Goal: Transaction & Acquisition: Purchase product/service

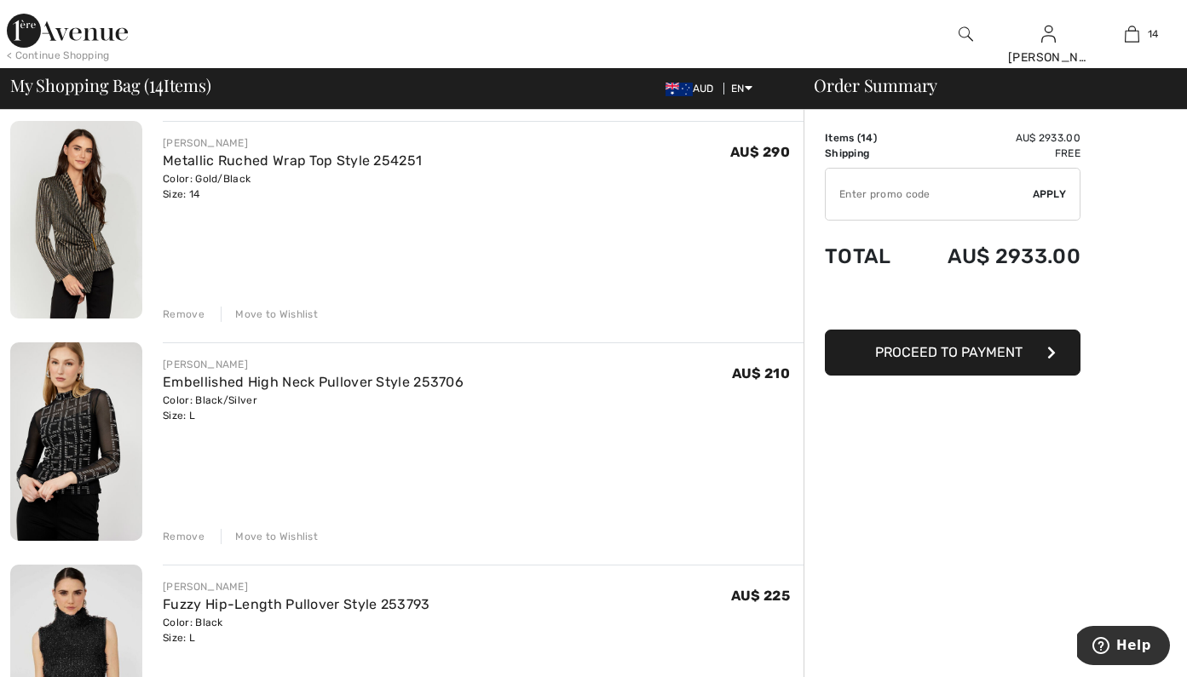
scroll to position [1906, 0]
click at [427, 381] on link "Embellished High Neck Pullover Style 253706" at bounding box center [313, 381] width 301 height 16
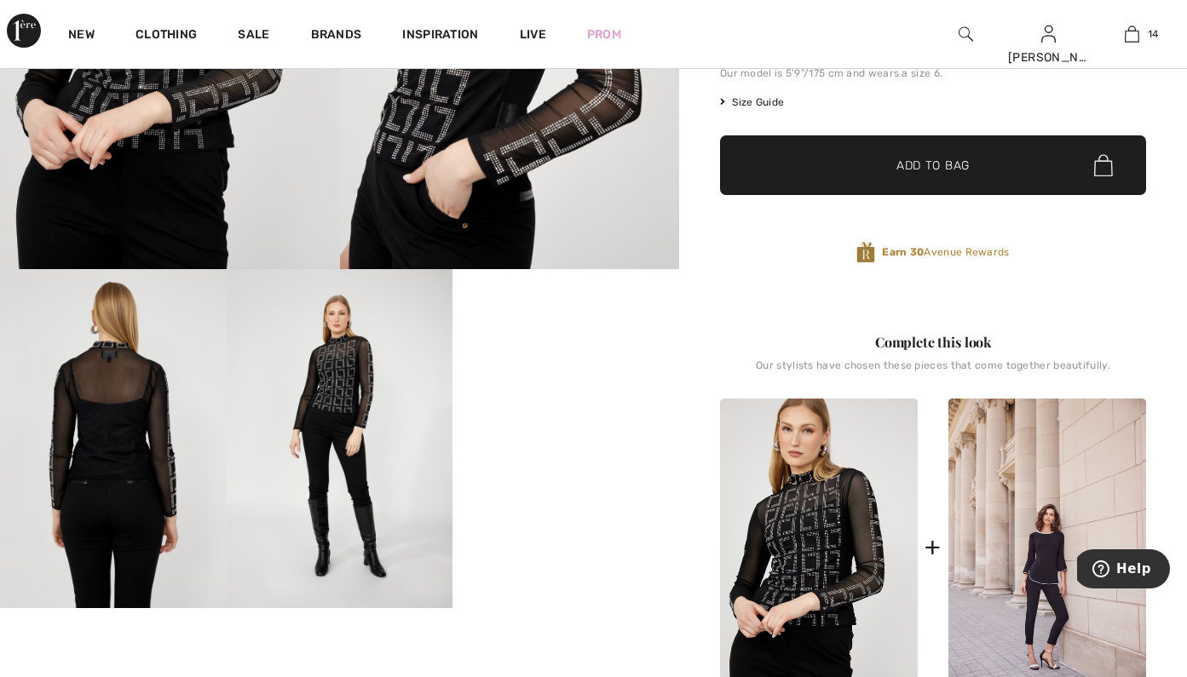
click at [560, 383] on video "Your browser does not support the video tag." at bounding box center [565, 325] width 227 height 113
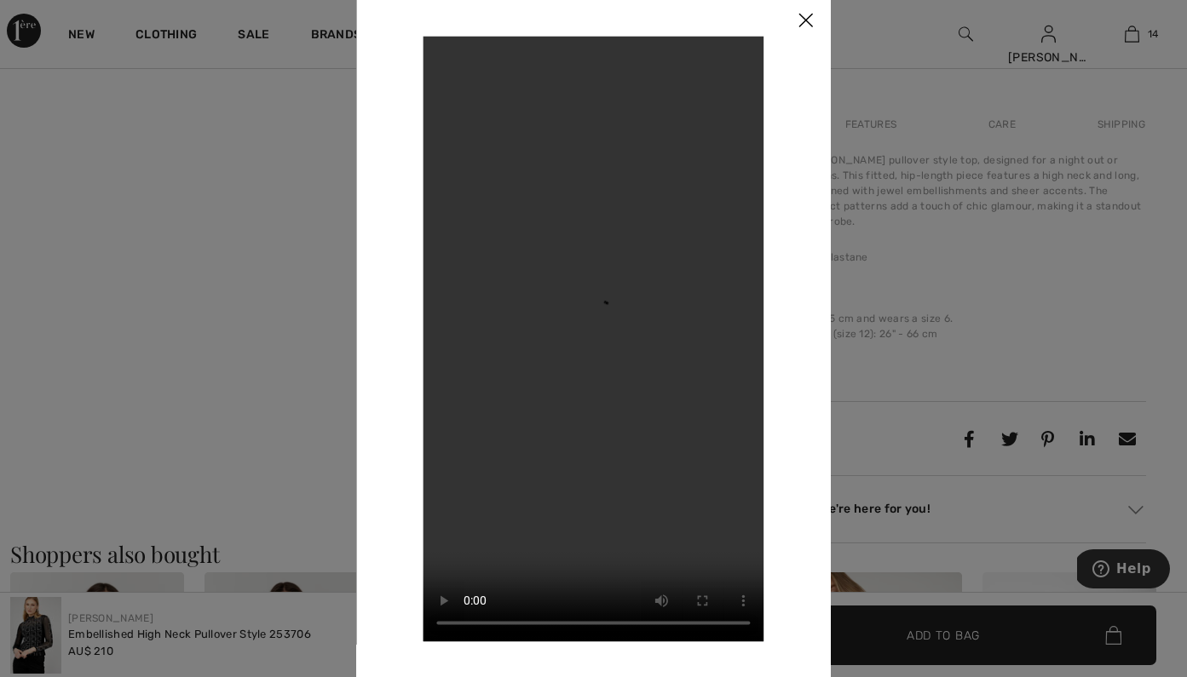
scroll to position [999, 0]
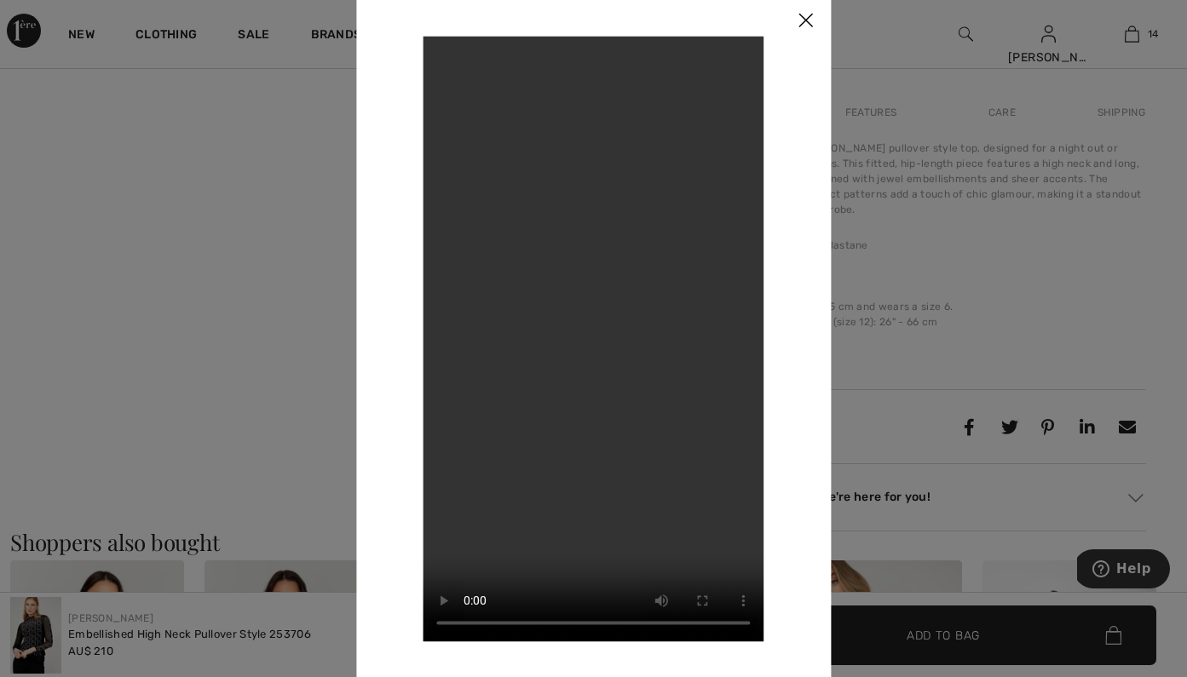
click at [790, 24] on img at bounding box center [805, 21] width 51 height 53
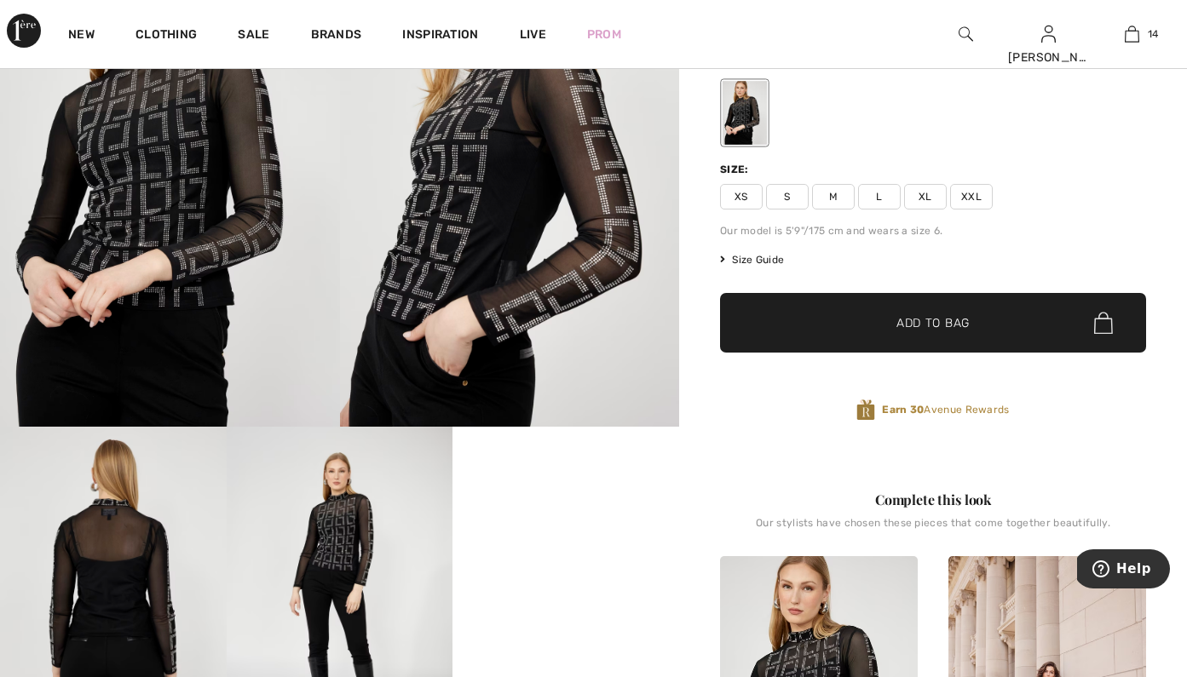
scroll to position [194, 0]
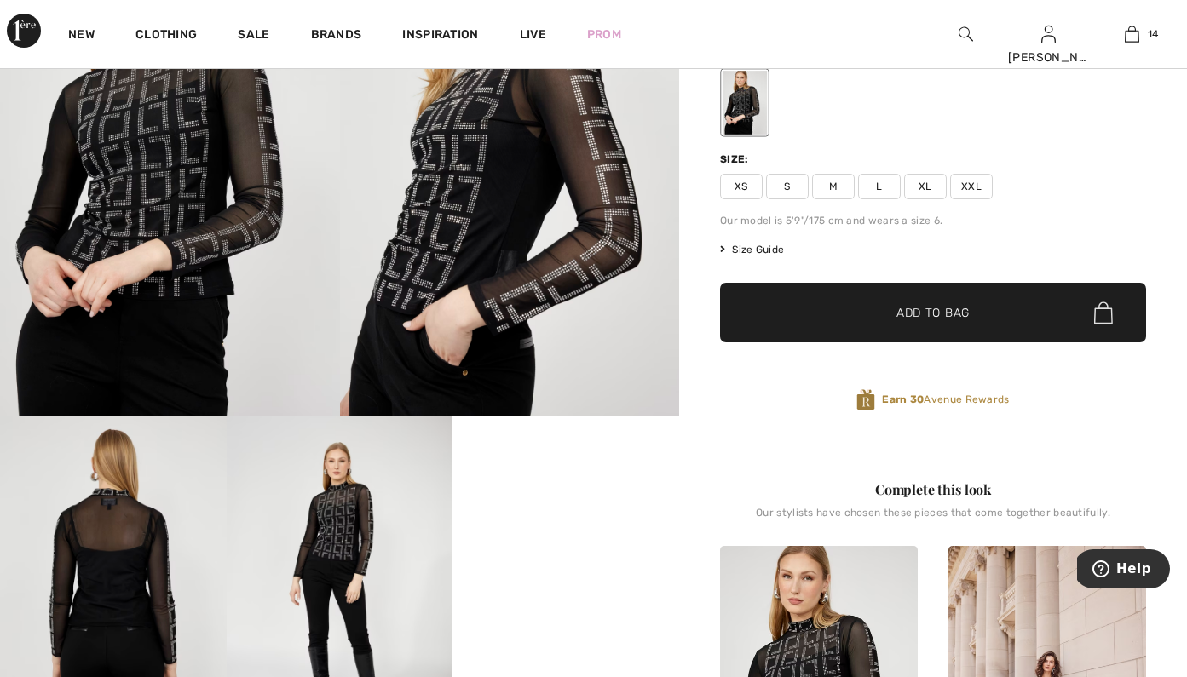
click at [334, 578] on img at bounding box center [340, 586] width 227 height 339
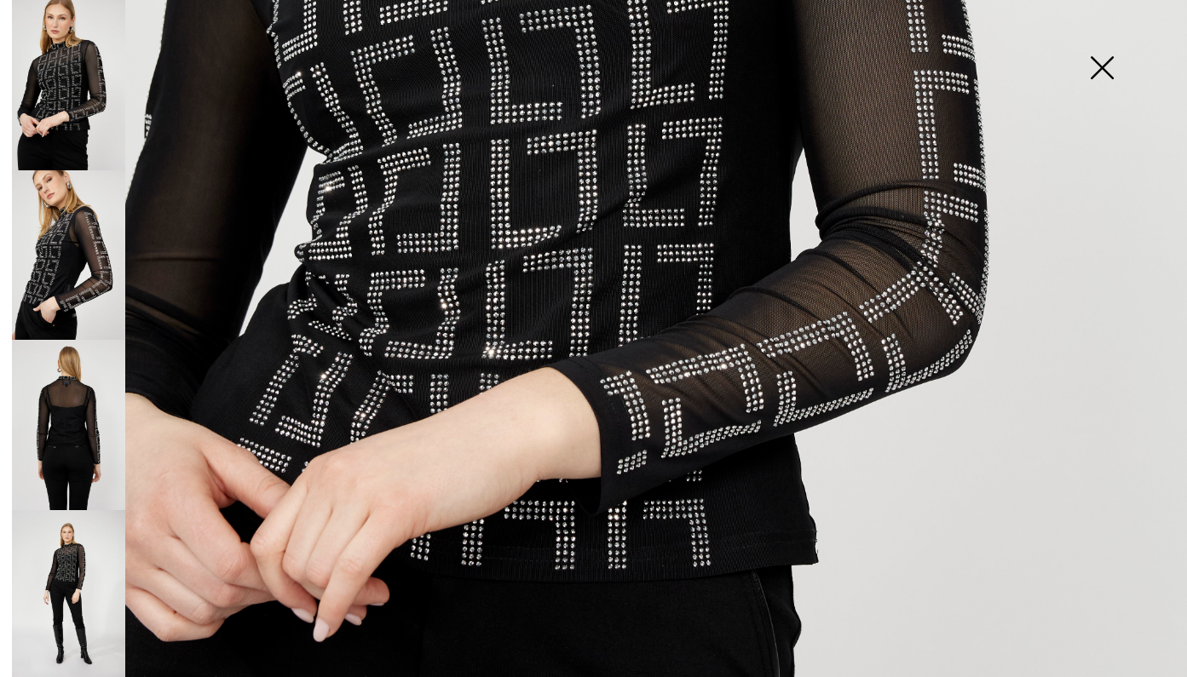
scroll to position [794, 0]
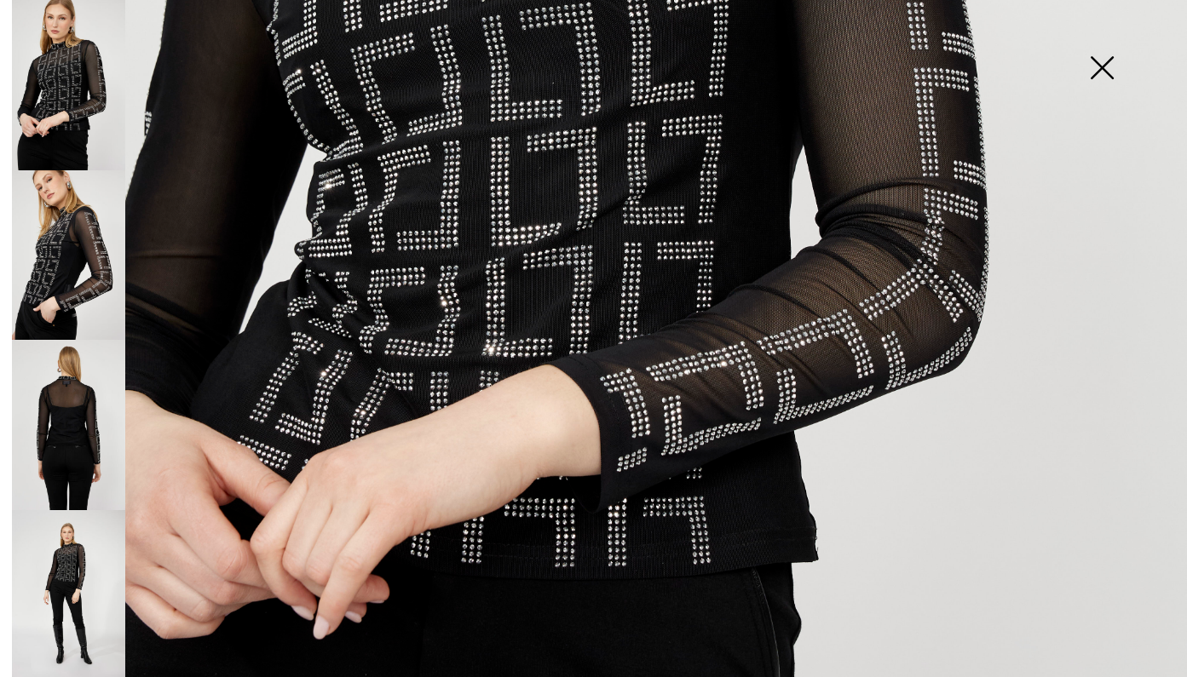
click at [622, 402] on img at bounding box center [593, 96] width 1187 height 1781
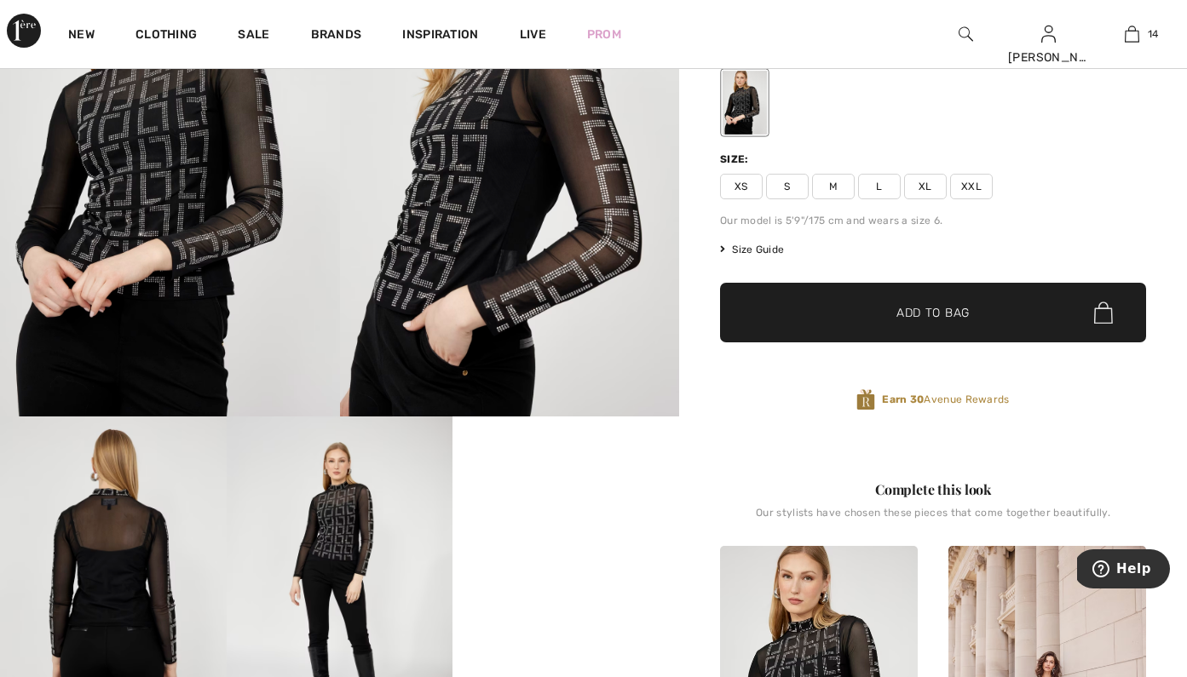
click at [567, 316] on img at bounding box center [510, 162] width 340 height 510
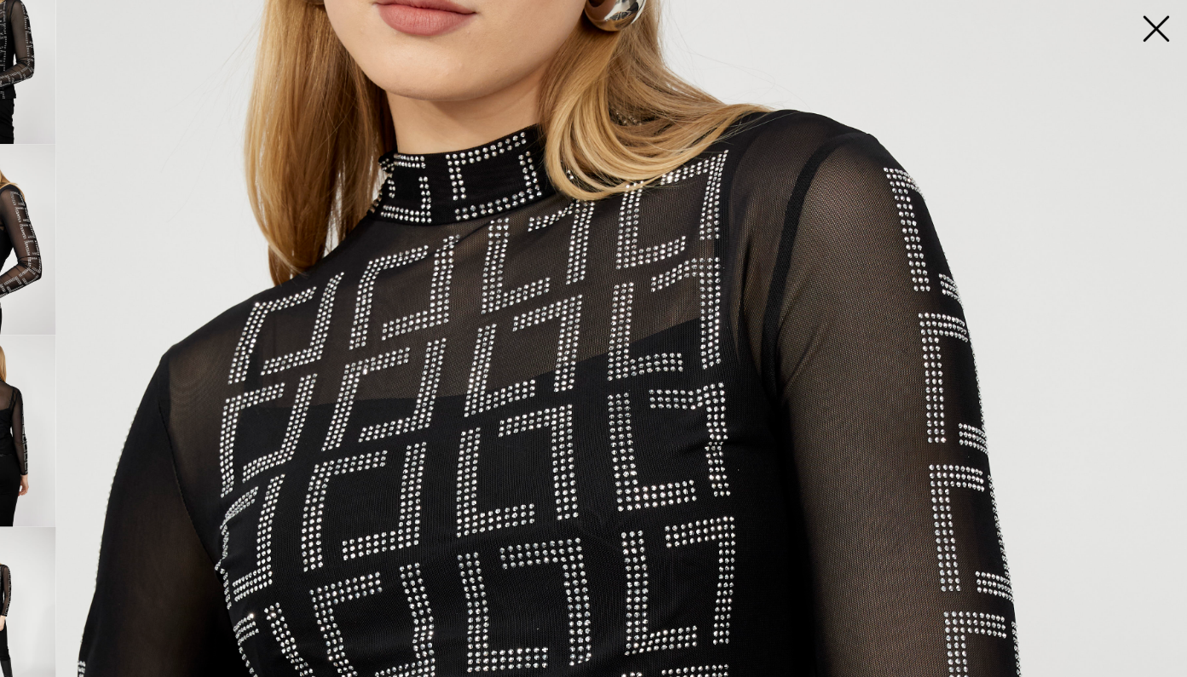
scroll to position [205, 0]
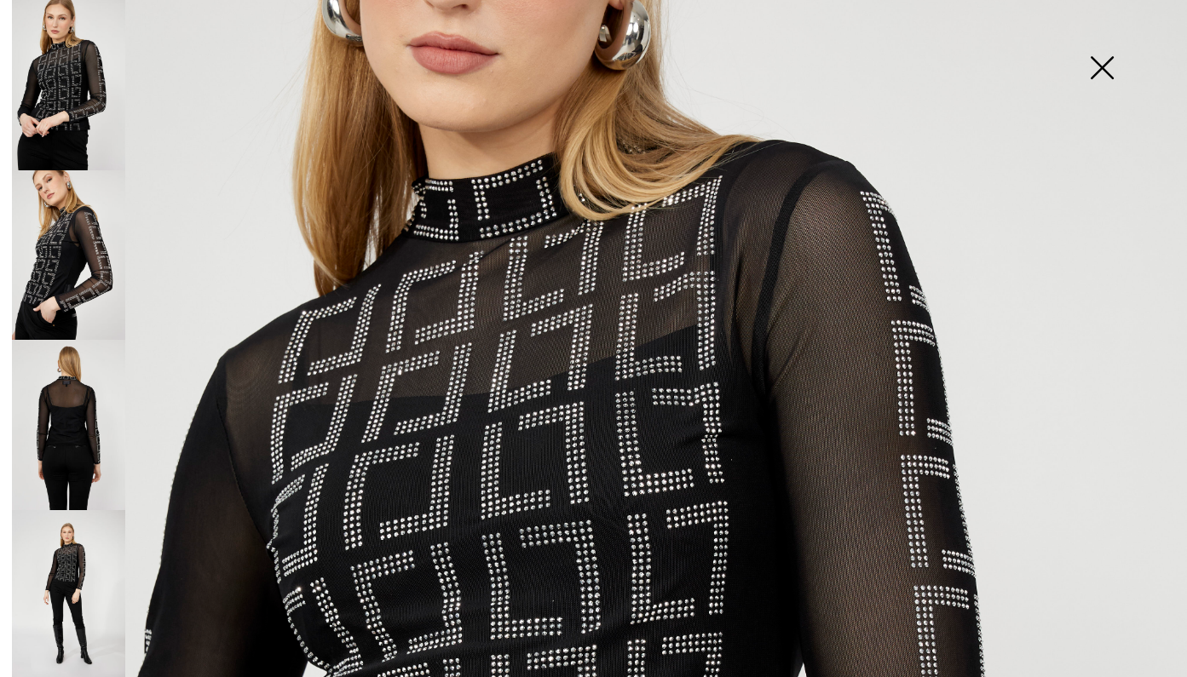
click at [54, 229] on img at bounding box center [68, 255] width 113 height 170
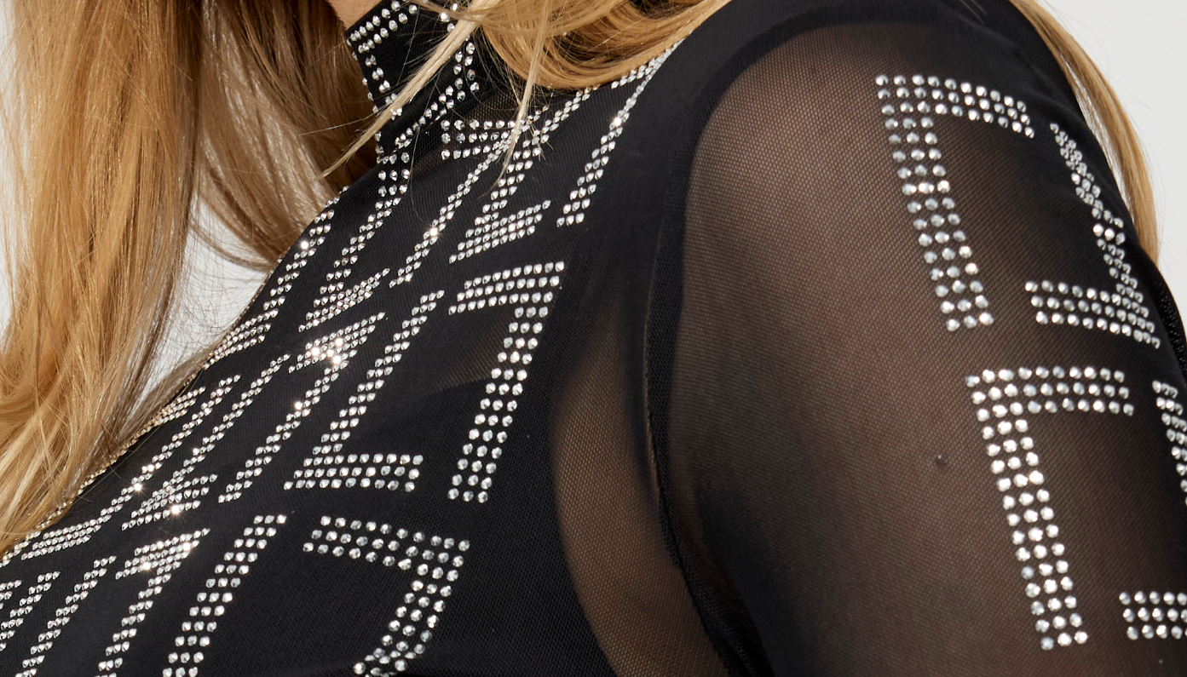
scroll to position [152, 0]
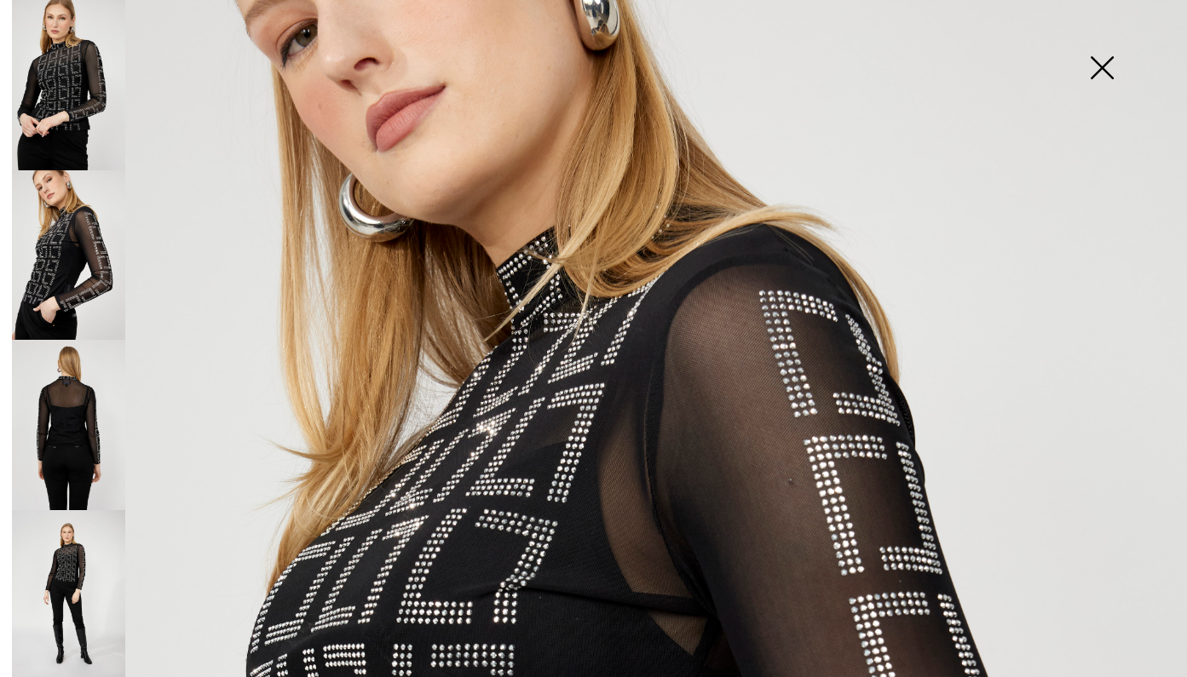
click at [100, 470] on img at bounding box center [68, 425] width 113 height 170
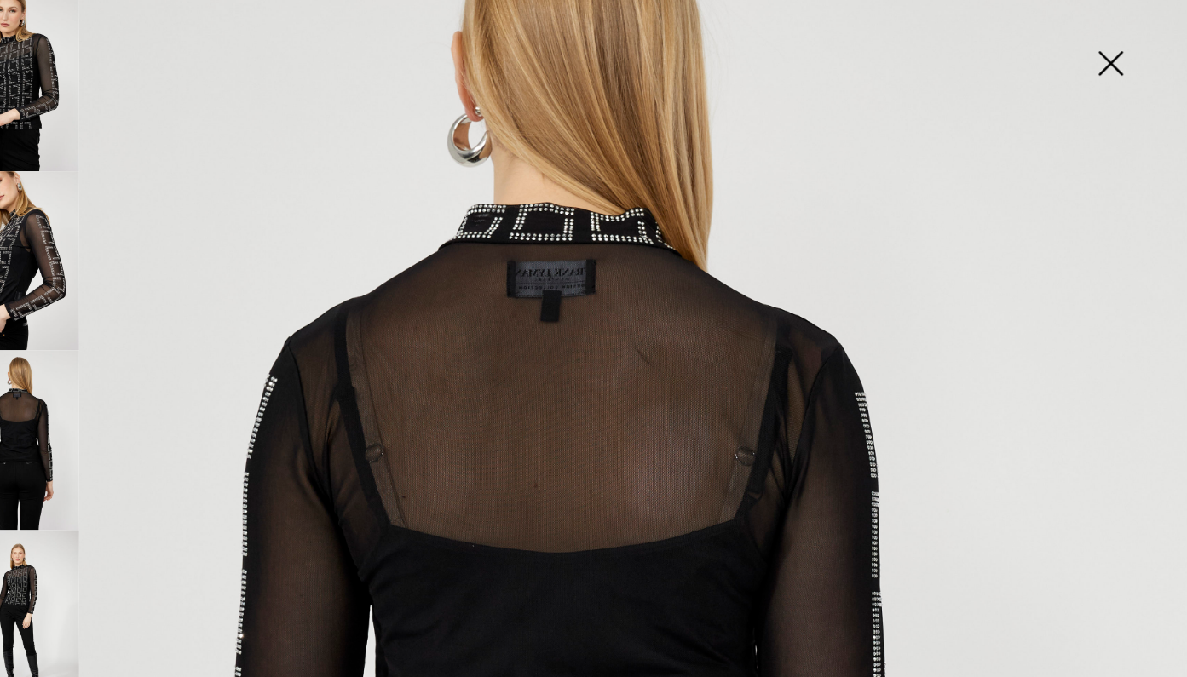
scroll to position [197, 0]
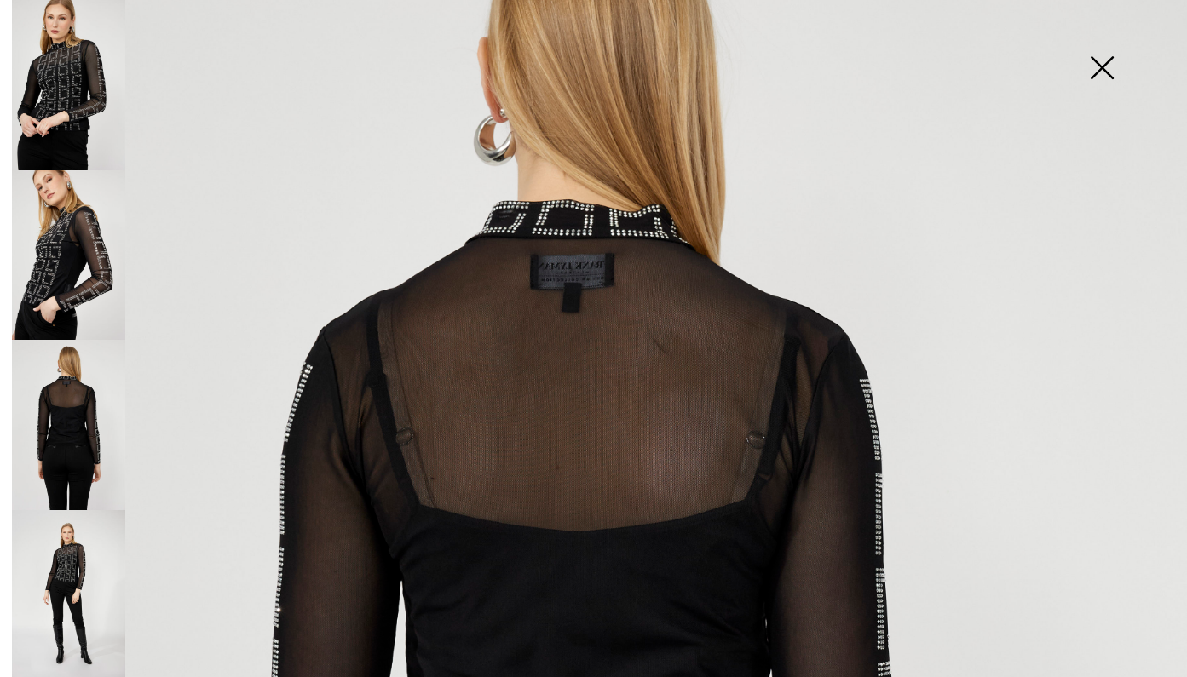
click at [72, 537] on img at bounding box center [68, 595] width 113 height 170
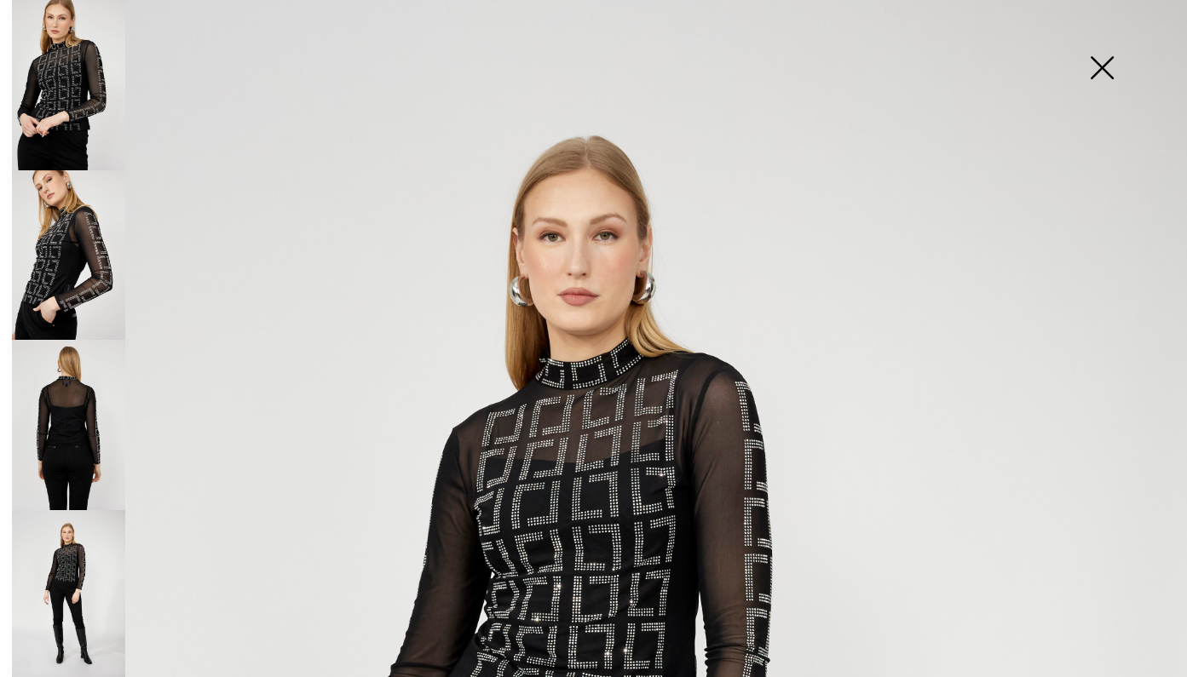
scroll to position [0, 0]
click at [1115, 70] on img at bounding box center [1101, 70] width 85 height 88
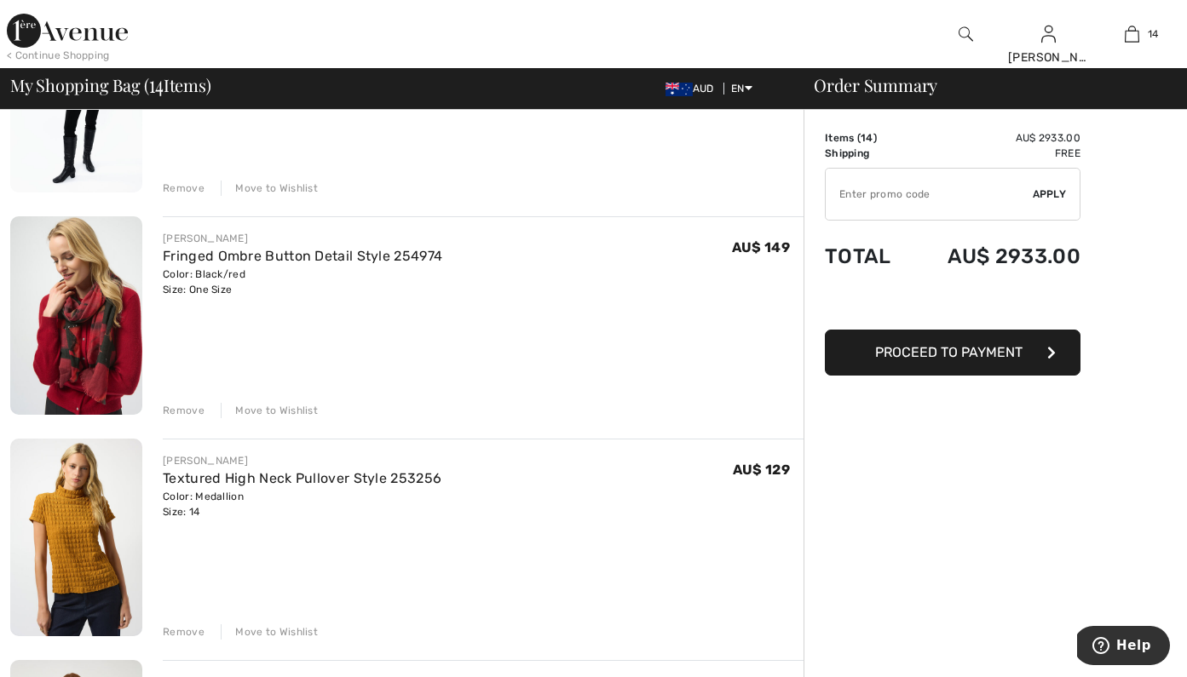
scroll to position [1142, 0]
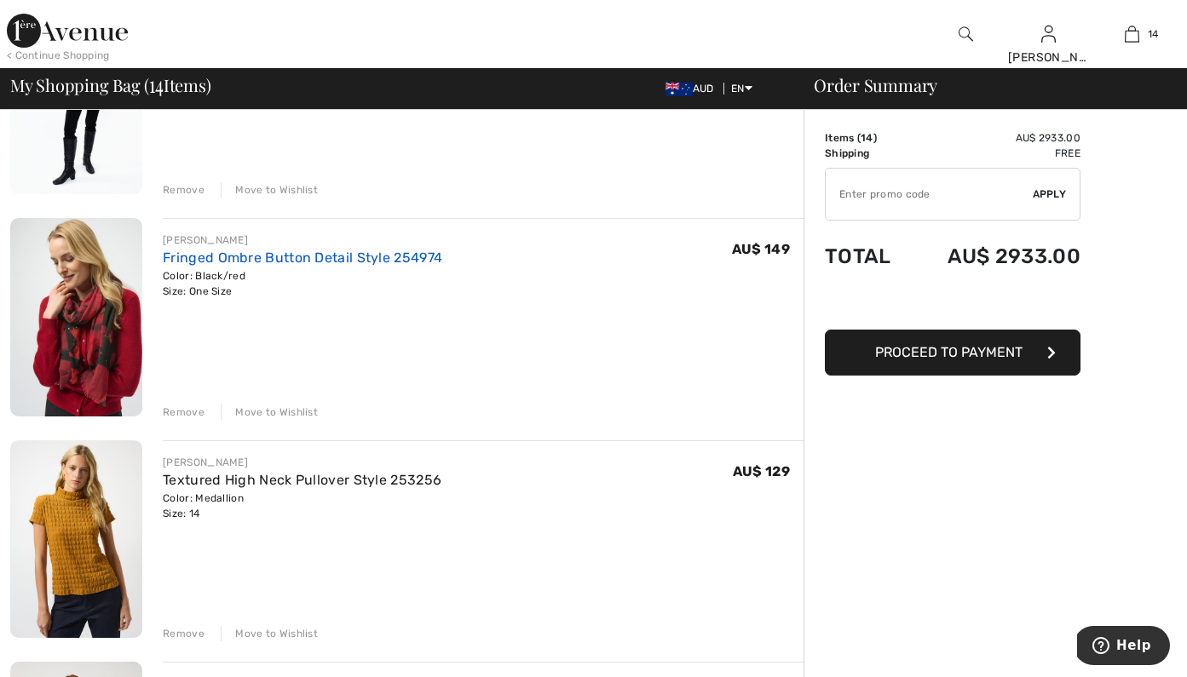
click at [215, 265] on link "Fringed Ombre Button Detail Style 254974" at bounding box center [302, 258] width 279 height 16
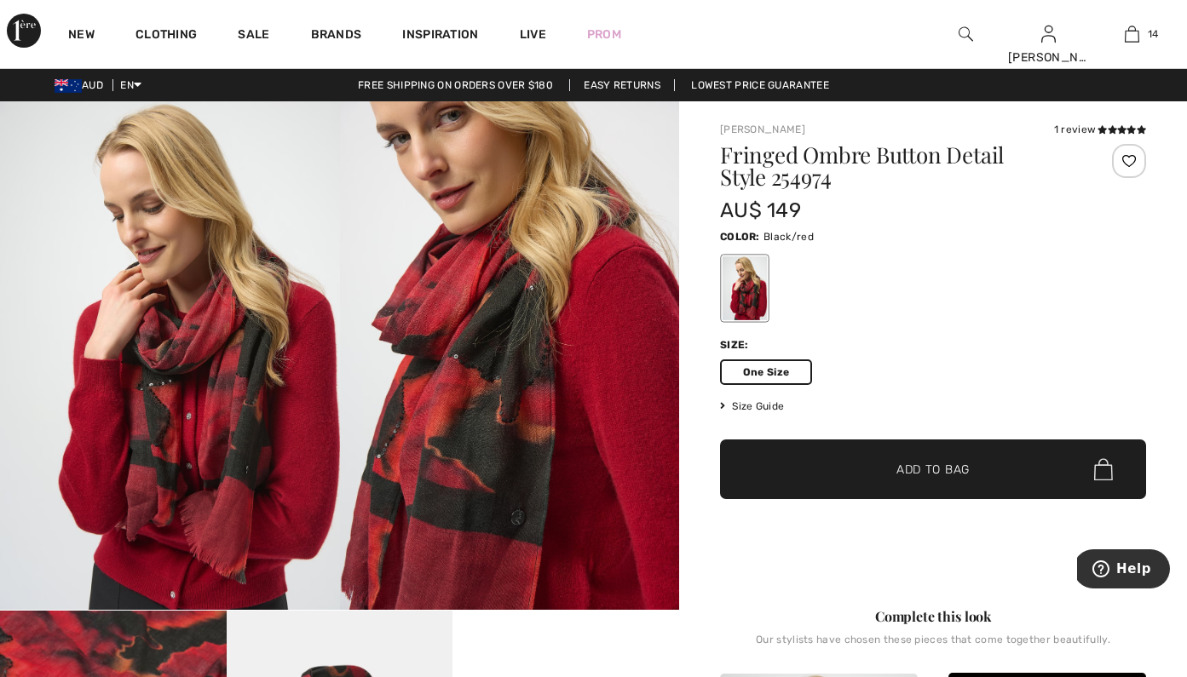
click at [1081, 135] on div "1 review" at bounding box center [1100, 129] width 92 height 15
click at [1098, 131] on icon at bounding box center [1102, 129] width 9 height 9
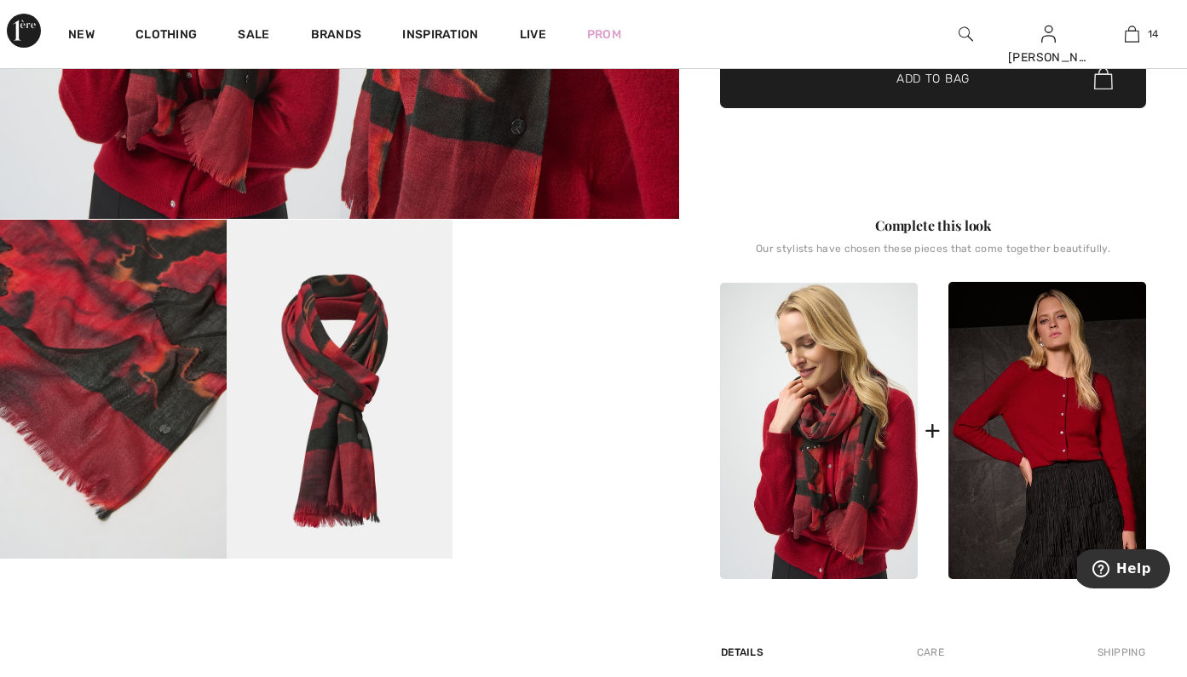
scroll to position [393, 0]
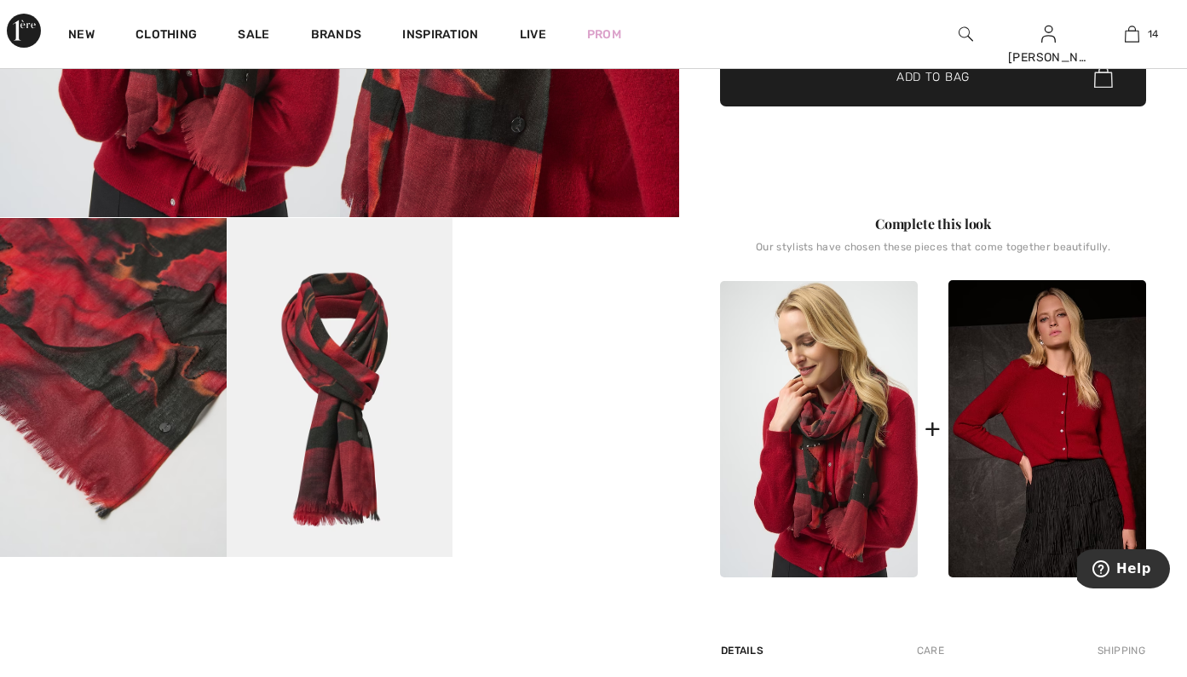
click at [144, 517] on img at bounding box center [113, 387] width 227 height 339
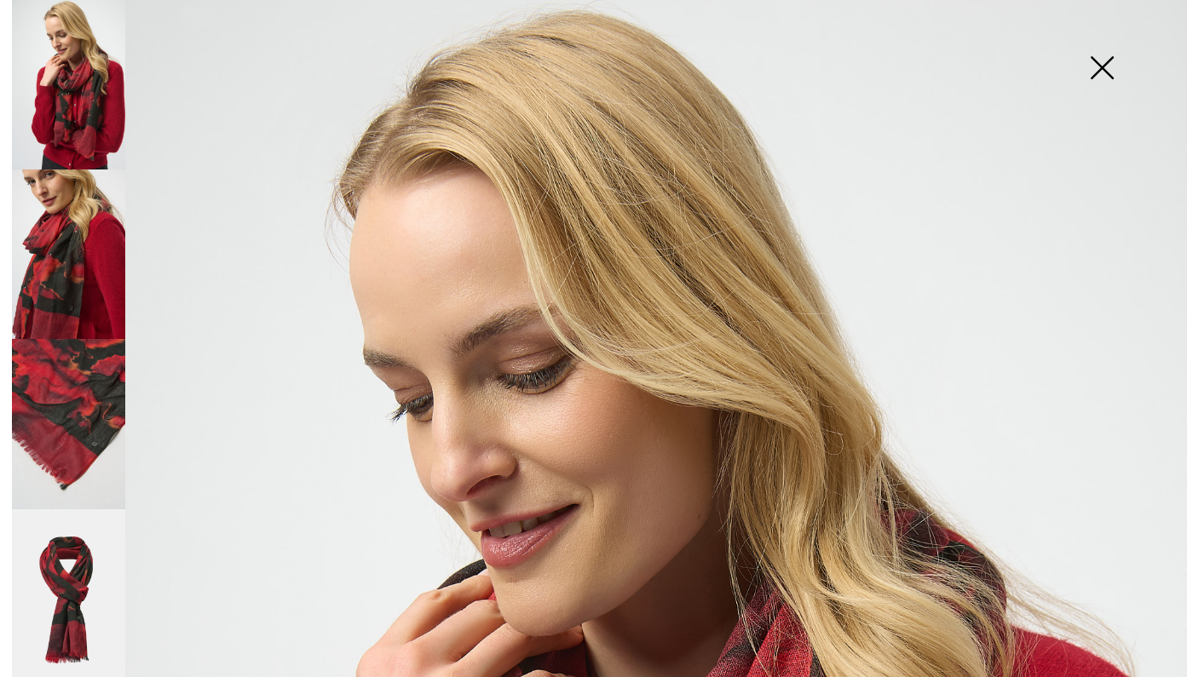
click at [95, 403] on img at bounding box center [68, 424] width 113 height 170
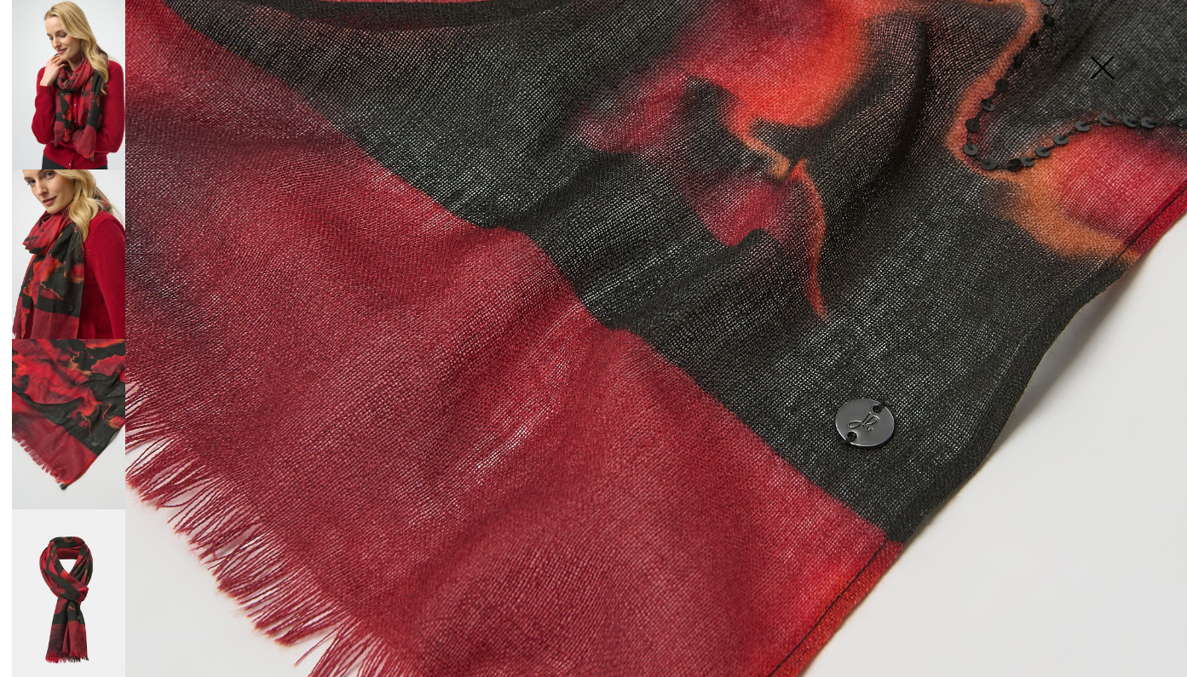
scroll to position [692, 0]
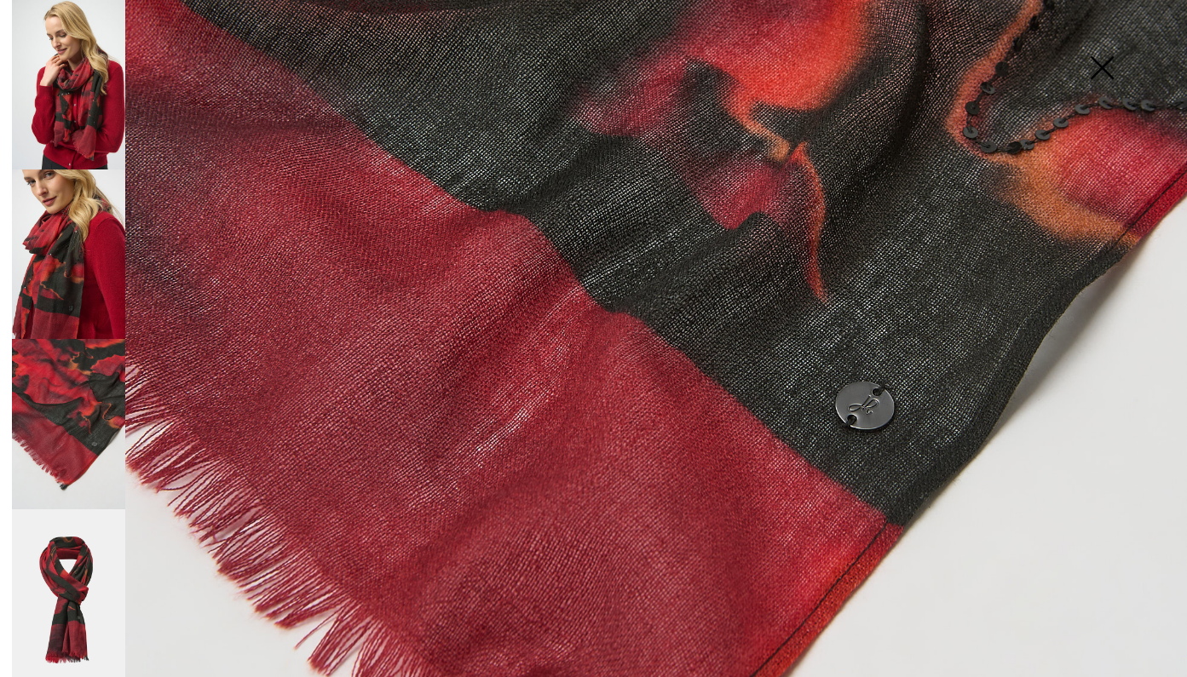
click at [48, 584] on img at bounding box center [68, 595] width 113 height 170
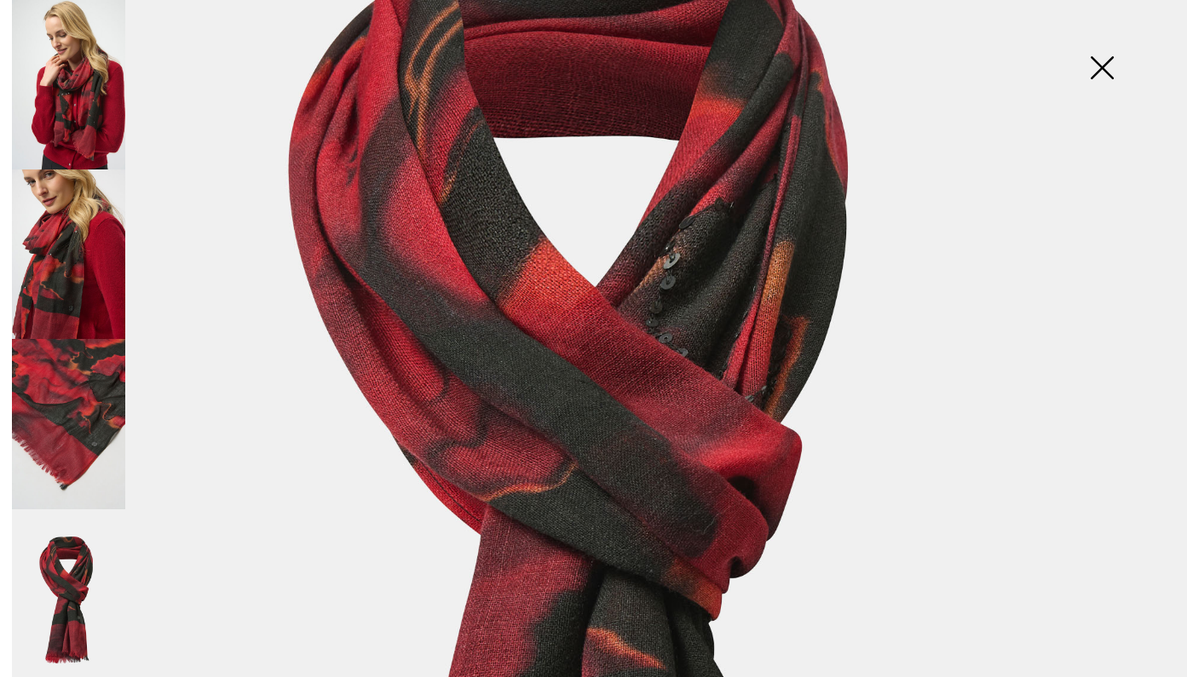
scroll to position [409, 0]
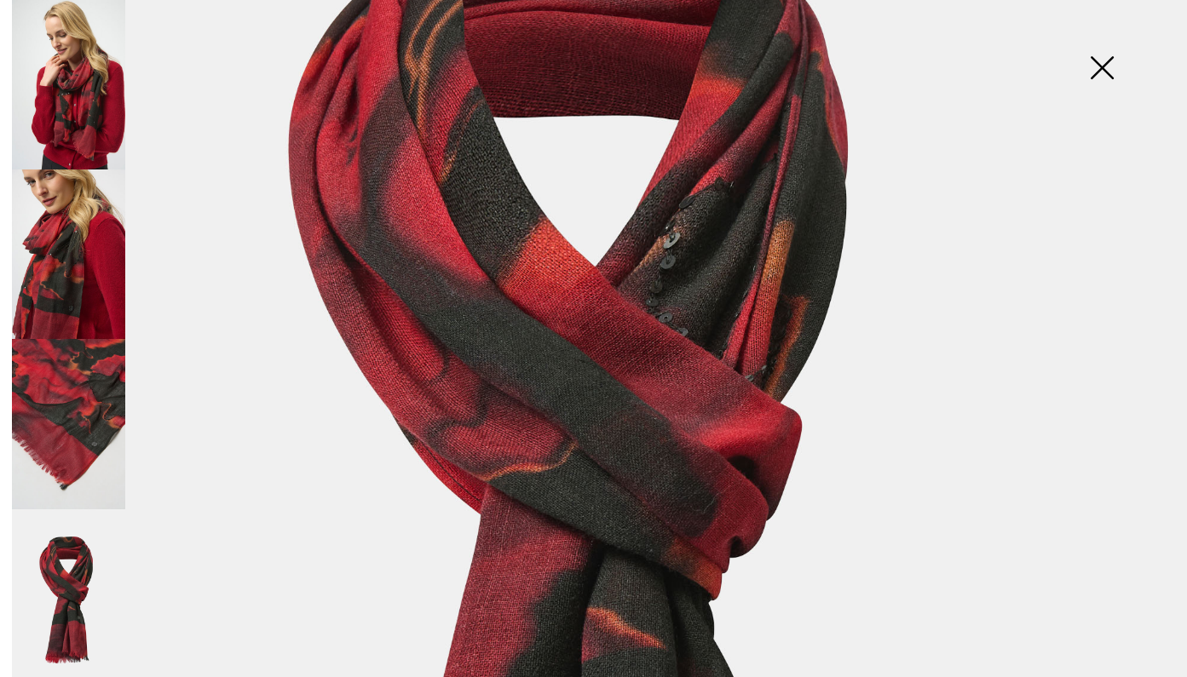
click at [1104, 54] on img at bounding box center [1101, 70] width 85 height 88
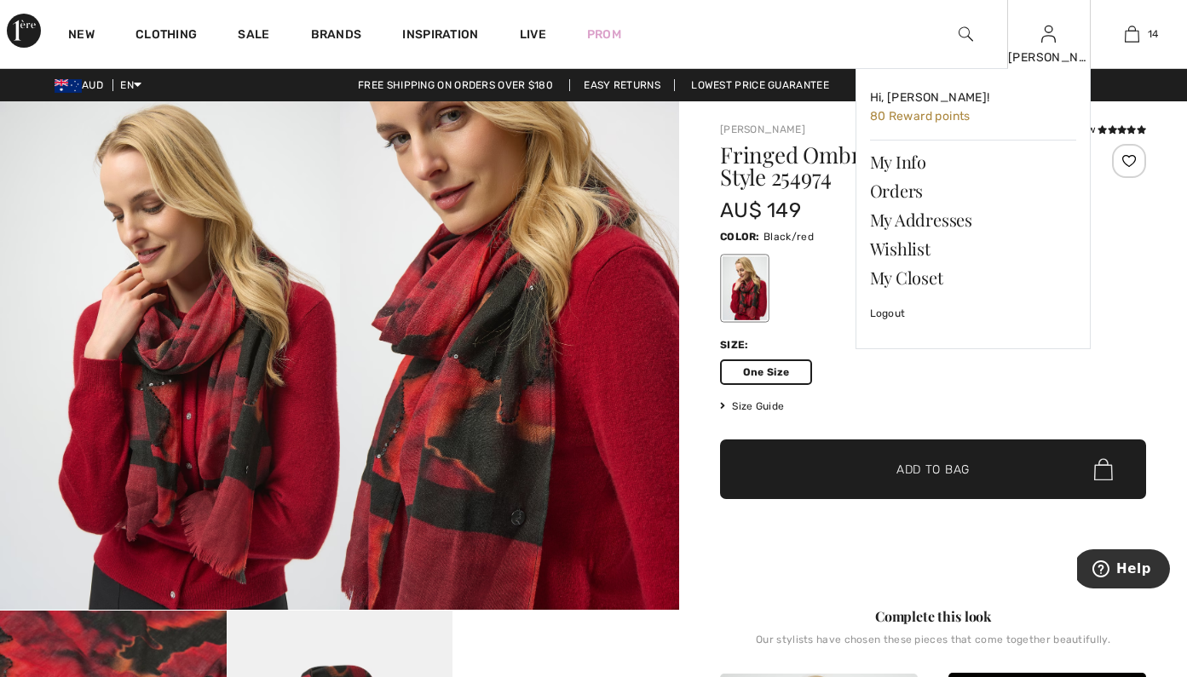
scroll to position [0, 0]
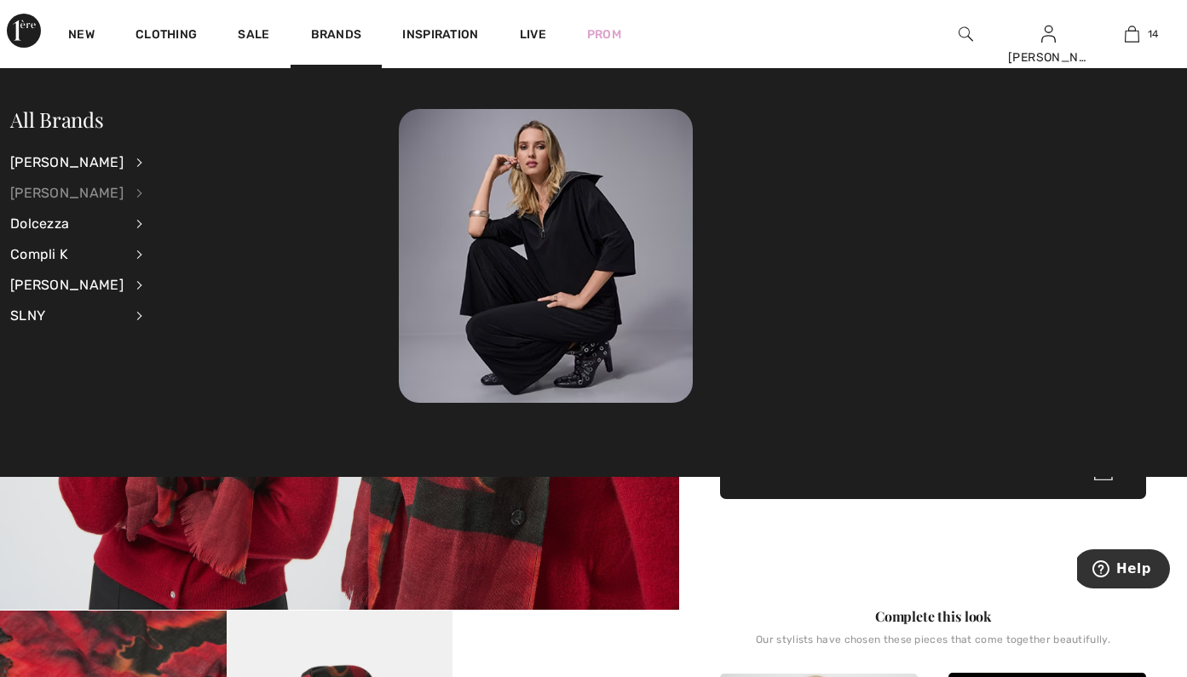
click at [40, 196] on div "[PERSON_NAME]" at bounding box center [66, 193] width 113 height 31
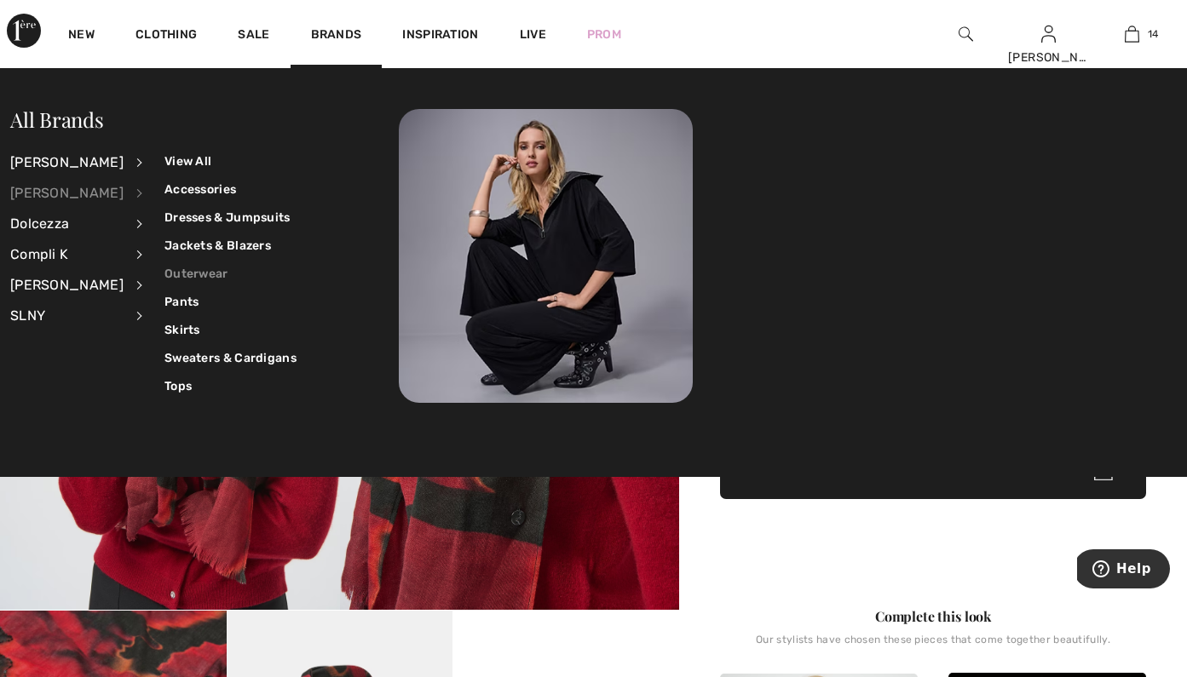
click at [181, 272] on link "Outerwear" at bounding box center [230, 274] width 132 height 28
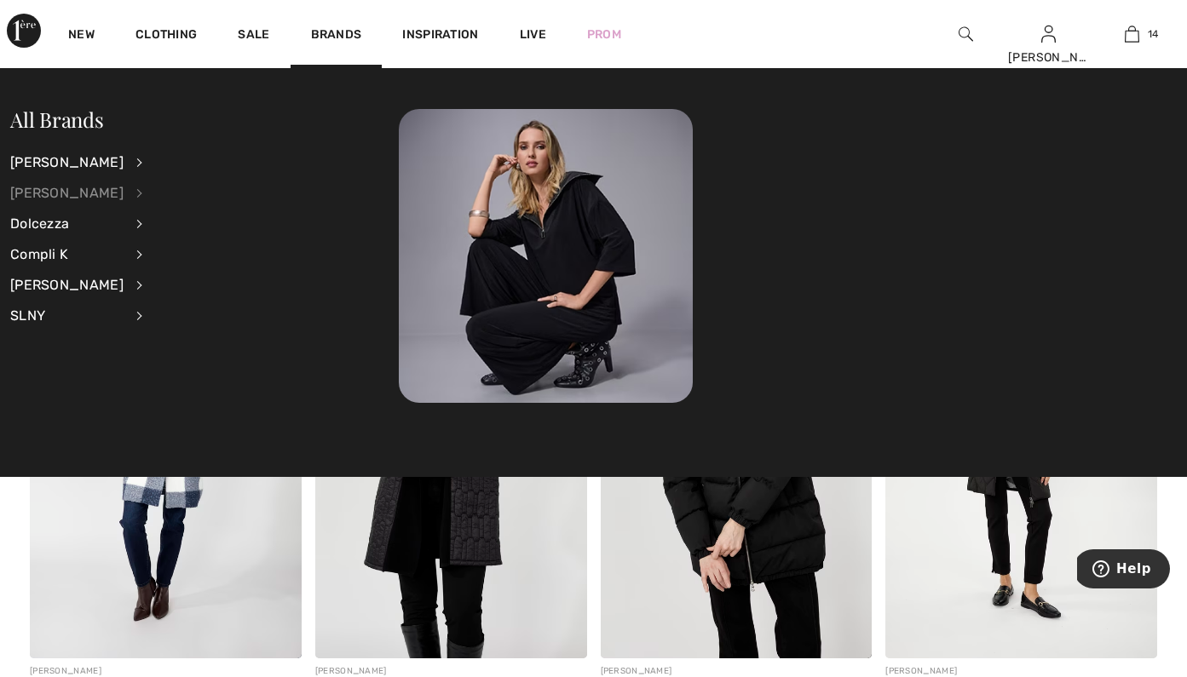
click at [90, 194] on div "[PERSON_NAME]" at bounding box center [66, 193] width 113 height 31
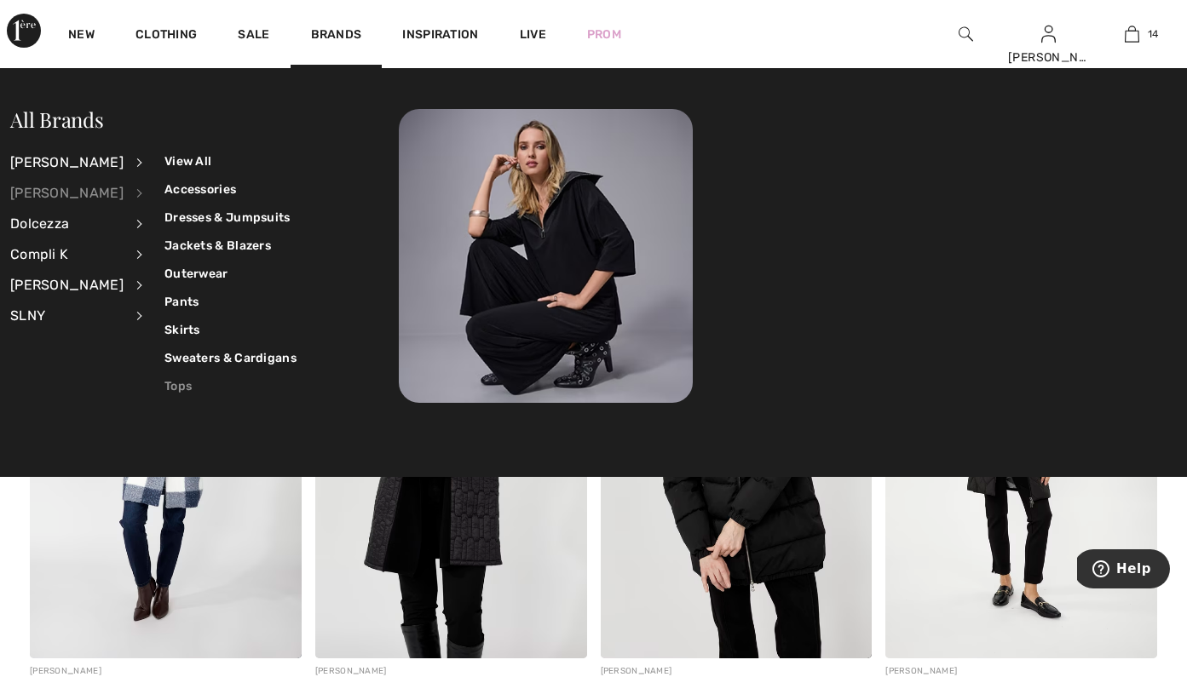
click at [177, 385] on link "Tops" at bounding box center [230, 386] width 132 height 28
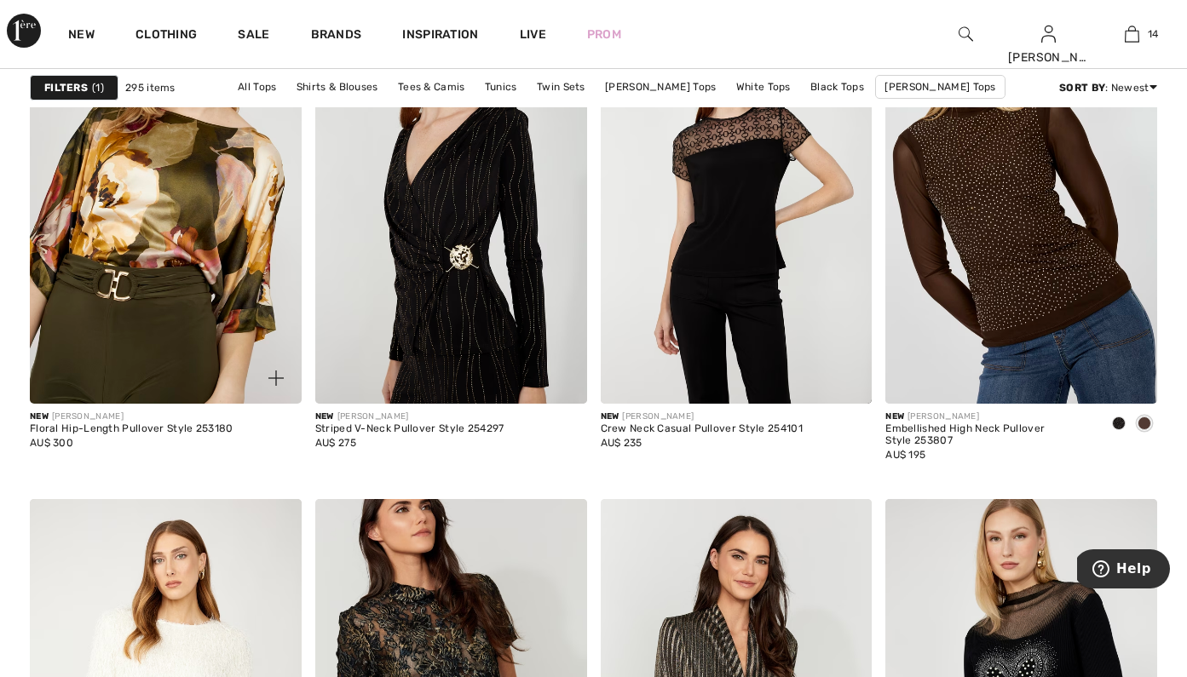
scroll to position [1262, 0]
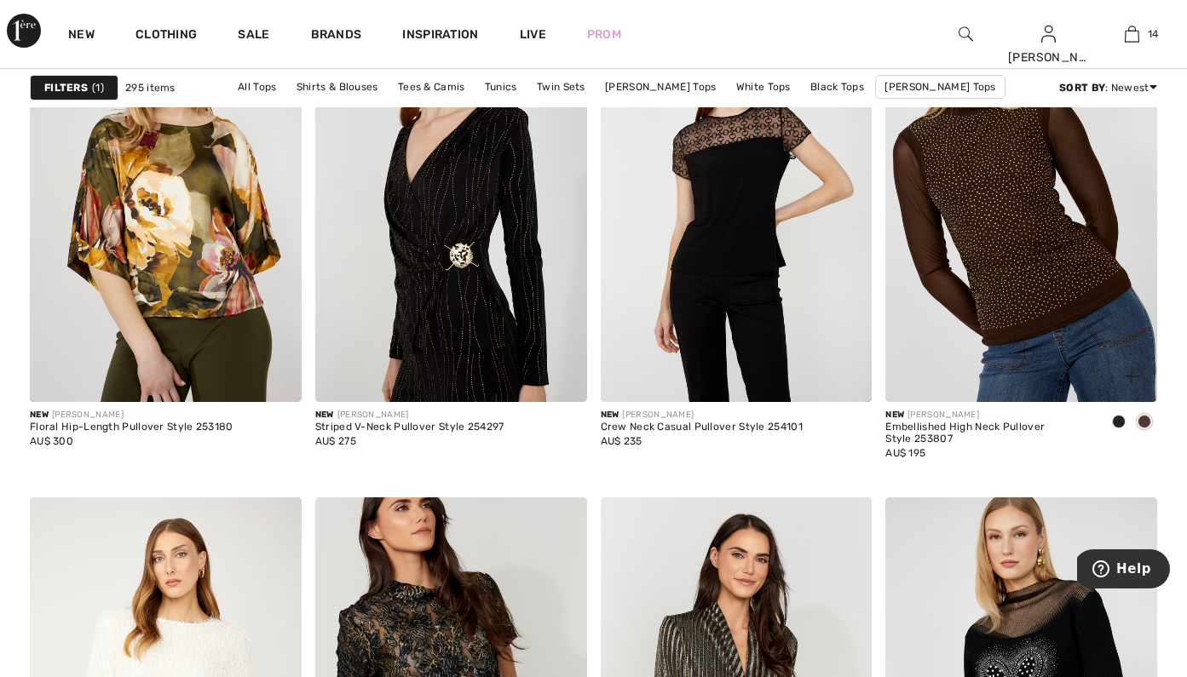
click at [1119, 420] on span at bounding box center [1119, 422] width 14 height 14
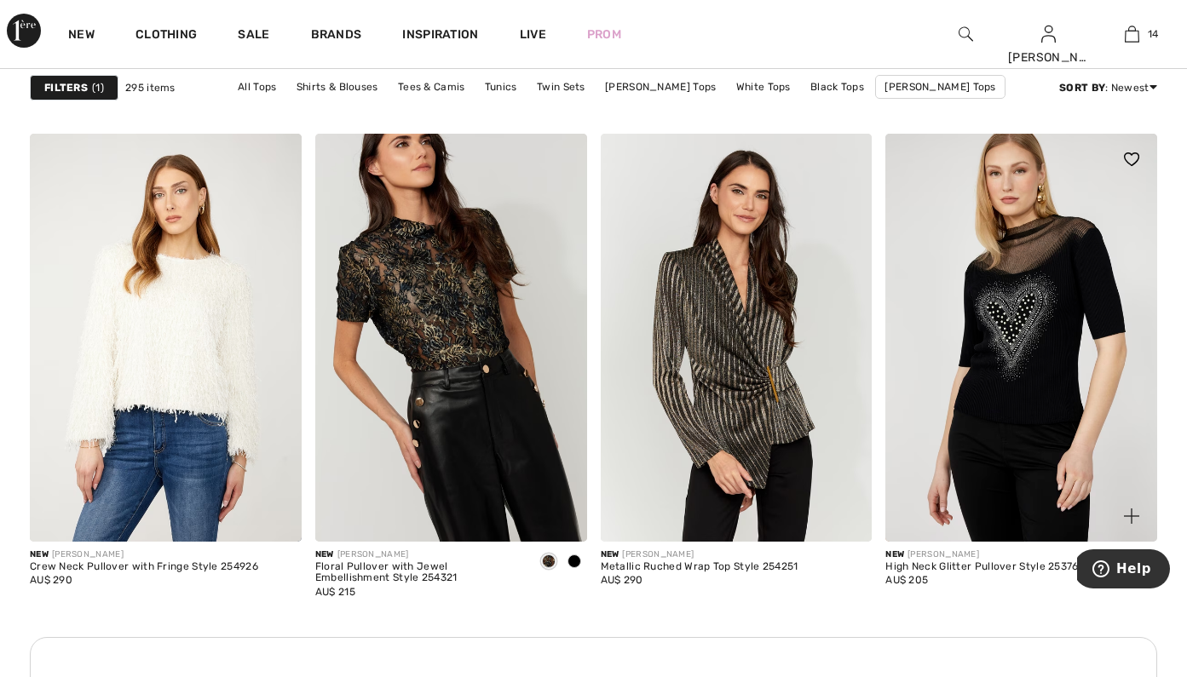
scroll to position [1671, 0]
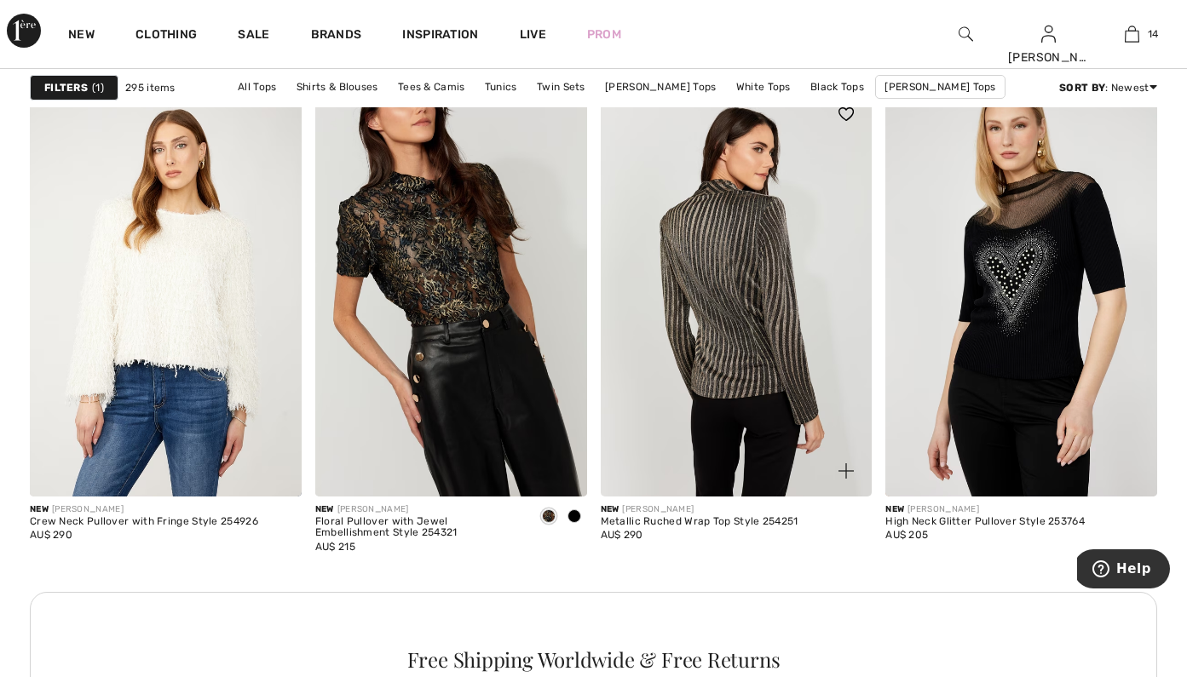
click at [764, 406] on img at bounding box center [737, 292] width 272 height 407
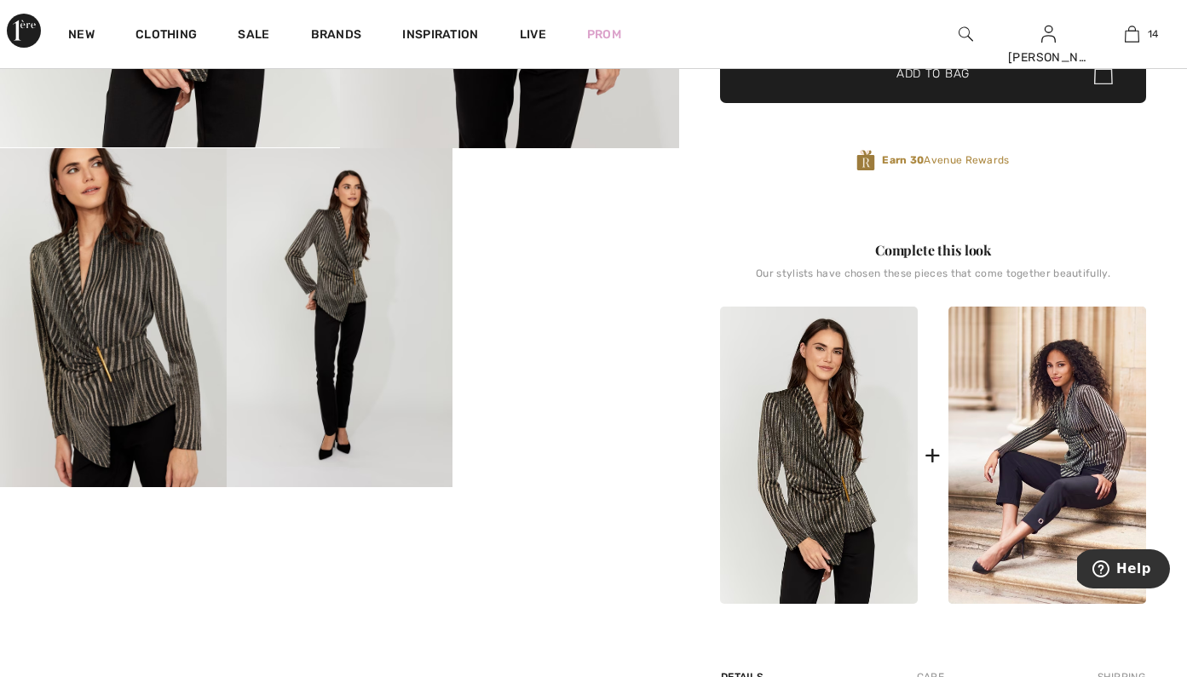
scroll to position [459, 0]
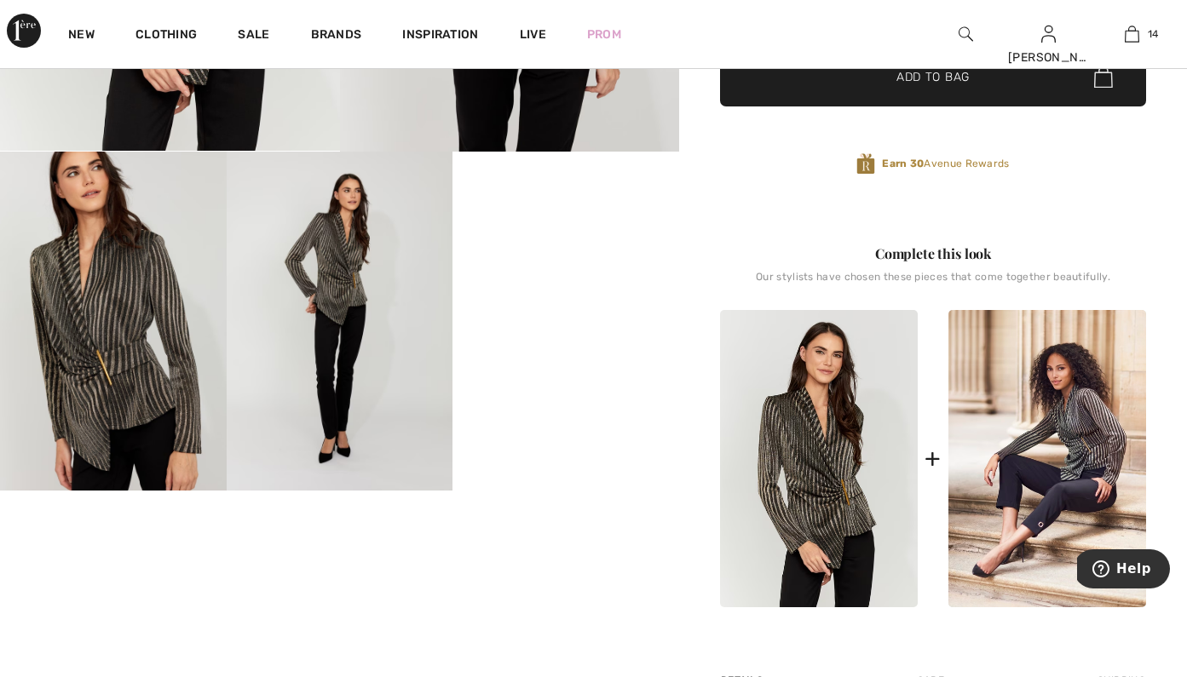
click at [176, 369] on img at bounding box center [113, 321] width 227 height 339
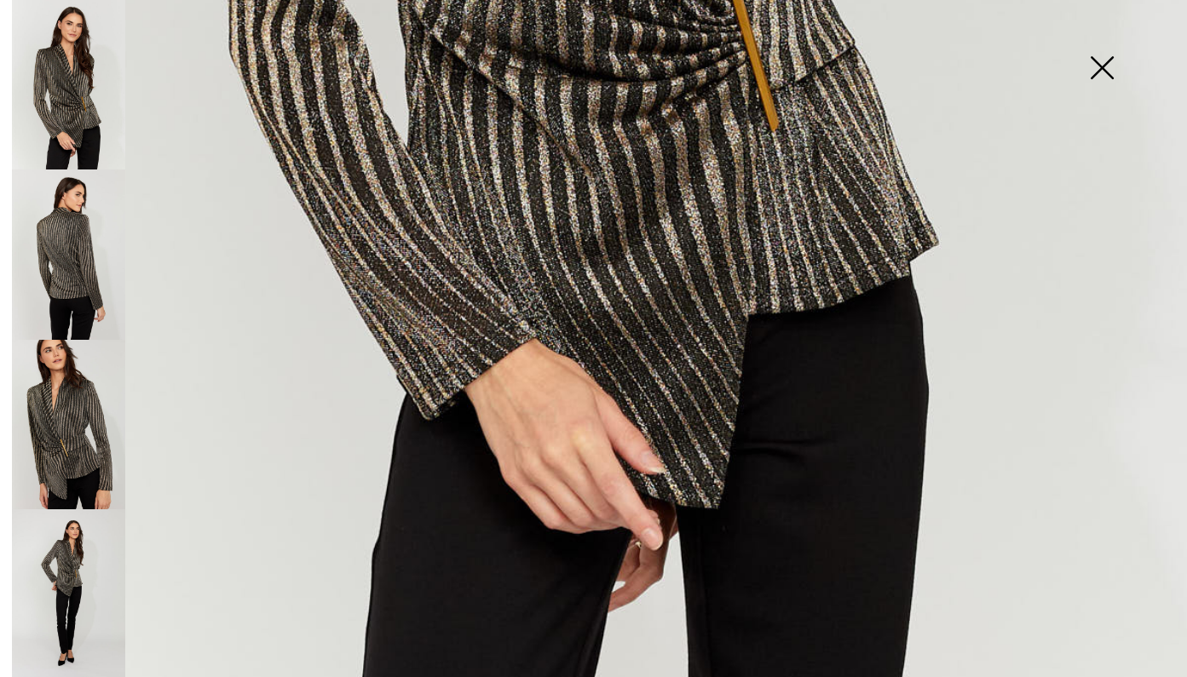
scroll to position [1046, 0]
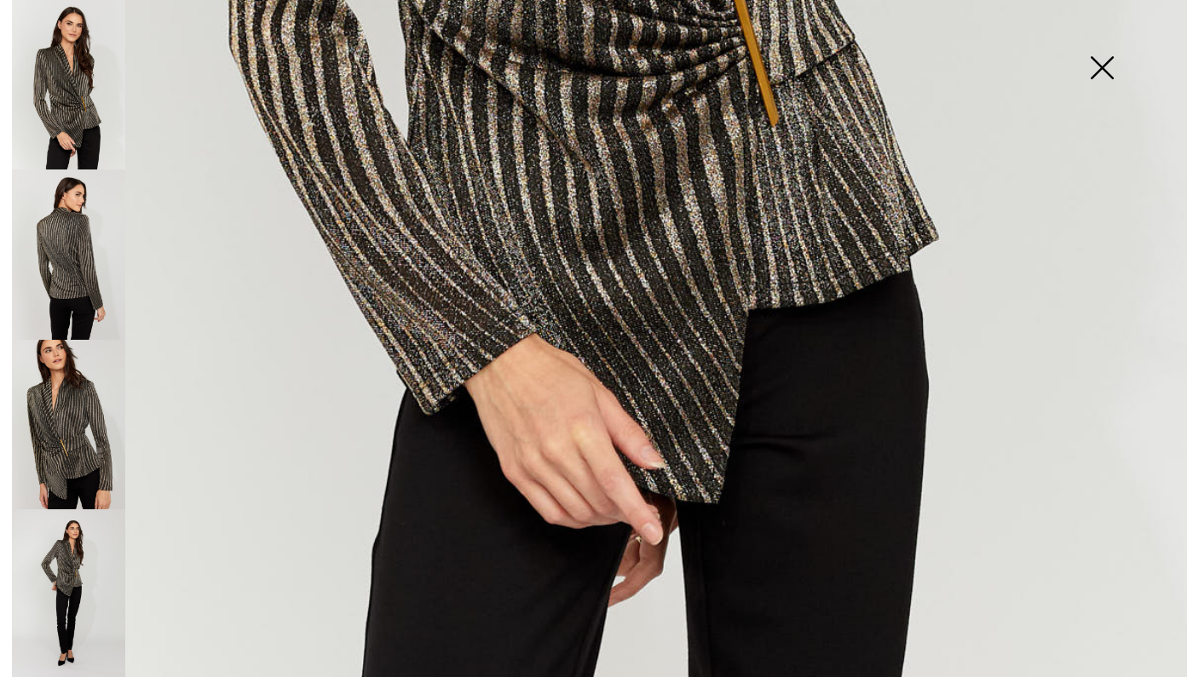
click at [92, 456] on img at bounding box center [68, 425] width 113 height 170
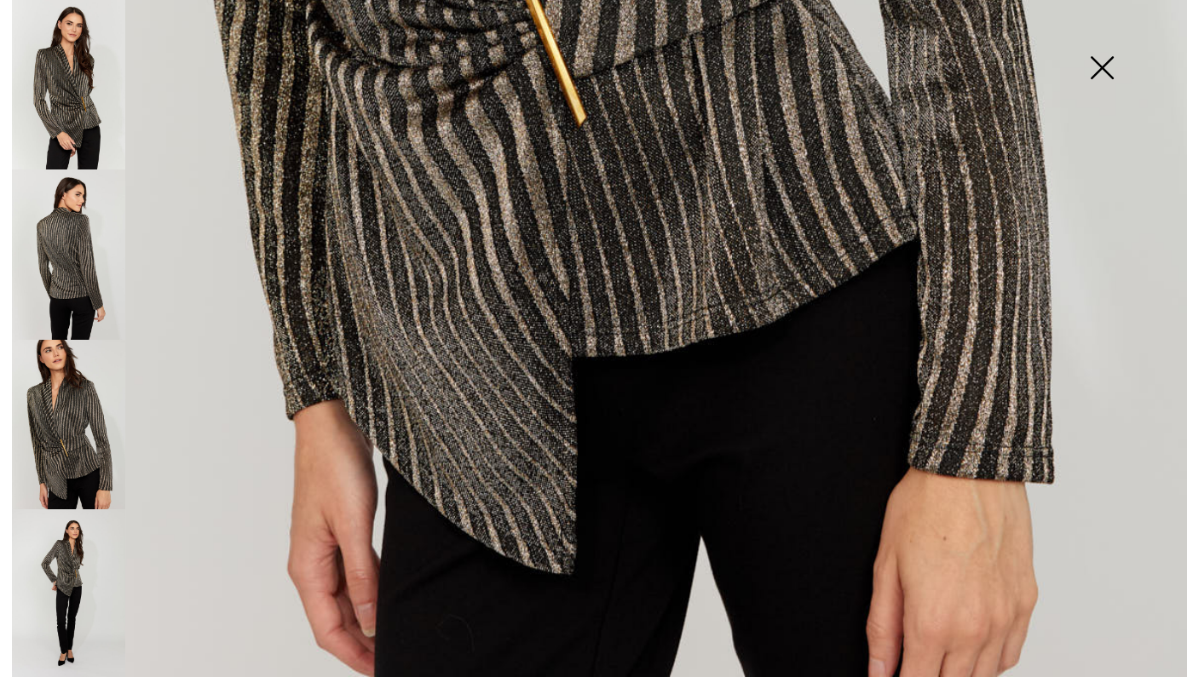
scroll to position [1104, 0]
click at [1113, 66] on img at bounding box center [1101, 70] width 85 height 88
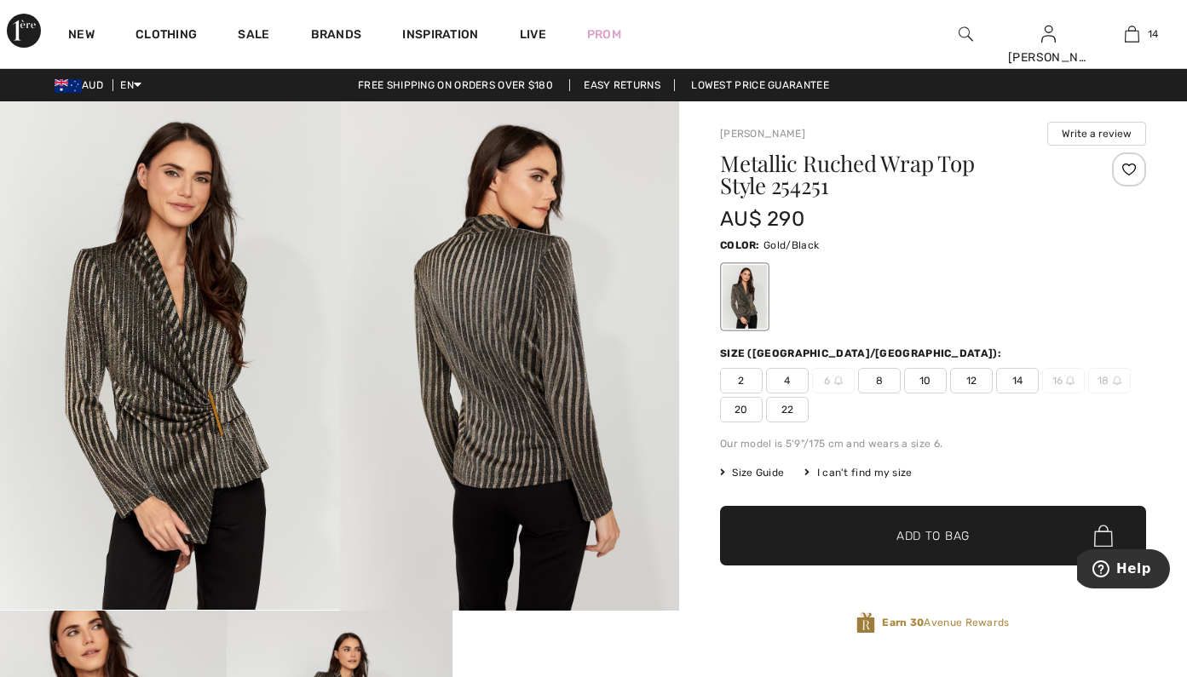
scroll to position [0, 0]
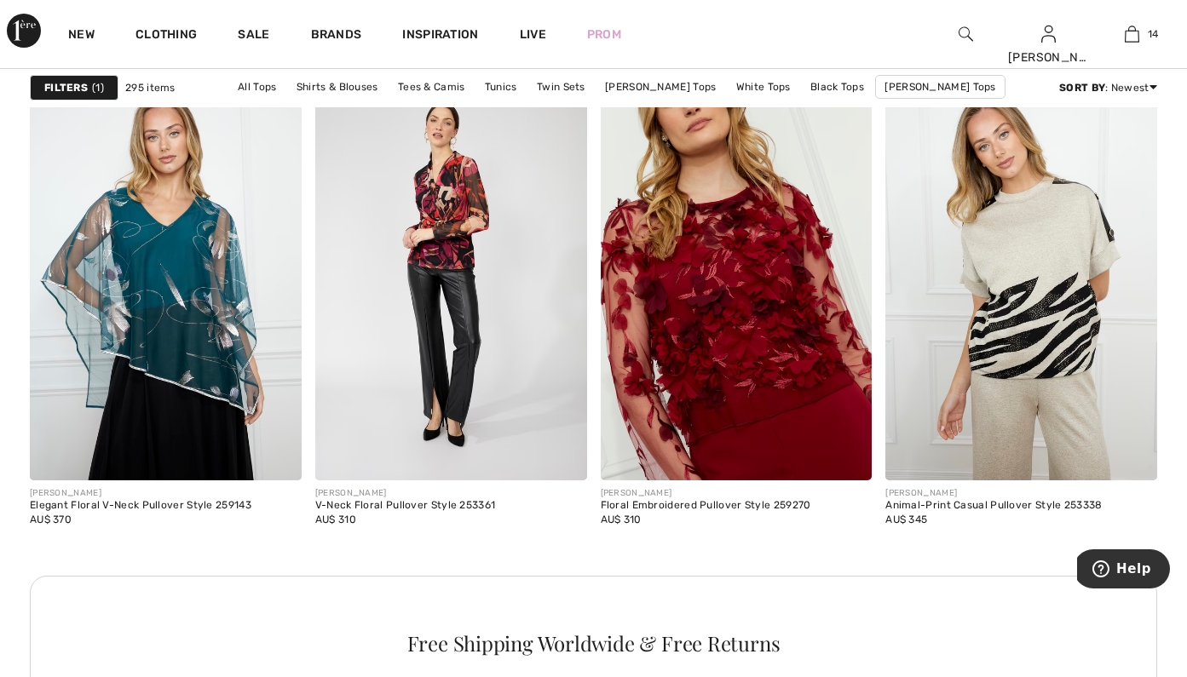
scroll to position [5523, 0]
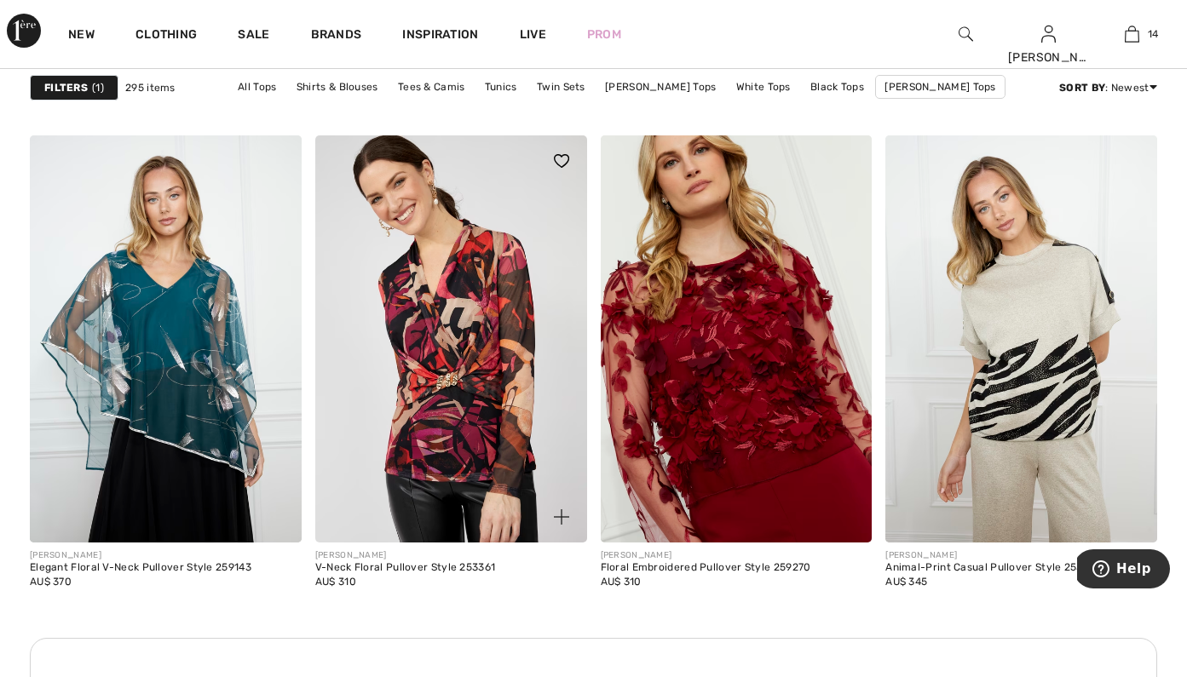
click at [484, 427] on img at bounding box center [451, 338] width 272 height 407
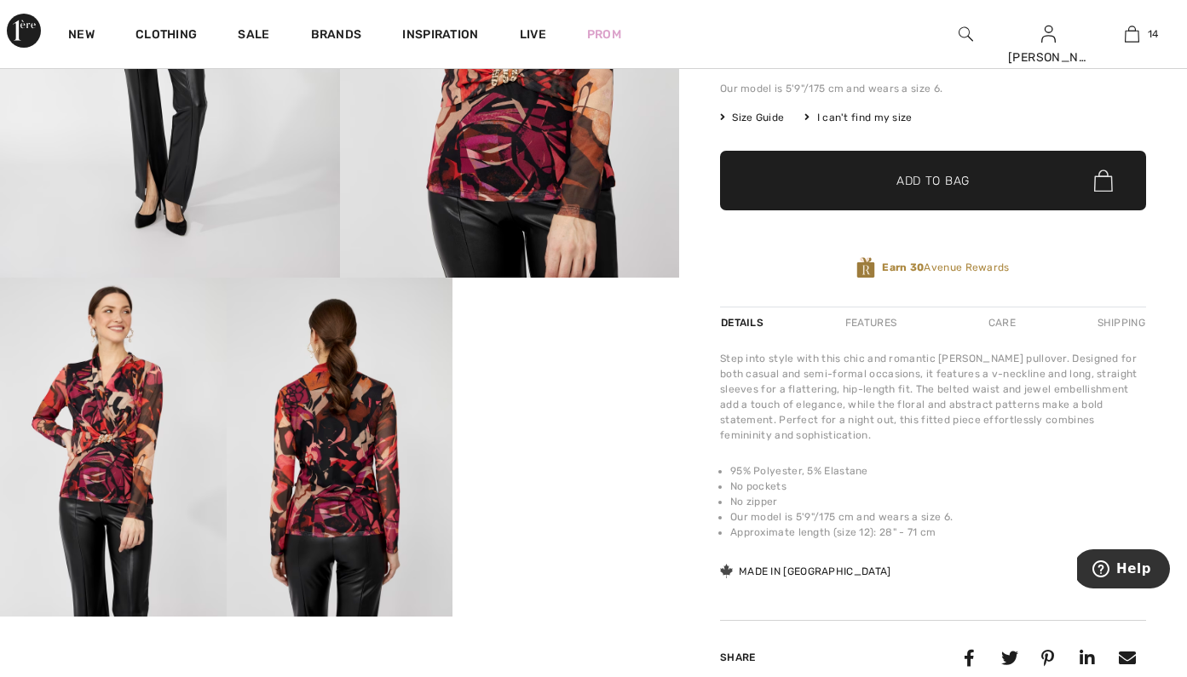
click at [582, 391] on video "Your browser does not support the video tag." at bounding box center [565, 334] width 227 height 113
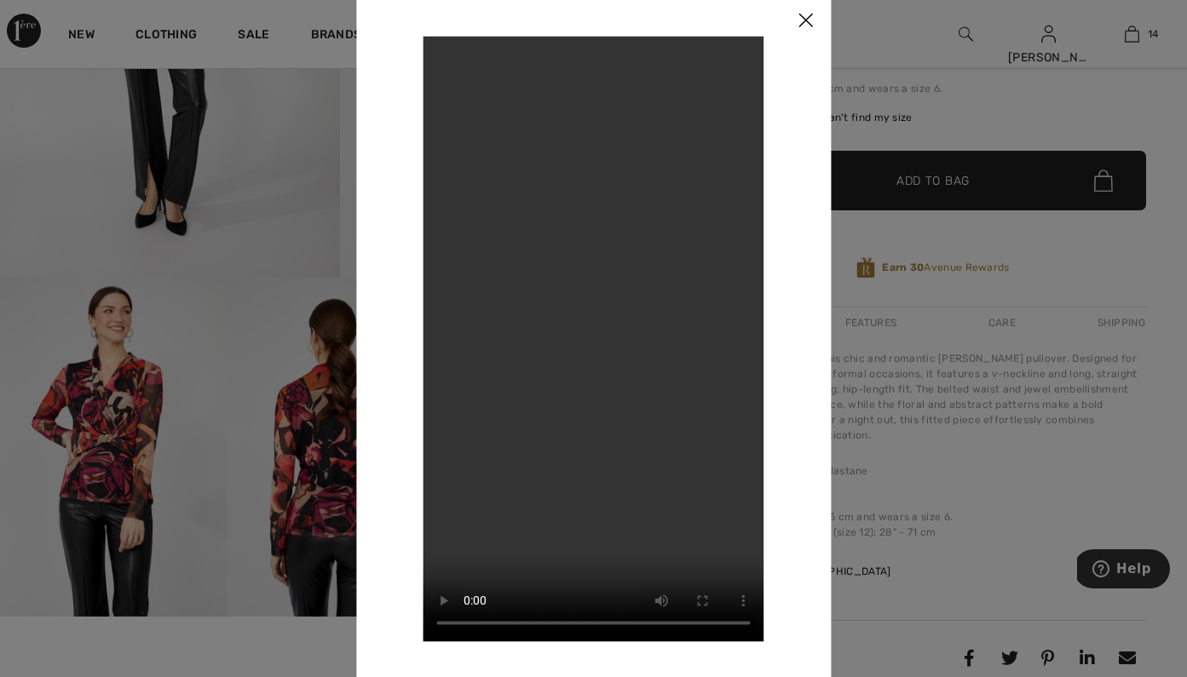
click at [804, 21] on img at bounding box center [805, 21] width 51 height 53
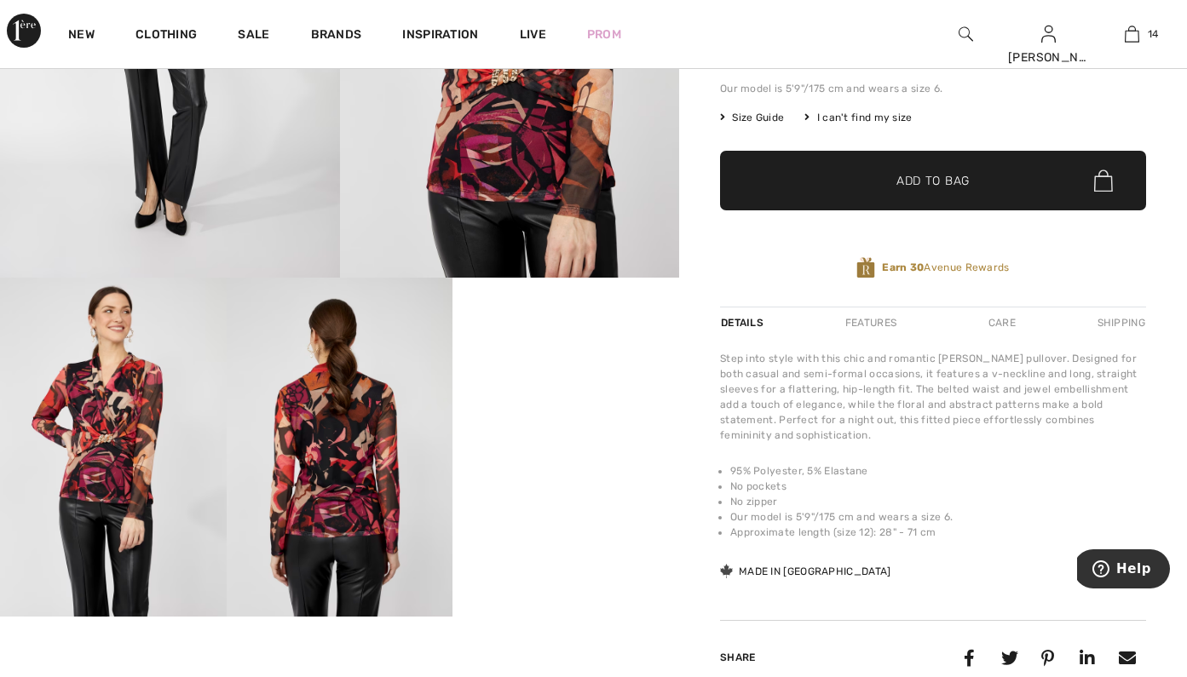
click at [130, 409] on img at bounding box center [113, 447] width 227 height 339
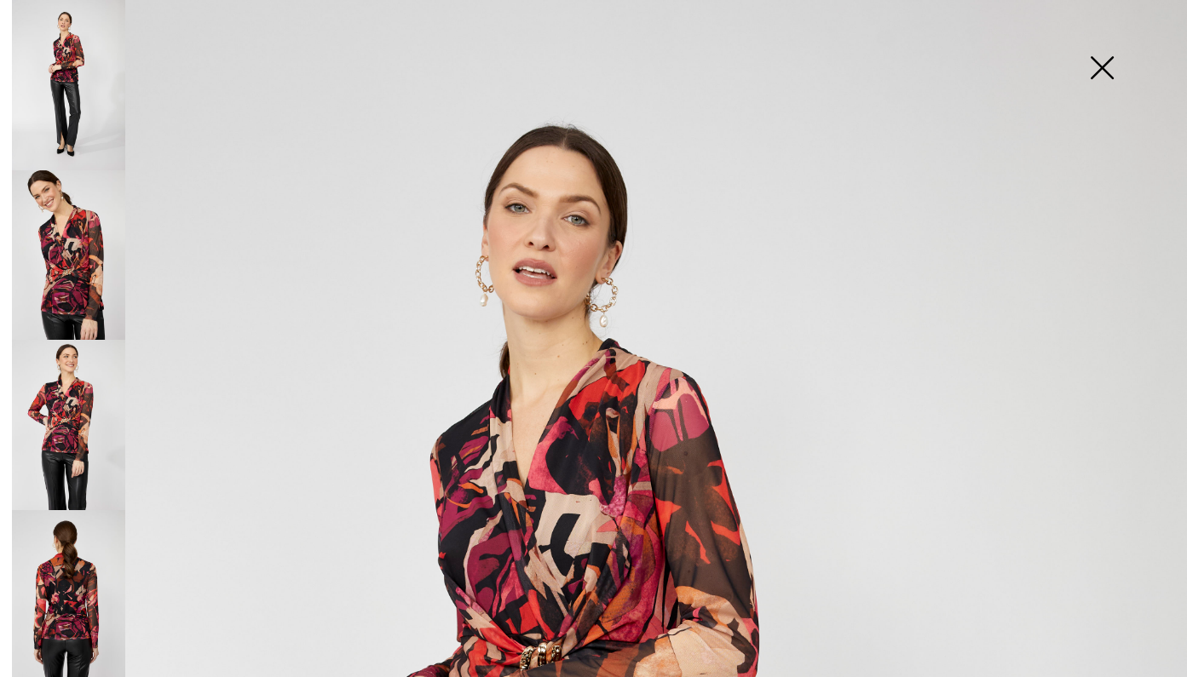
scroll to position [192, 0]
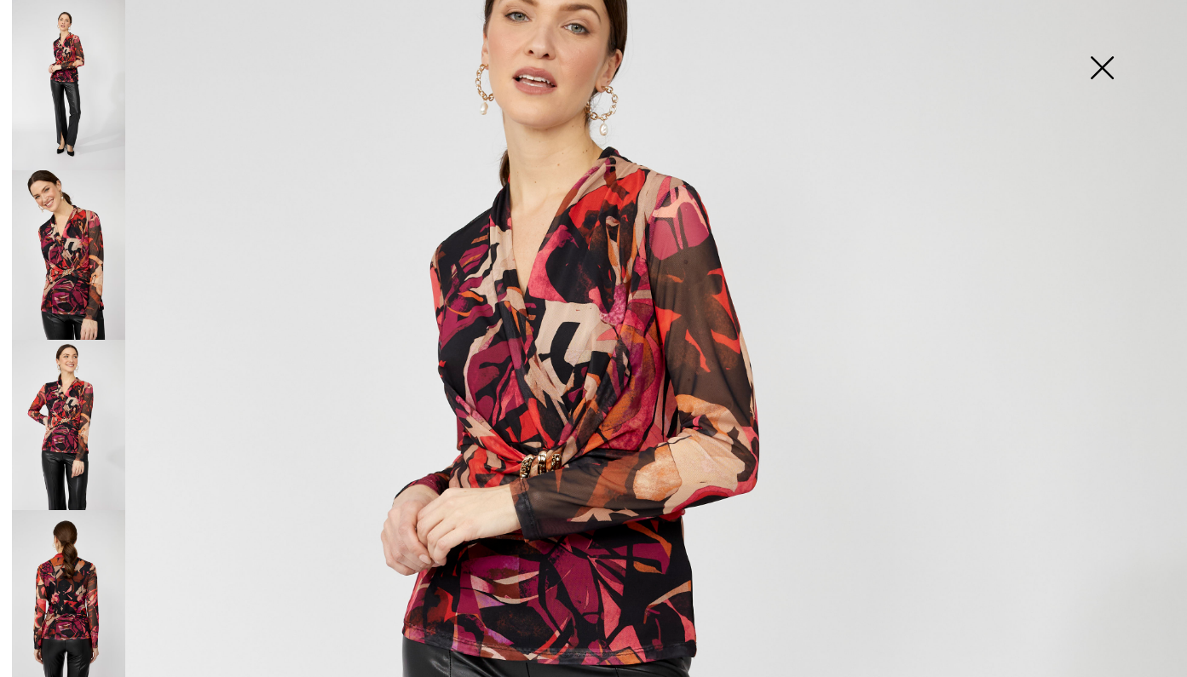
click at [89, 245] on img at bounding box center [68, 255] width 113 height 170
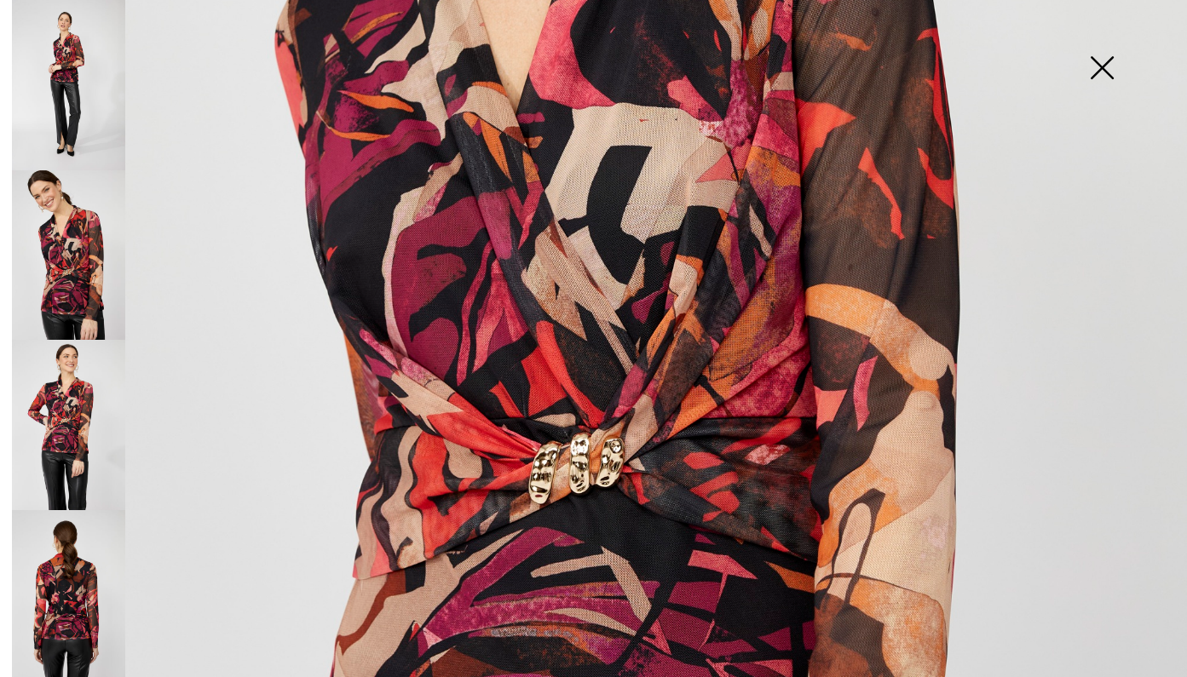
scroll to position [615, 0]
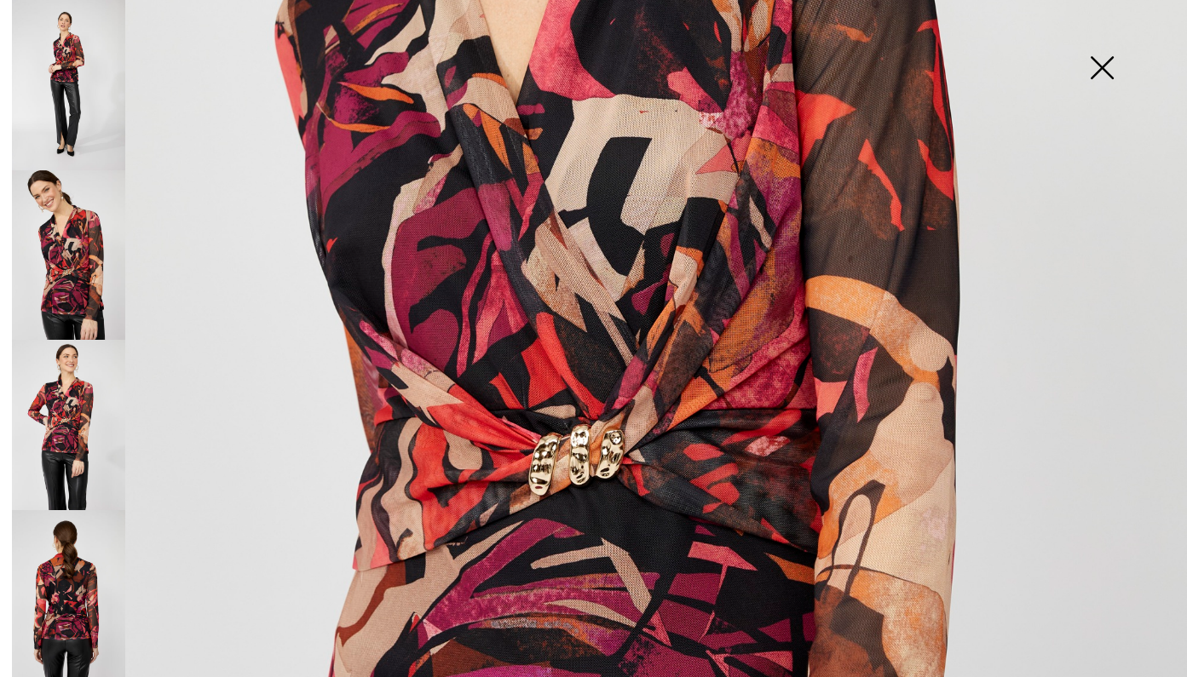
click at [84, 463] on img at bounding box center [68, 425] width 113 height 170
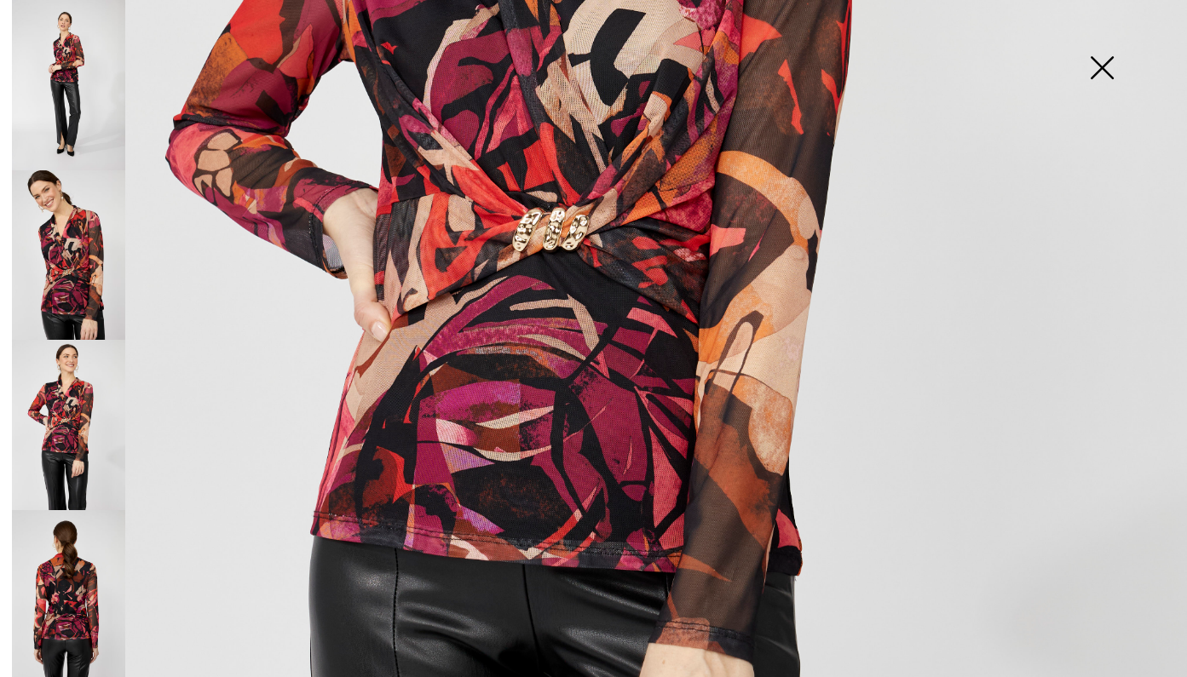
click at [1101, 70] on img at bounding box center [1101, 70] width 85 height 88
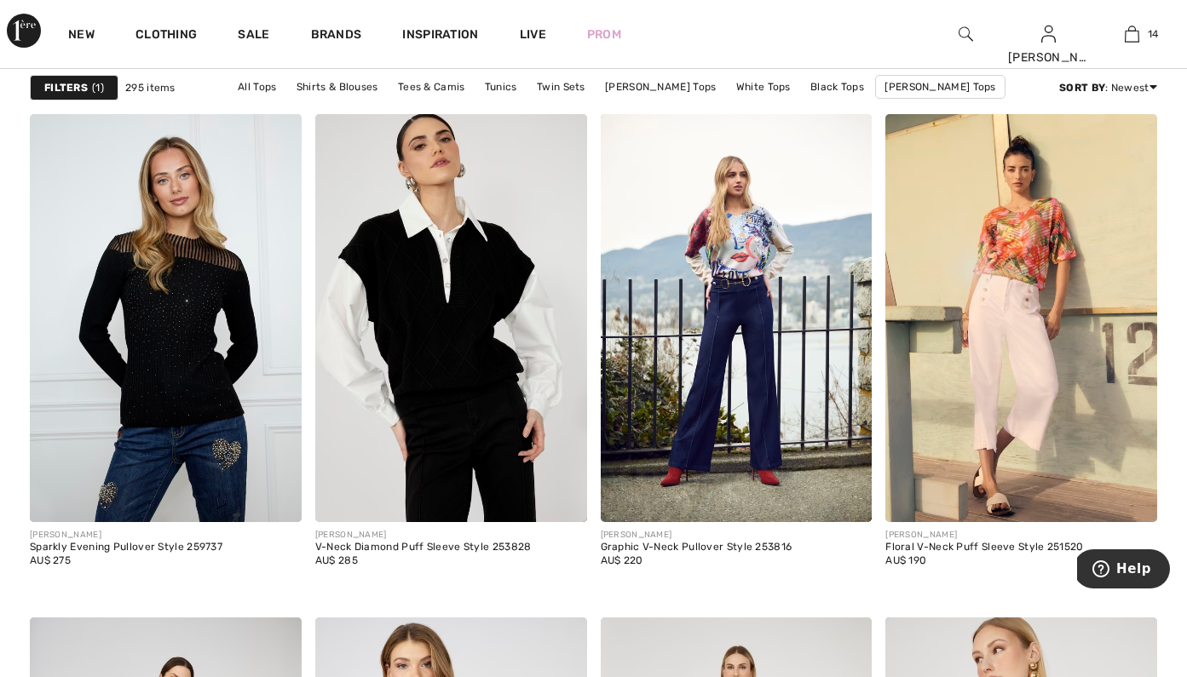
scroll to position [6740, 0]
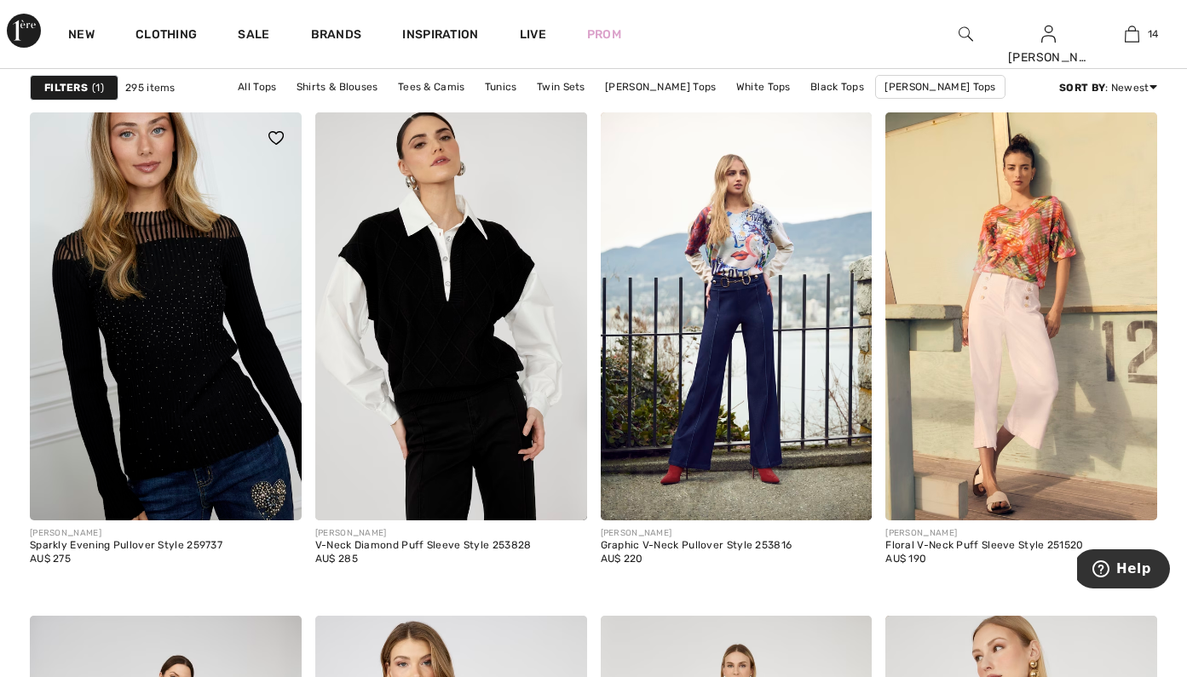
click at [245, 233] on img at bounding box center [166, 315] width 272 height 407
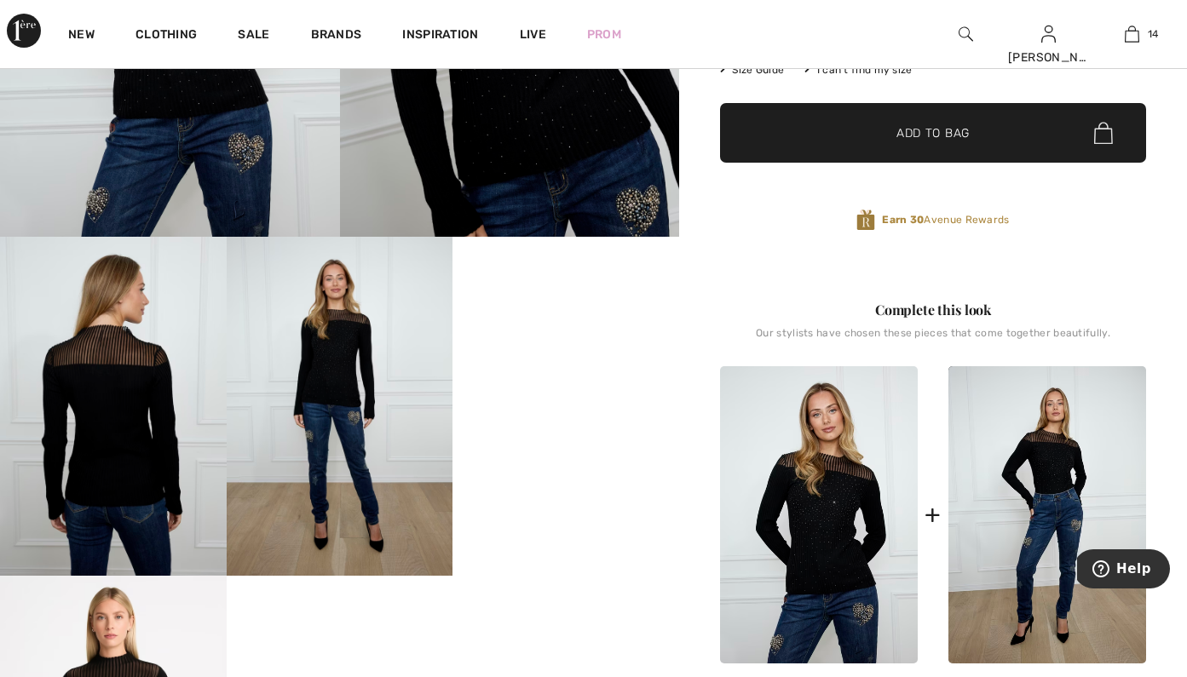
scroll to position [383, 0]
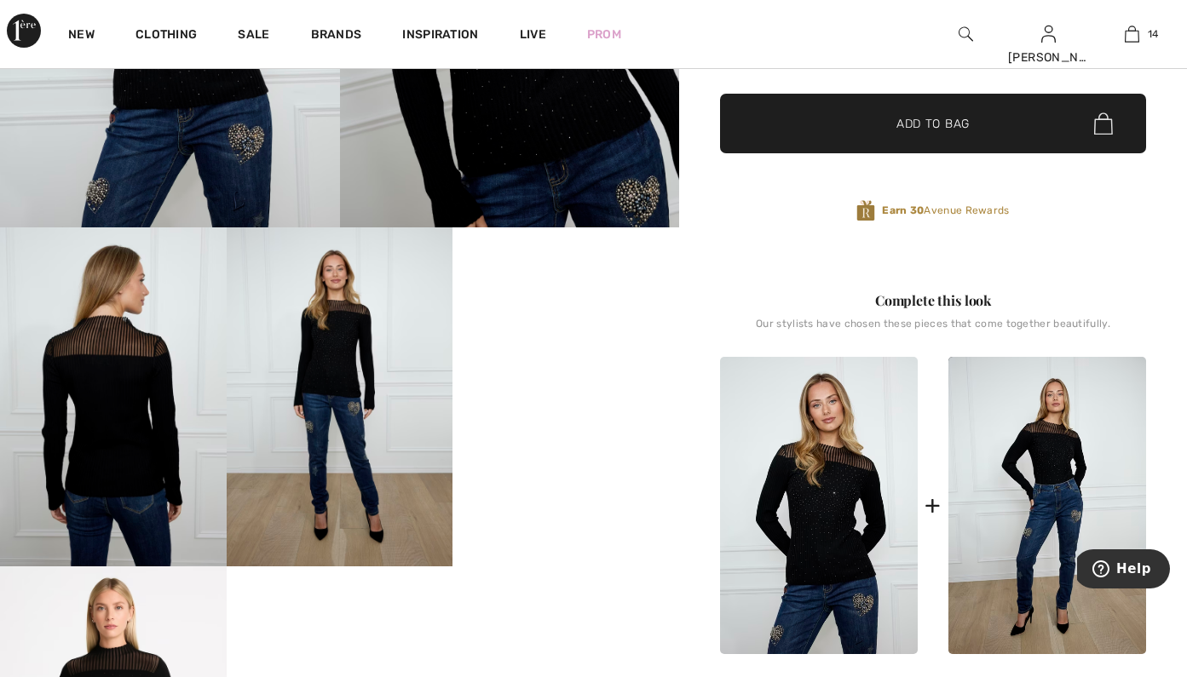
click at [601, 341] on video "Your browser does not support the video tag." at bounding box center [565, 284] width 227 height 113
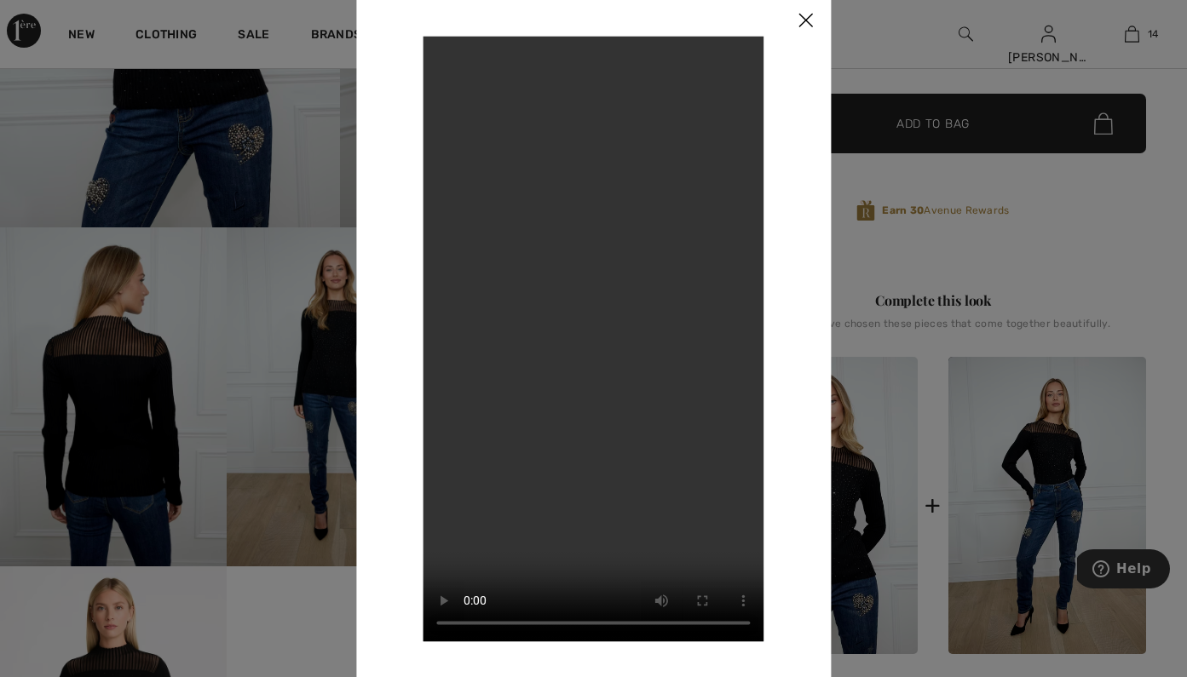
click at [805, 17] on img at bounding box center [805, 21] width 51 height 53
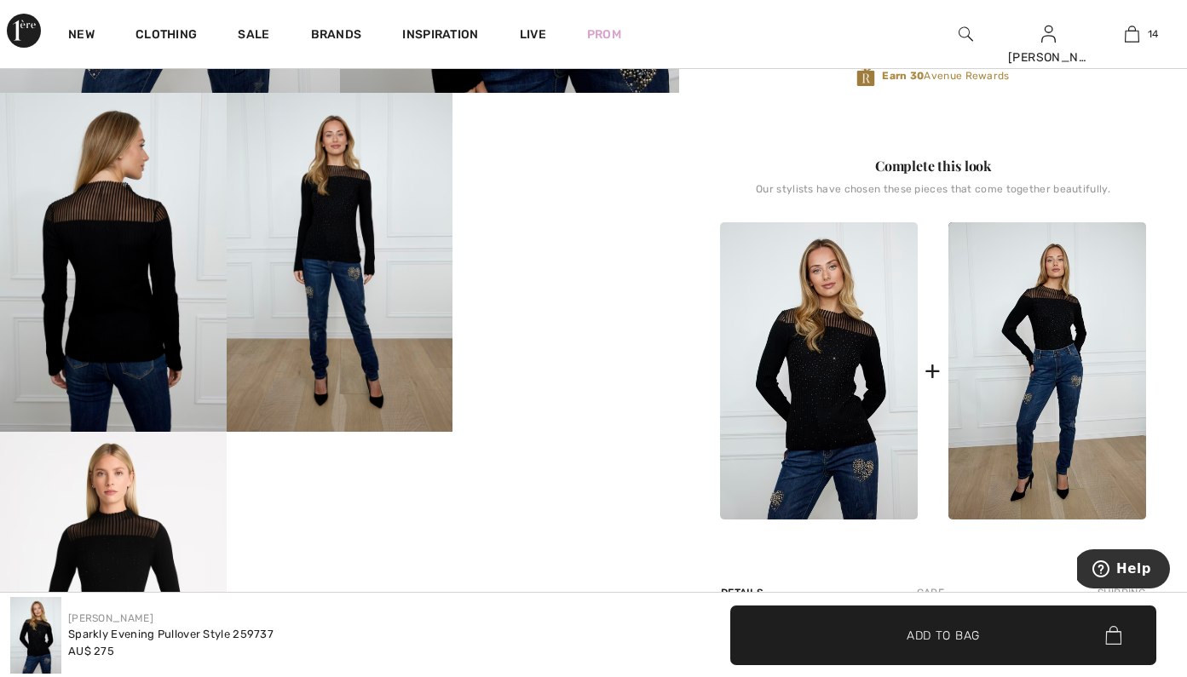
scroll to position [505, 0]
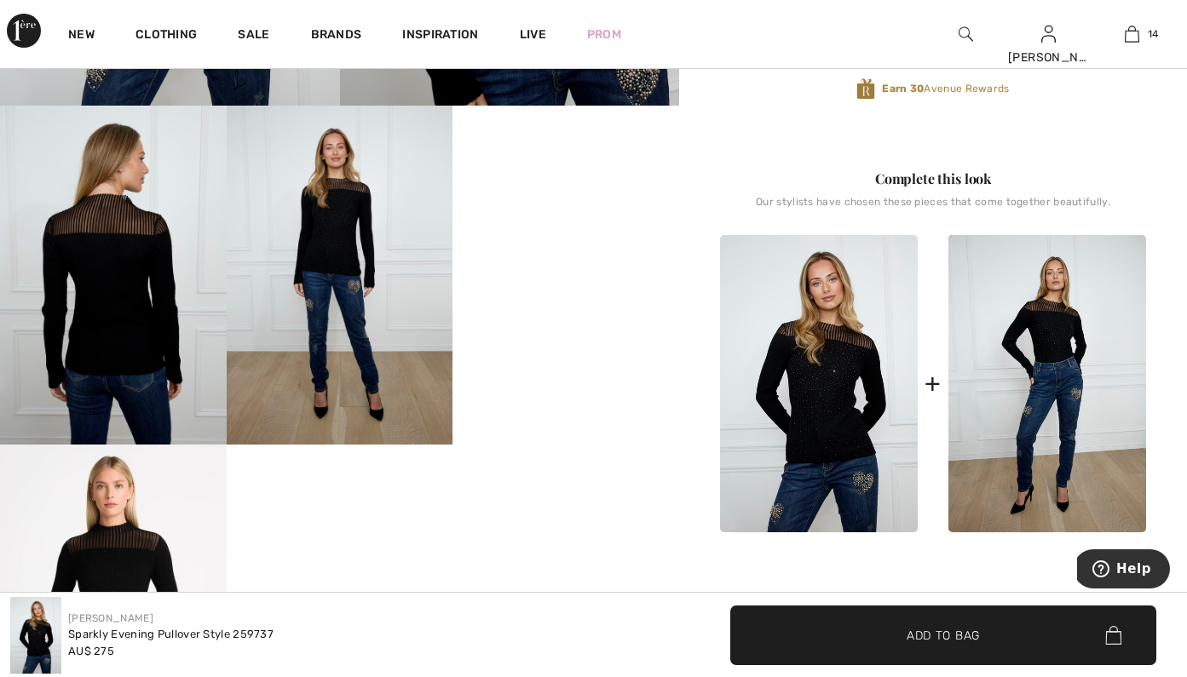
click at [151, 362] on img at bounding box center [113, 275] width 227 height 339
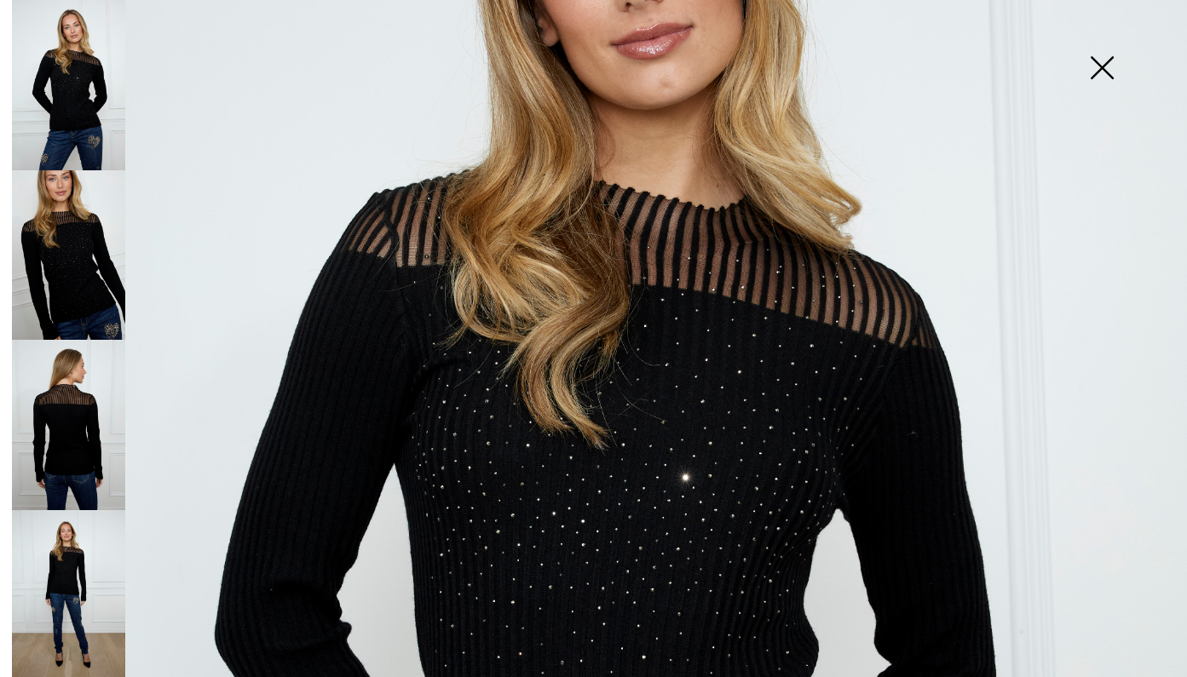
scroll to position [398, 0]
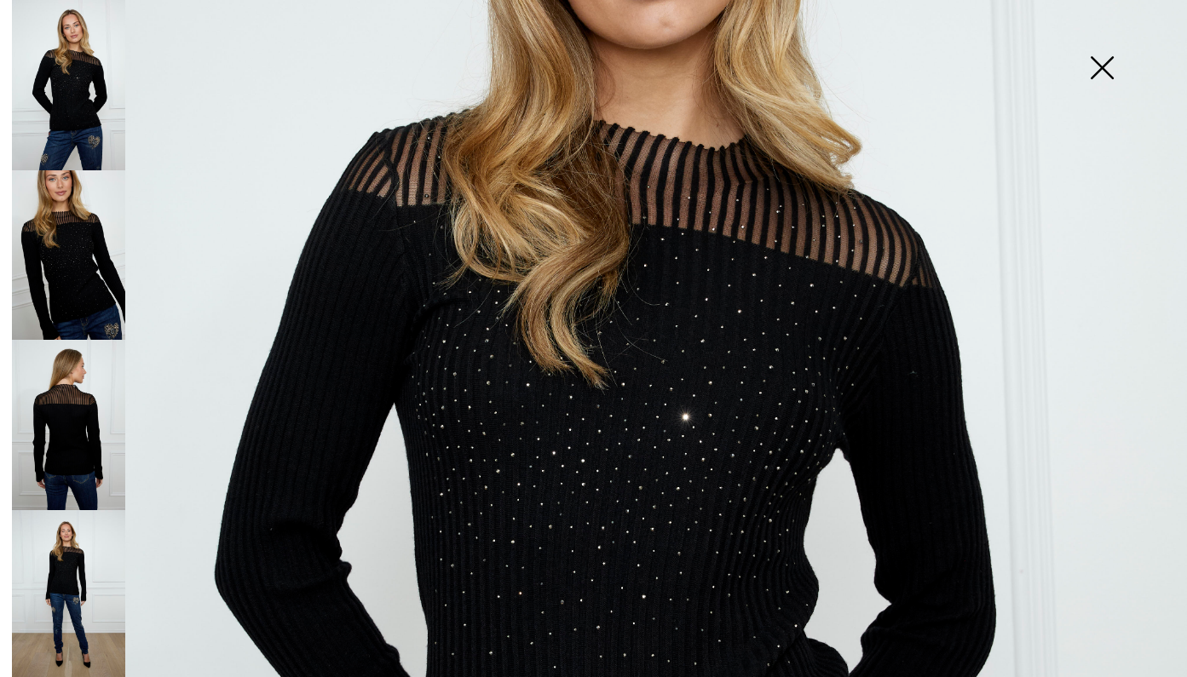
click at [65, 404] on img at bounding box center [68, 425] width 113 height 170
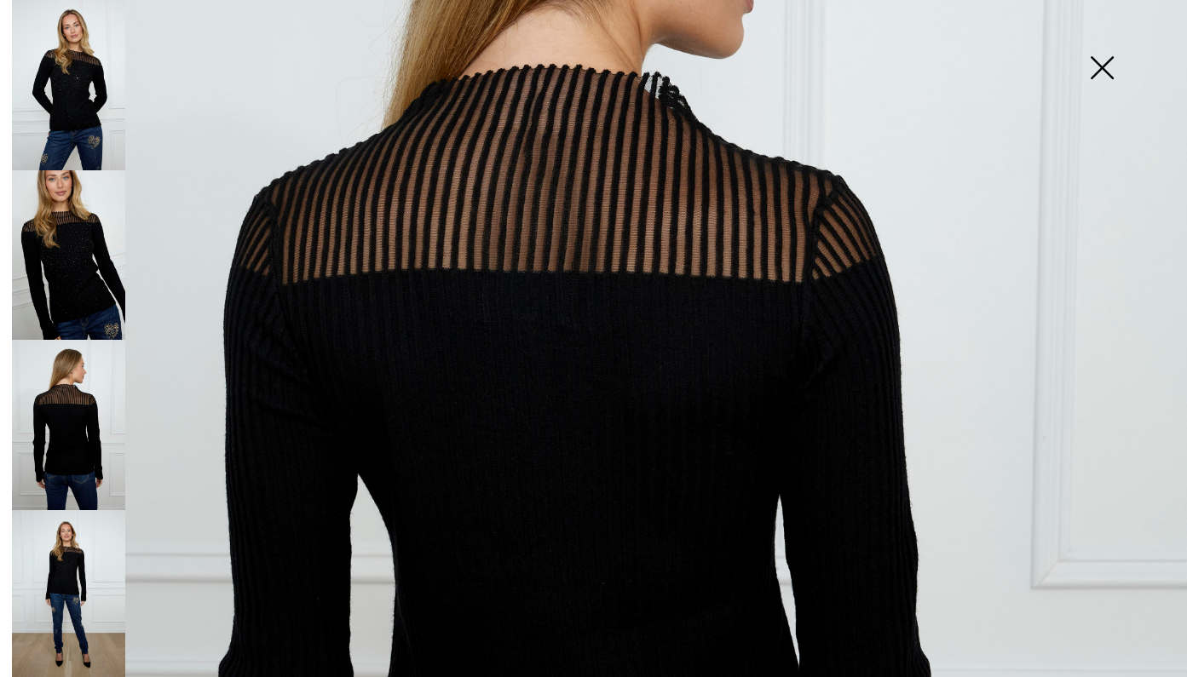
click at [76, 525] on img at bounding box center [68, 595] width 113 height 170
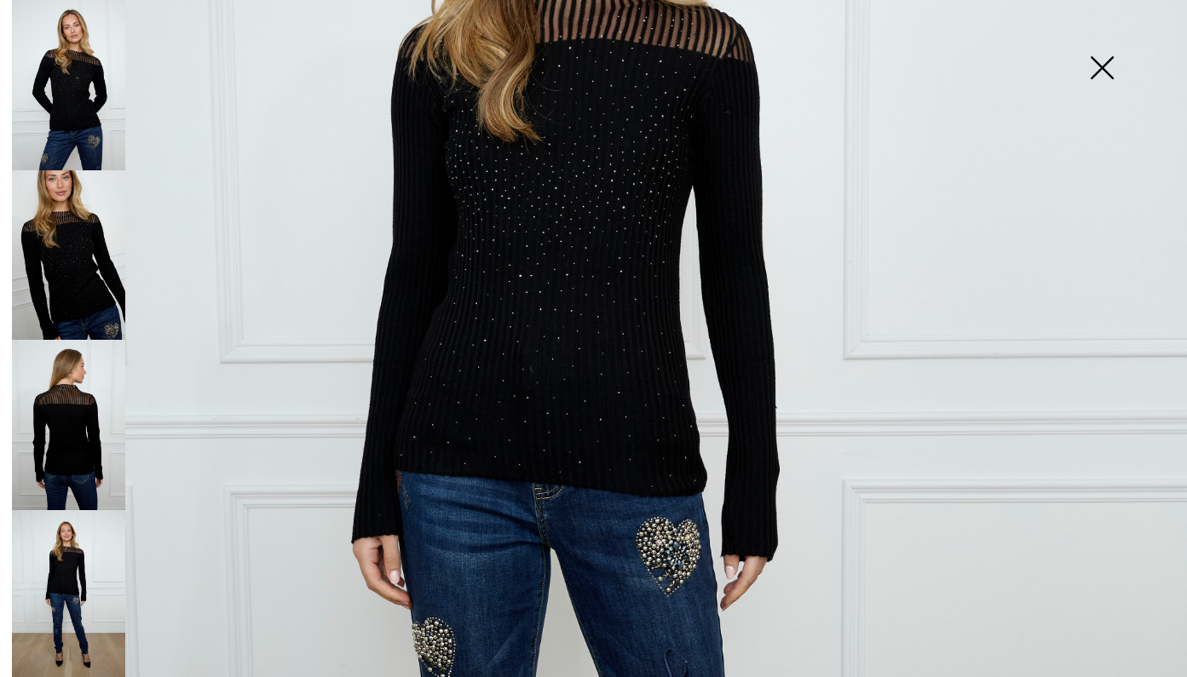
click at [1110, 64] on img at bounding box center [1101, 70] width 85 height 88
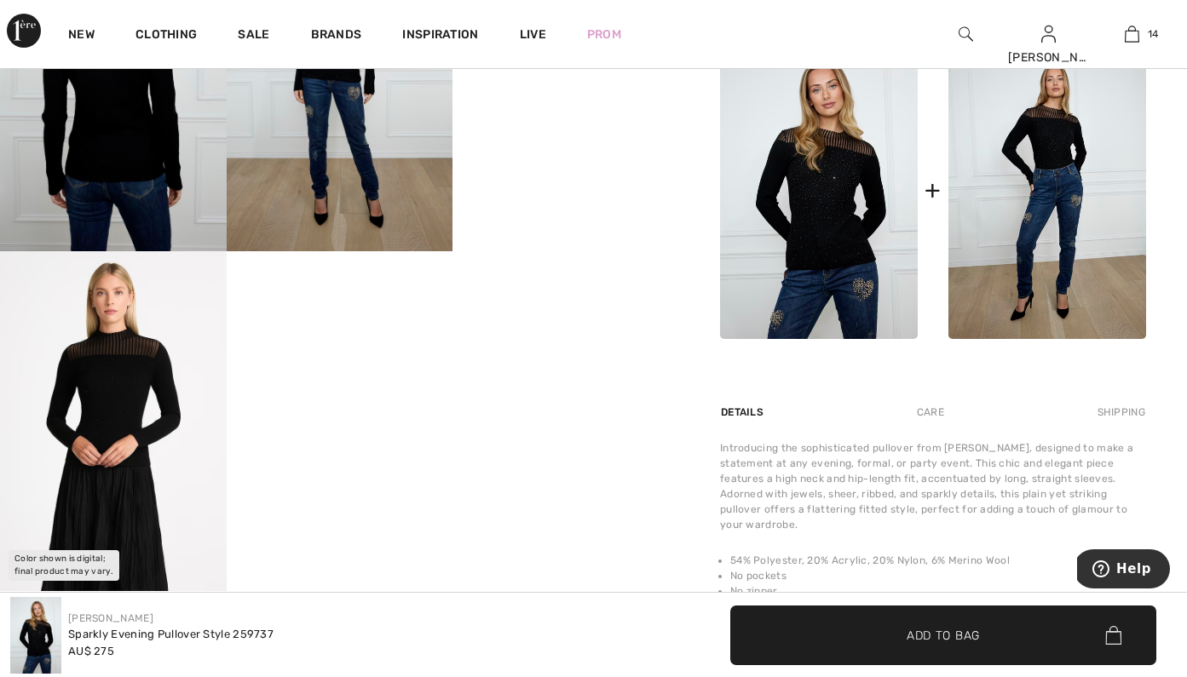
scroll to position [698, 0]
click at [150, 417] on img at bounding box center [113, 421] width 227 height 339
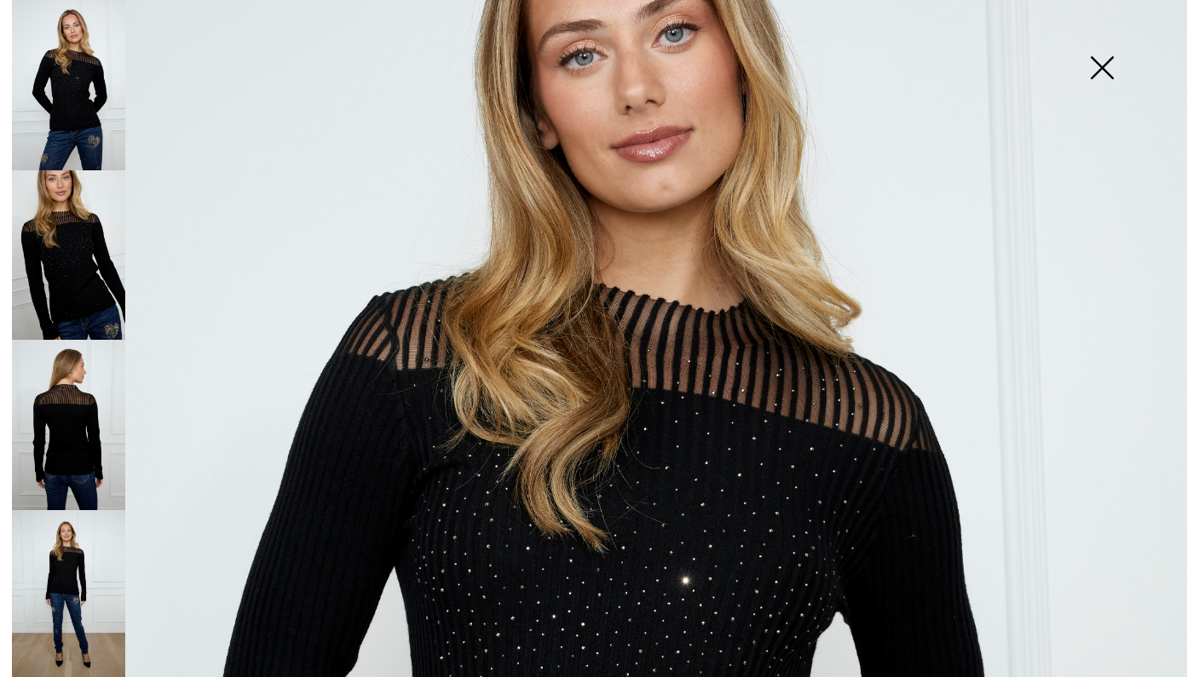
scroll to position [233, 0]
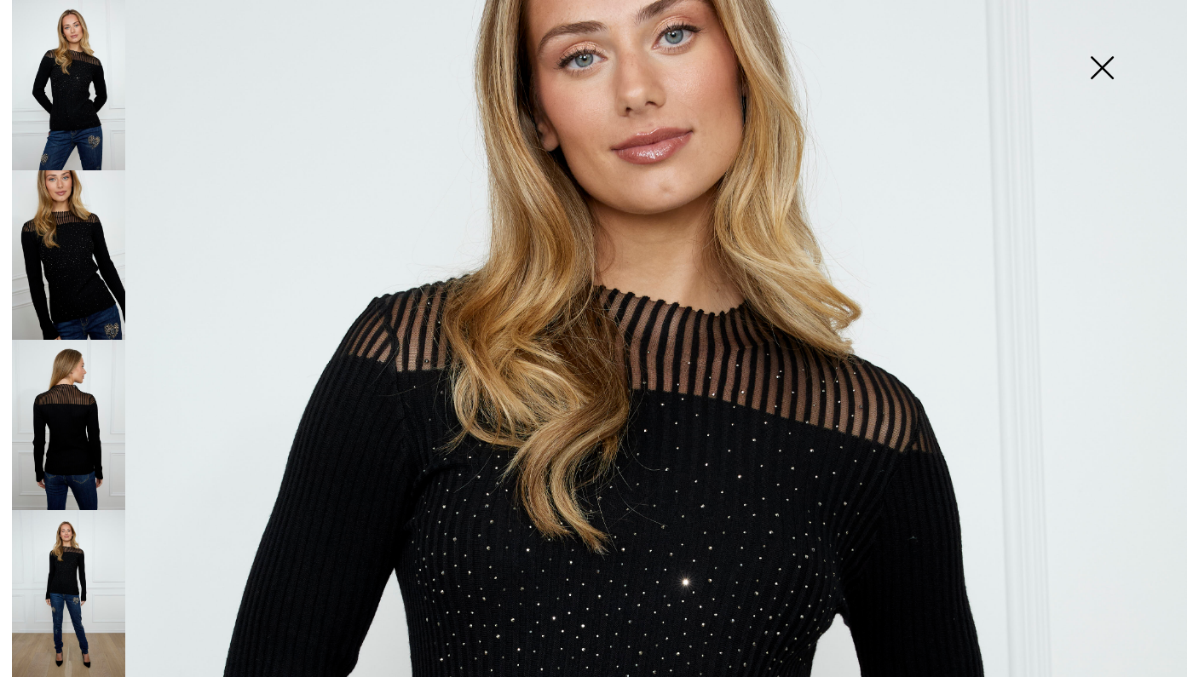
click at [1104, 73] on img at bounding box center [1101, 70] width 85 height 88
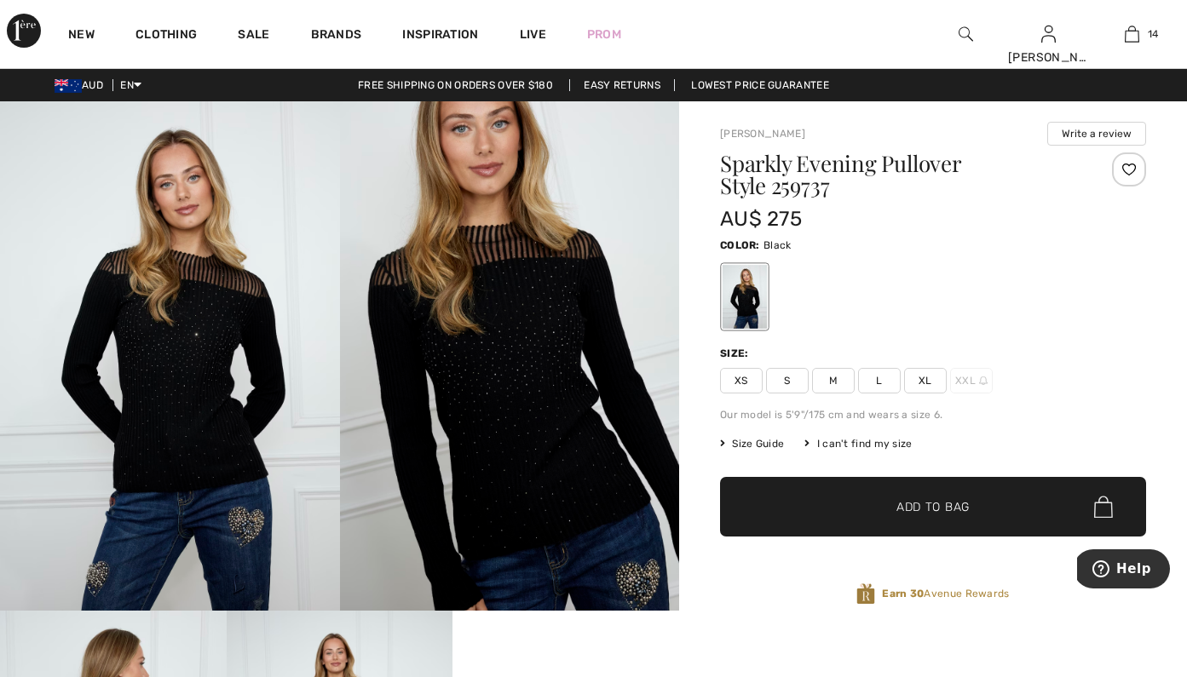
scroll to position [0, 0]
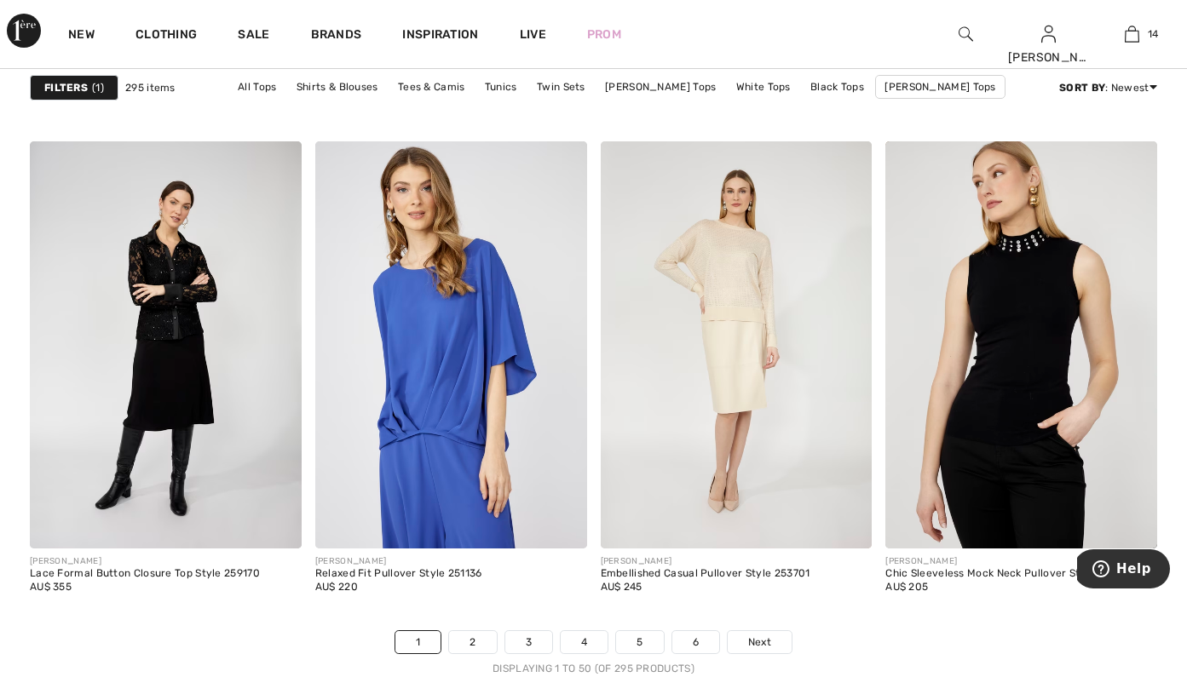
scroll to position [7275, 0]
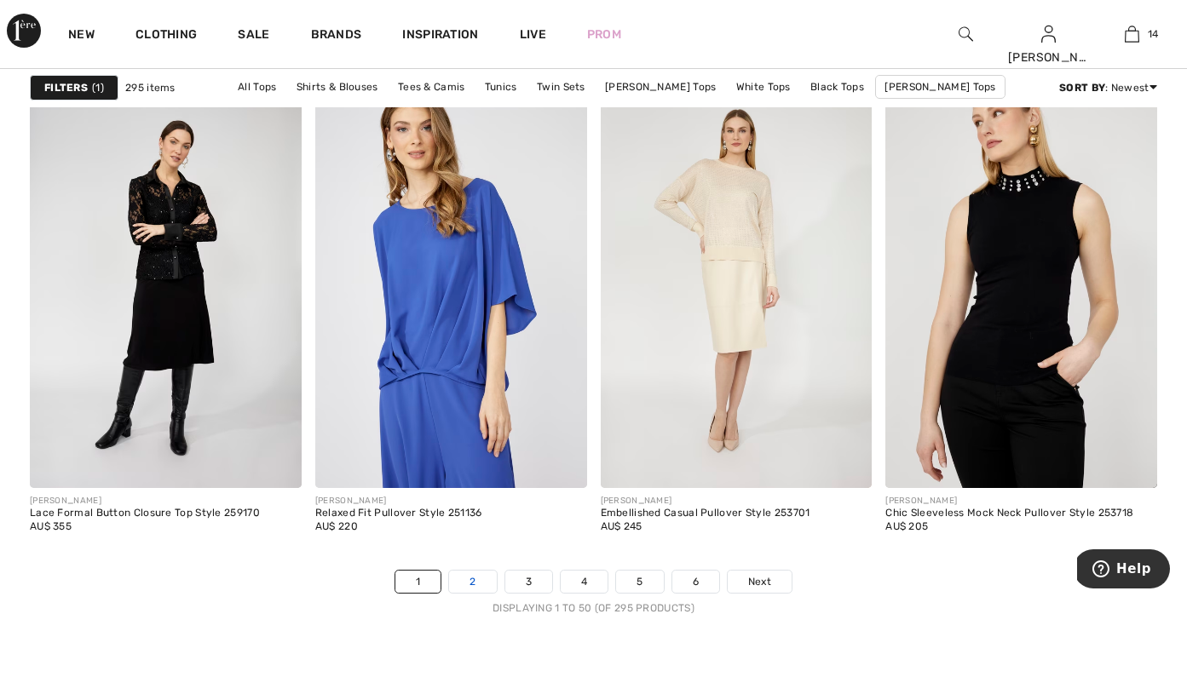
click at [466, 585] on link "2" at bounding box center [472, 582] width 47 height 22
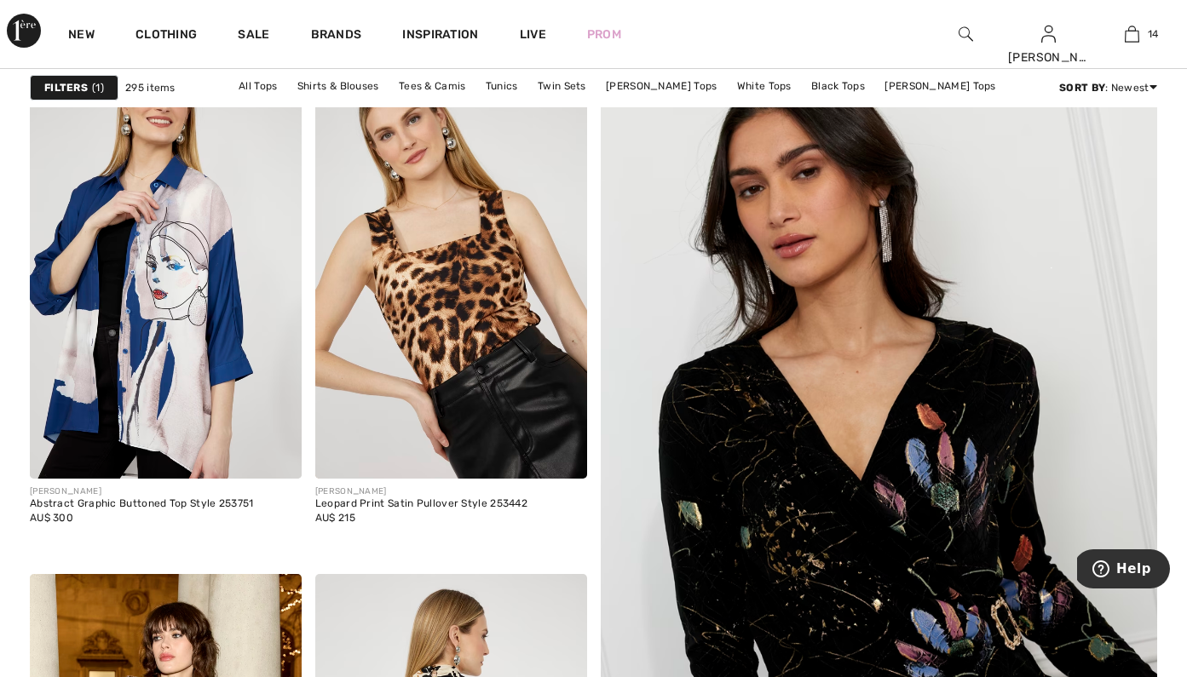
scroll to position [171, 0]
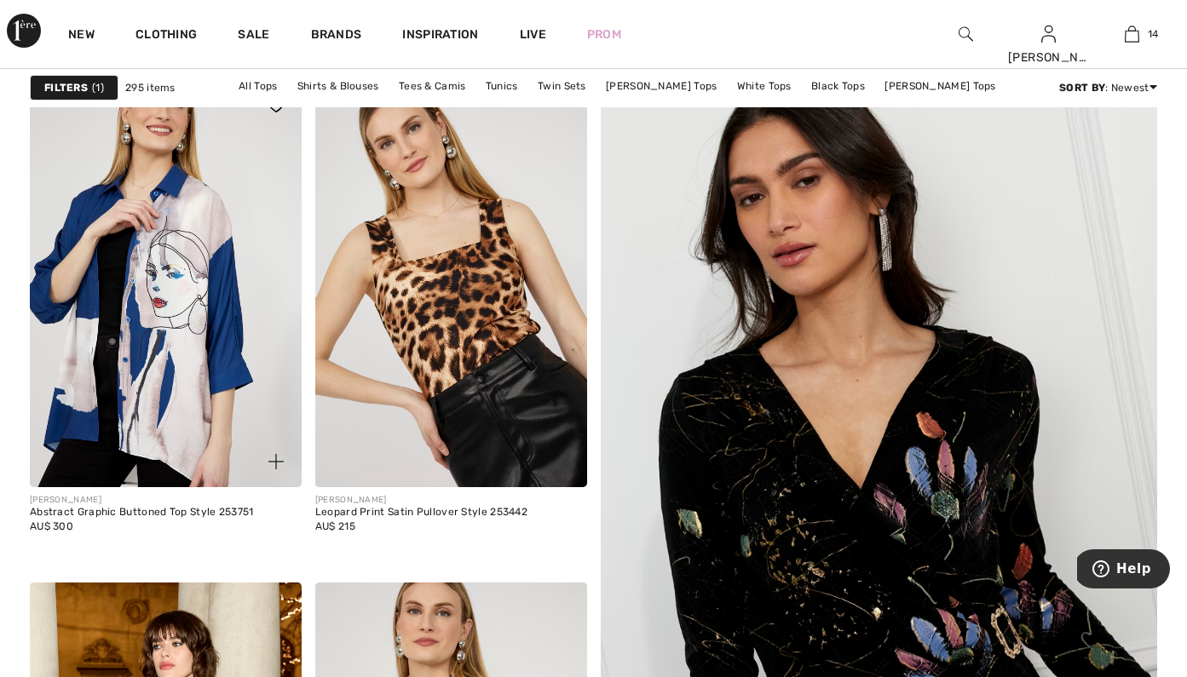
click at [279, 427] on div at bounding box center [266, 452] width 71 height 71
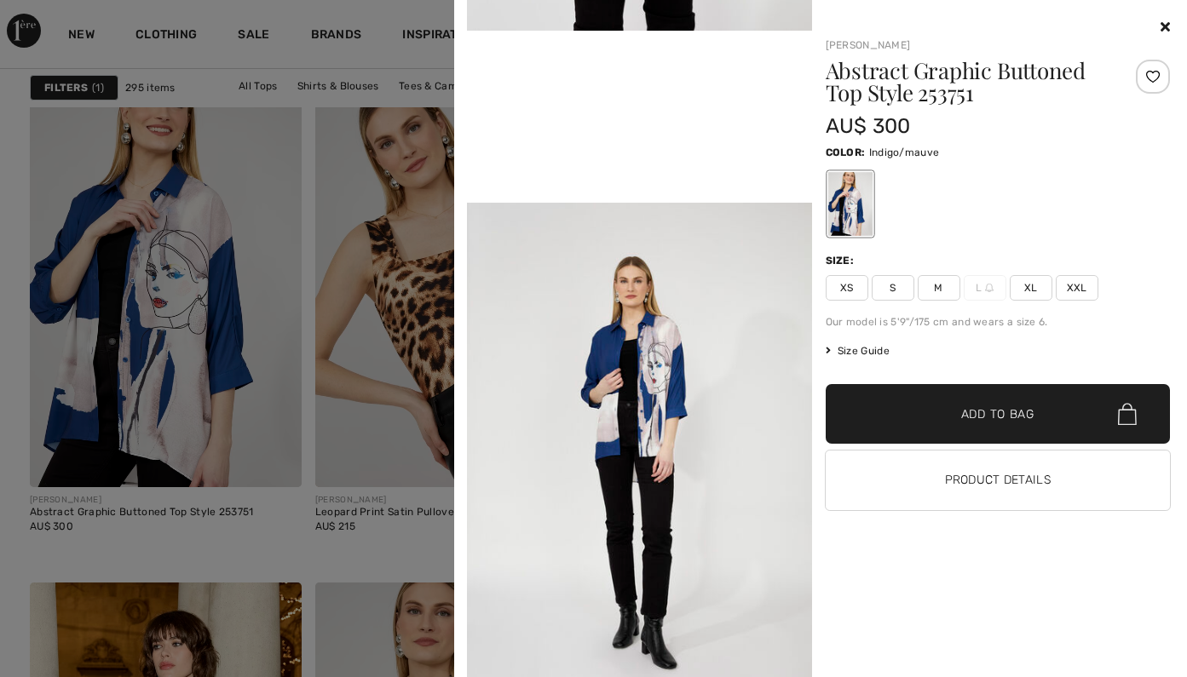
scroll to position [1021, 0]
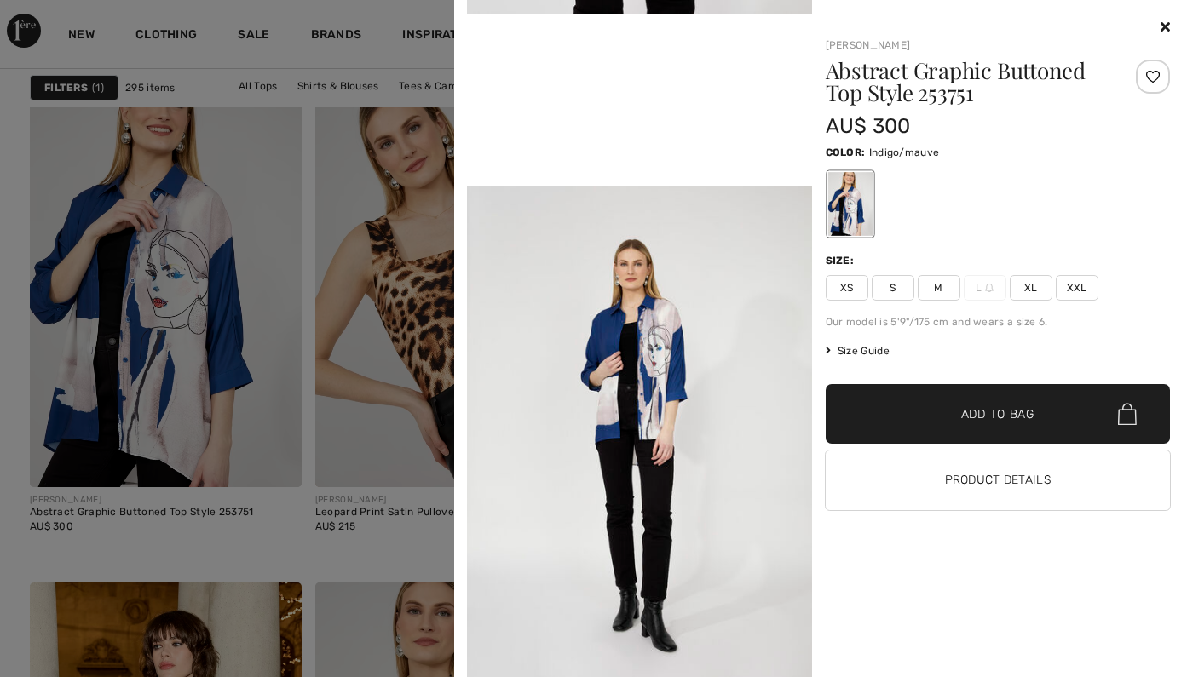
click at [1159, 26] on div at bounding box center [998, 27] width 345 height 20
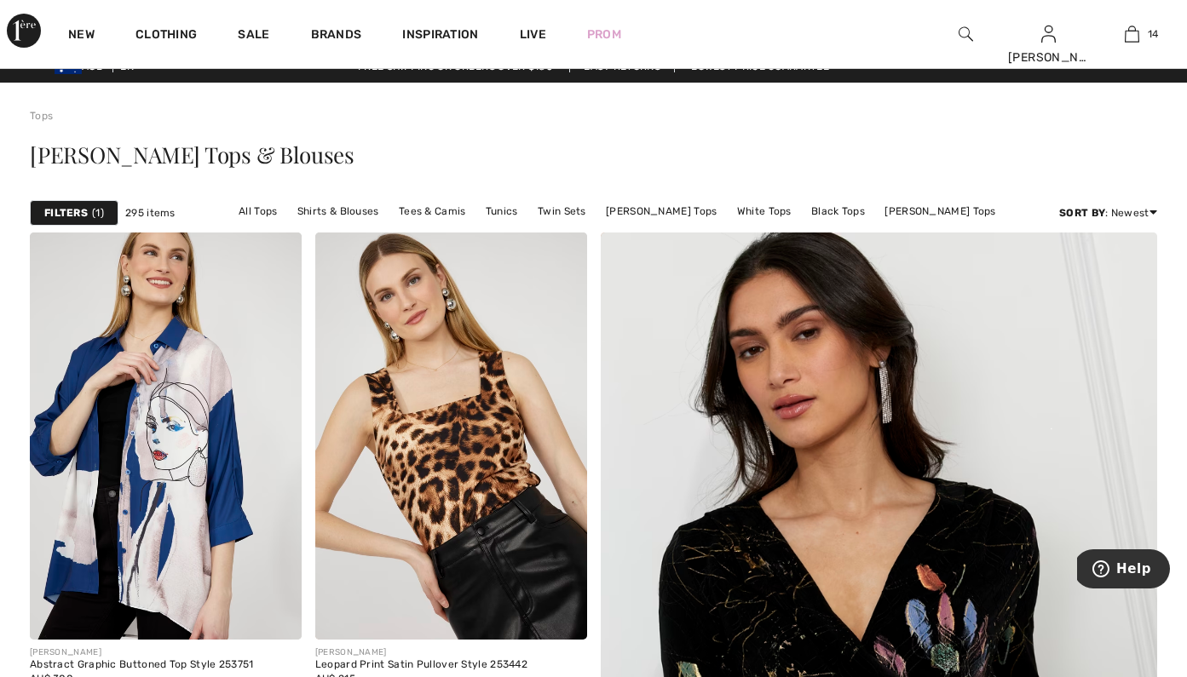
scroll to position [0, 0]
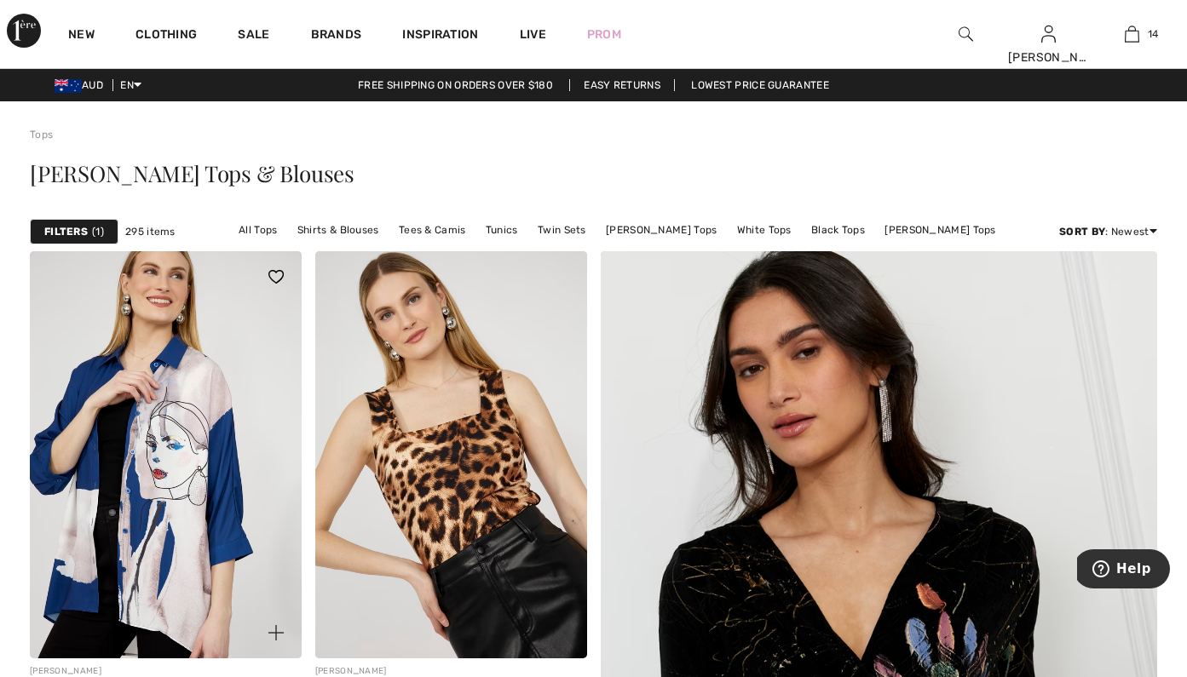
click at [279, 640] on img at bounding box center [275, 632] width 15 height 15
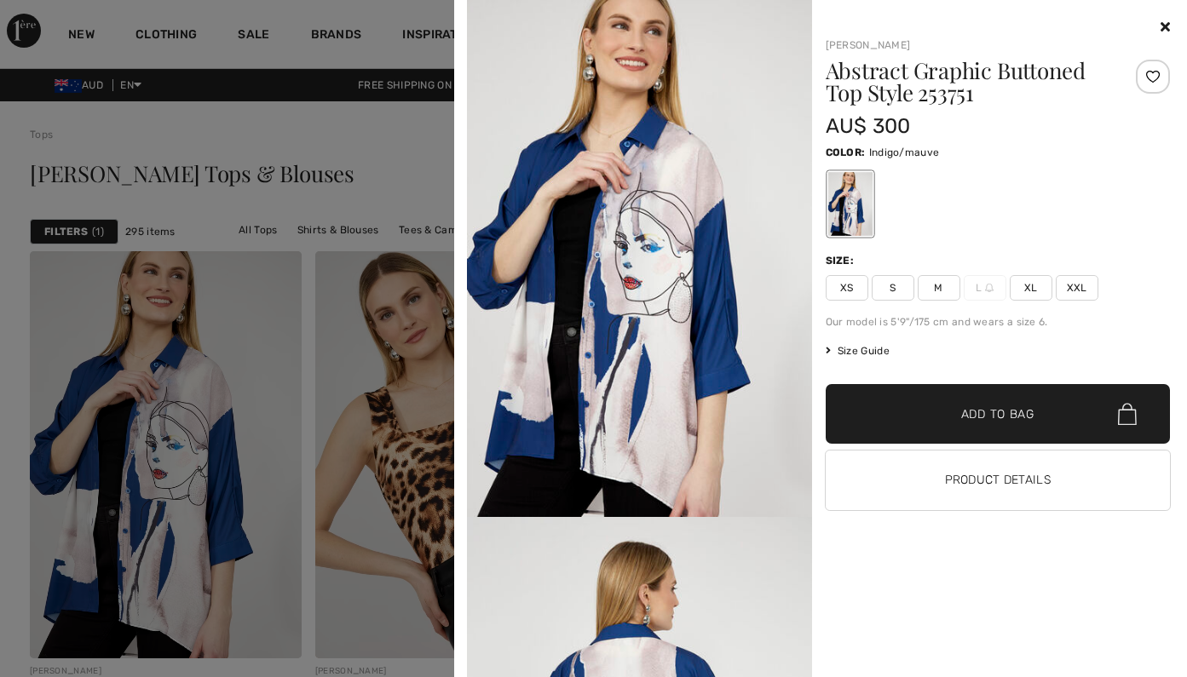
click at [938, 288] on span "M" at bounding box center [939, 288] width 43 height 26
click at [893, 411] on span "✔ Added to Bag Add to Bag" at bounding box center [998, 414] width 345 height 60
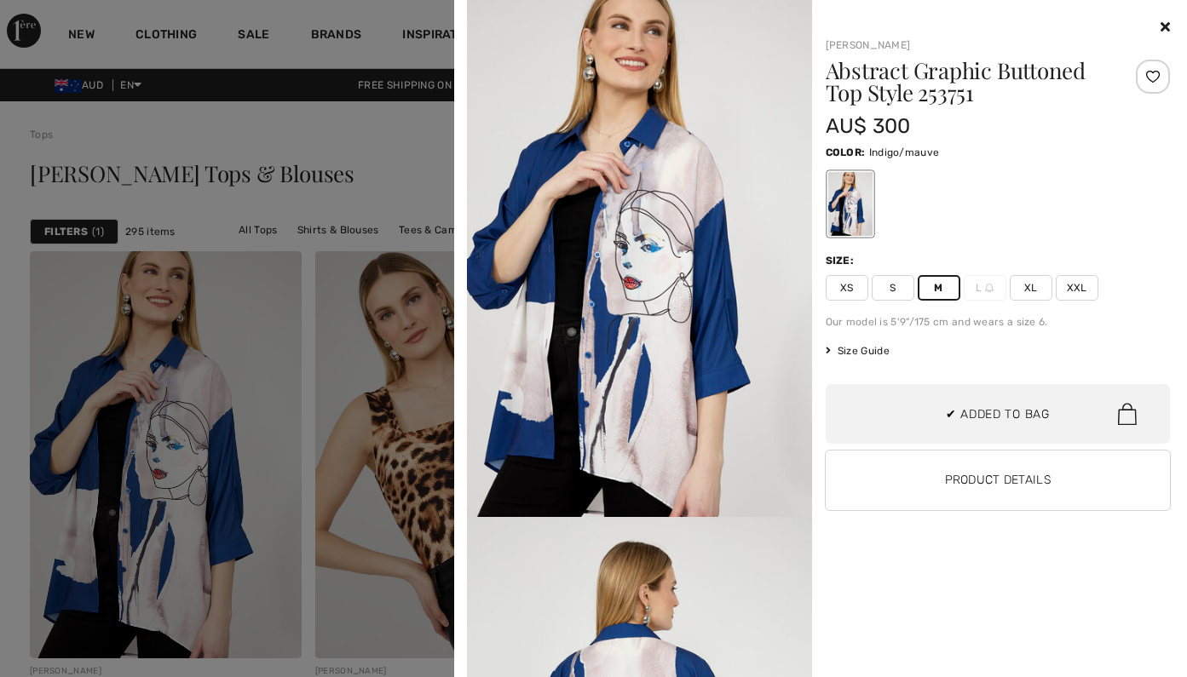
scroll to position [1781, 0]
click at [890, 473] on button "Product Details" at bounding box center [998, 481] width 345 height 60
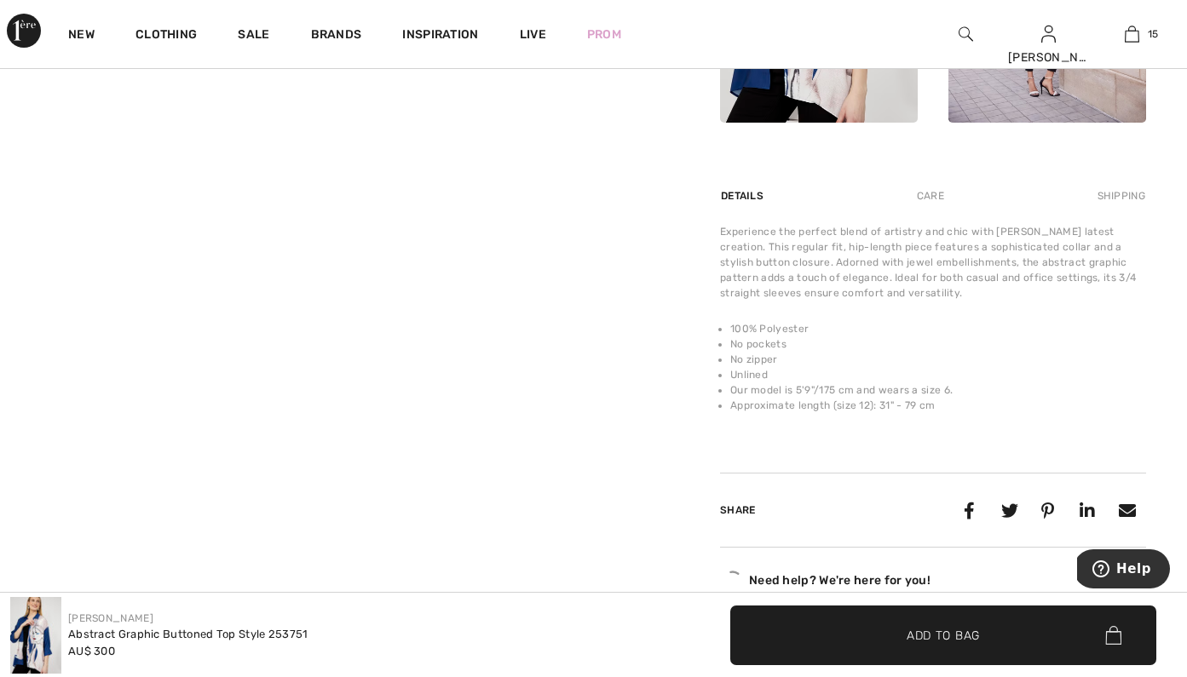
scroll to position [959, 0]
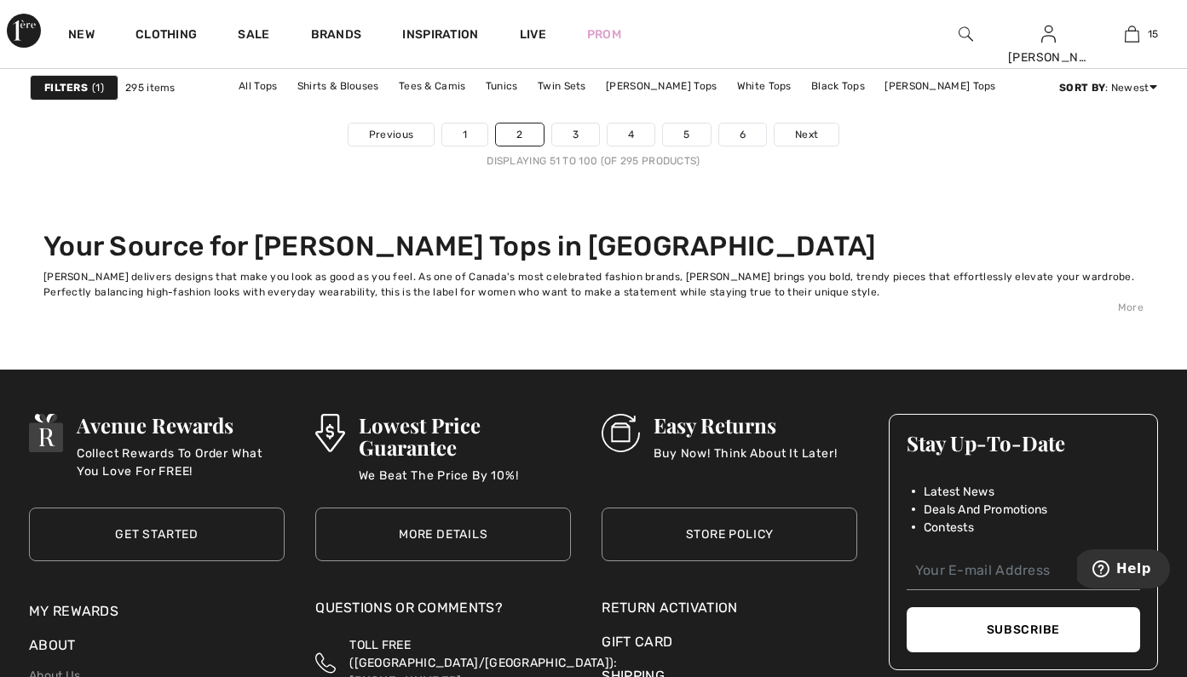
scroll to position [7733, 0]
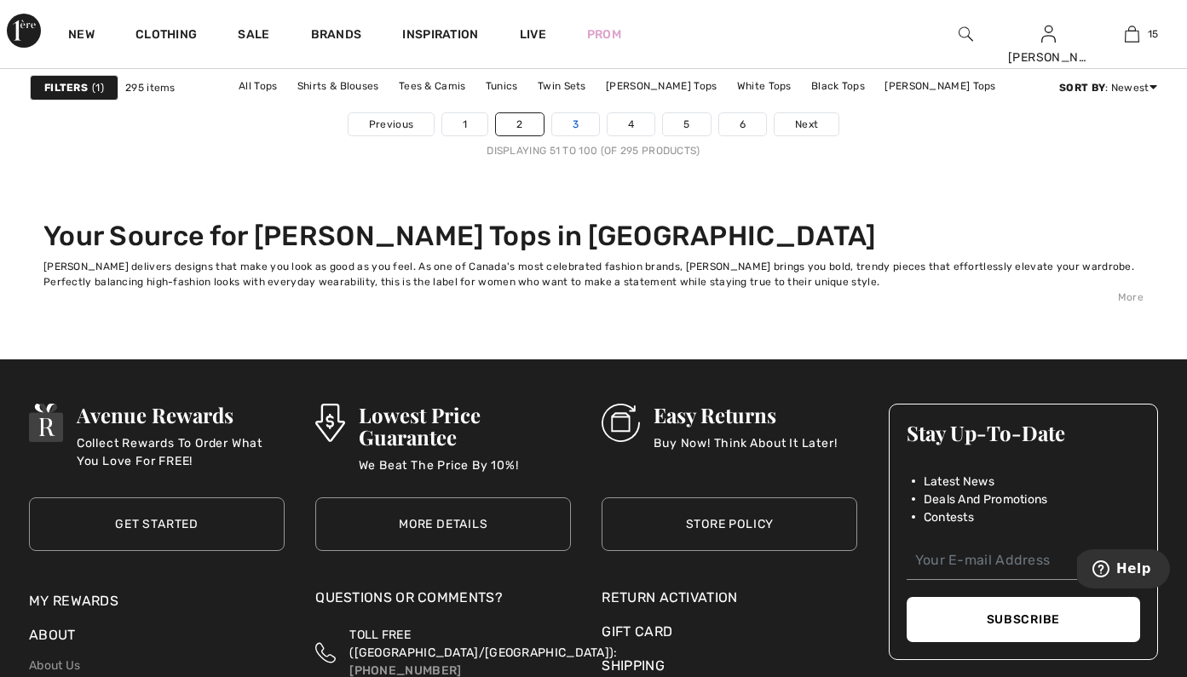
click at [576, 126] on link "3" at bounding box center [575, 124] width 47 height 22
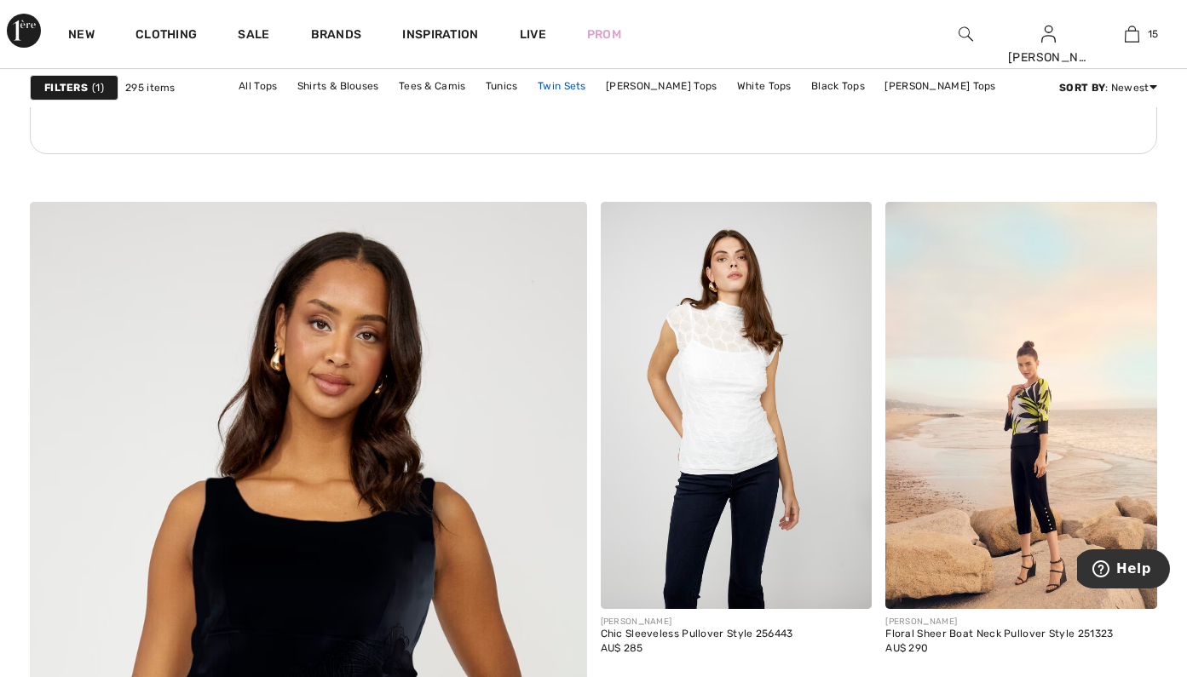
scroll to position [3997, 0]
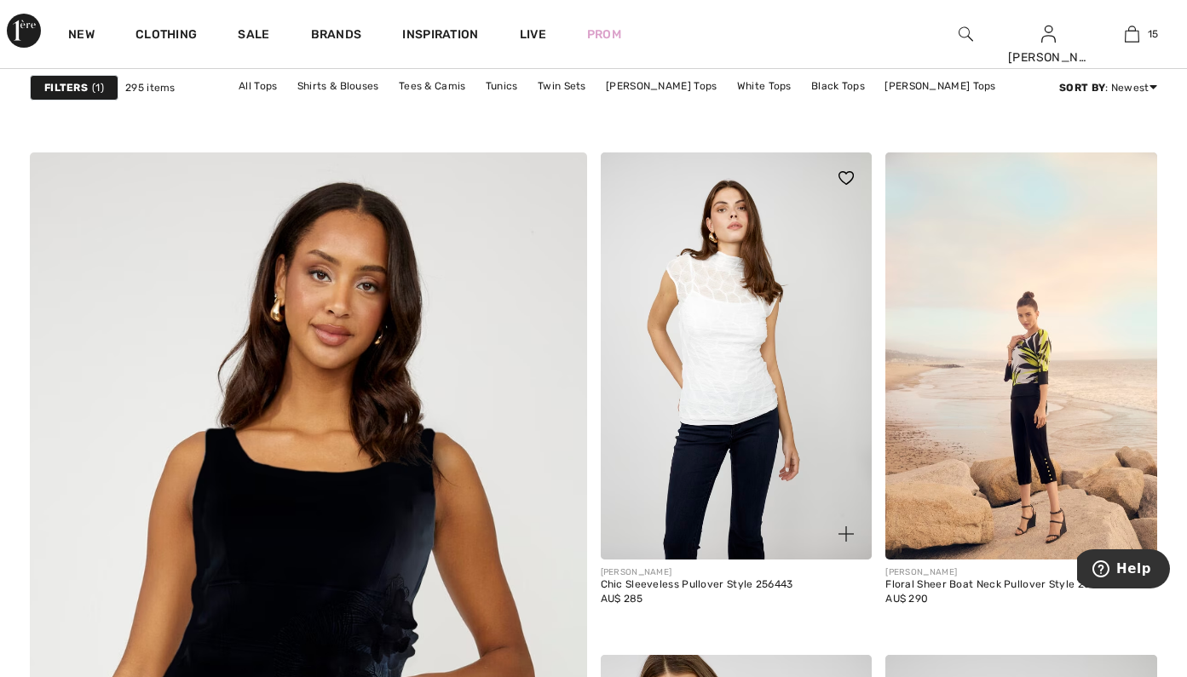
click at [849, 535] on img at bounding box center [845, 534] width 15 height 15
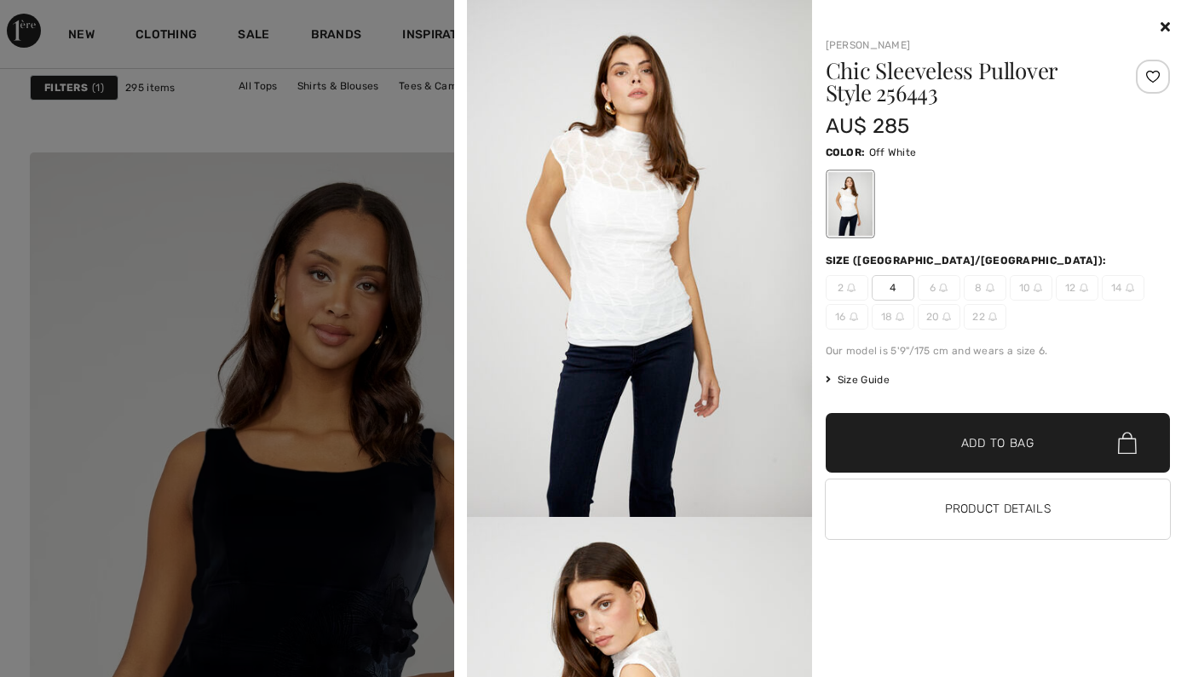
click at [1166, 26] on icon at bounding box center [1165, 27] width 9 height 14
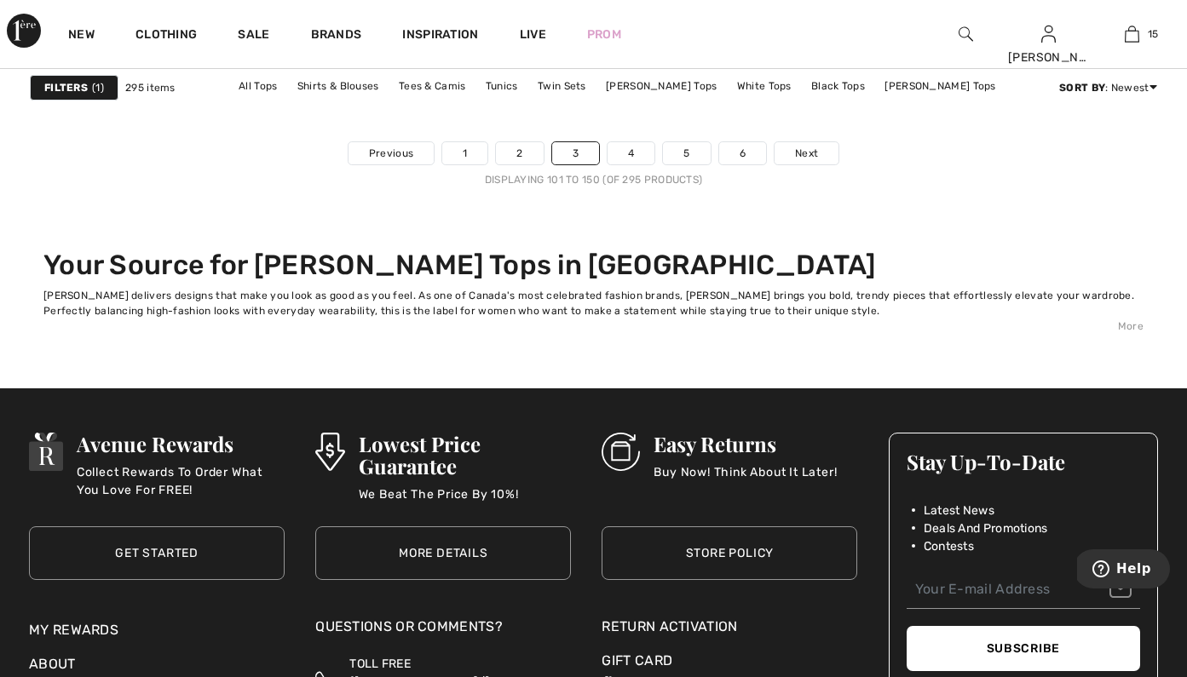
scroll to position [7708, 0]
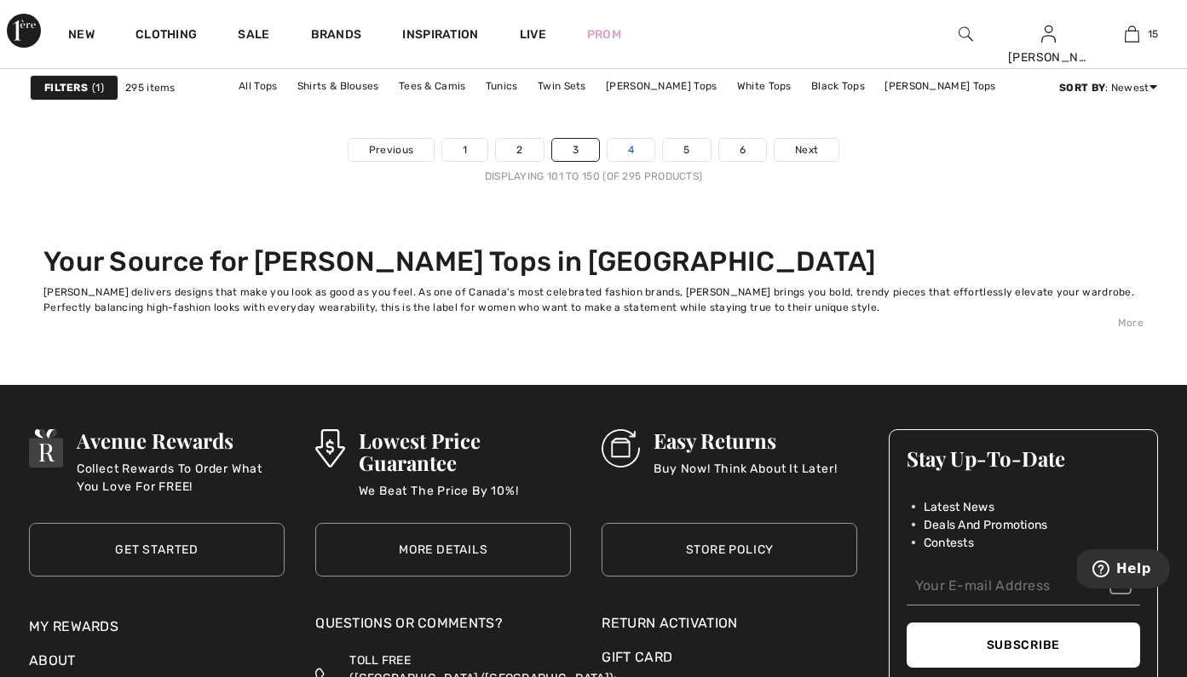
click at [622, 147] on link "4" at bounding box center [631, 150] width 47 height 22
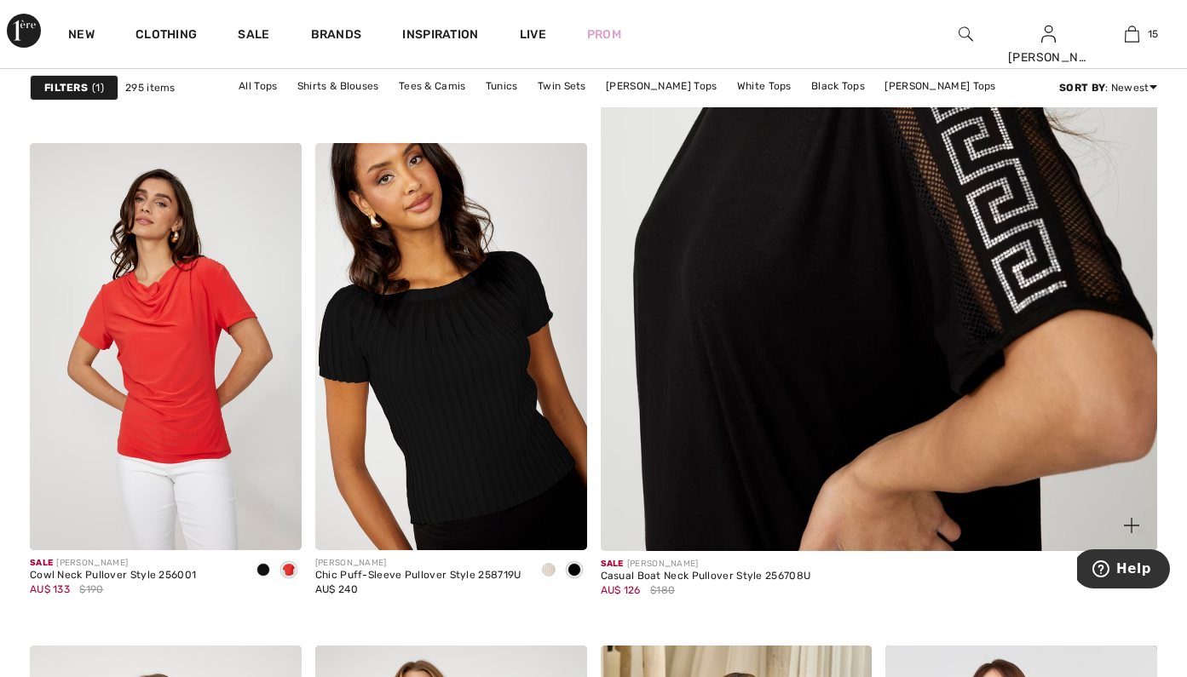
scroll to position [619, 0]
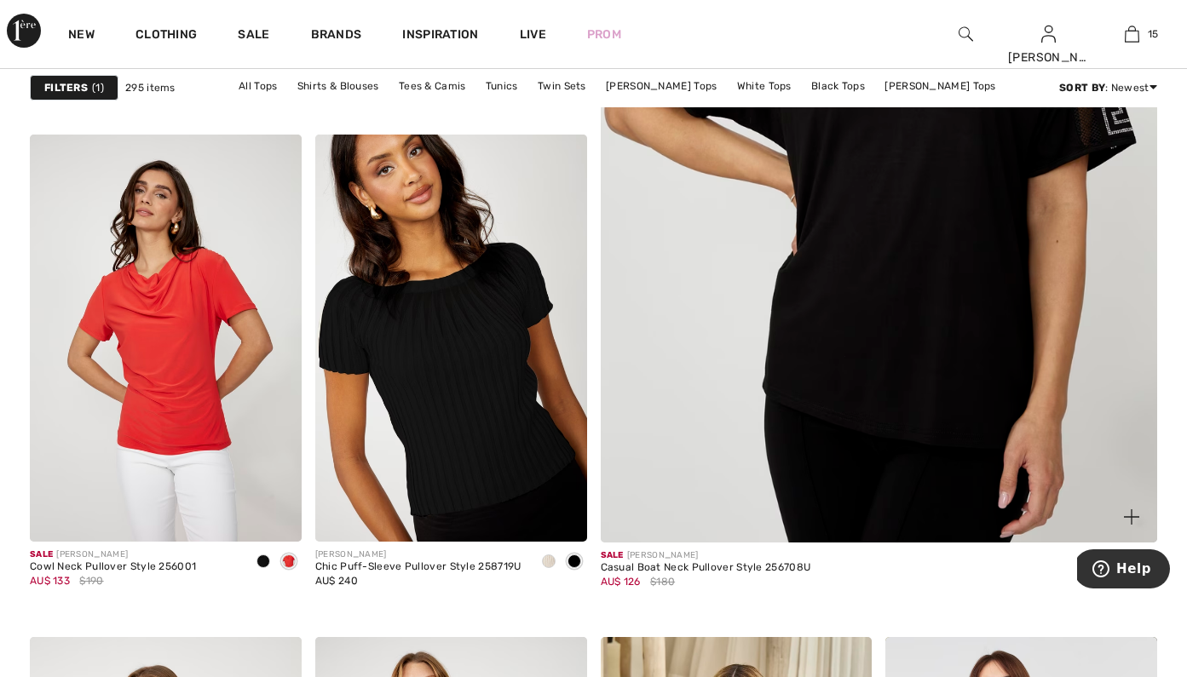
click at [1139, 516] on span at bounding box center [1132, 517] width 34 height 34
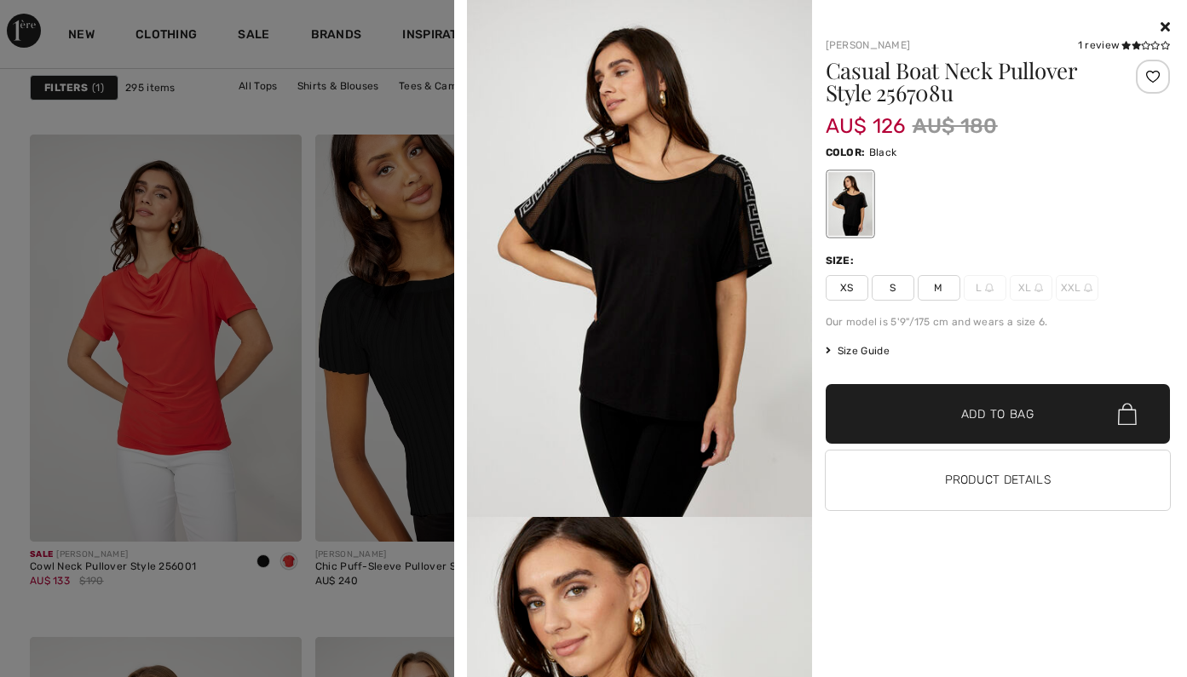
click at [1168, 22] on icon at bounding box center [1165, 27] width 9 height 14
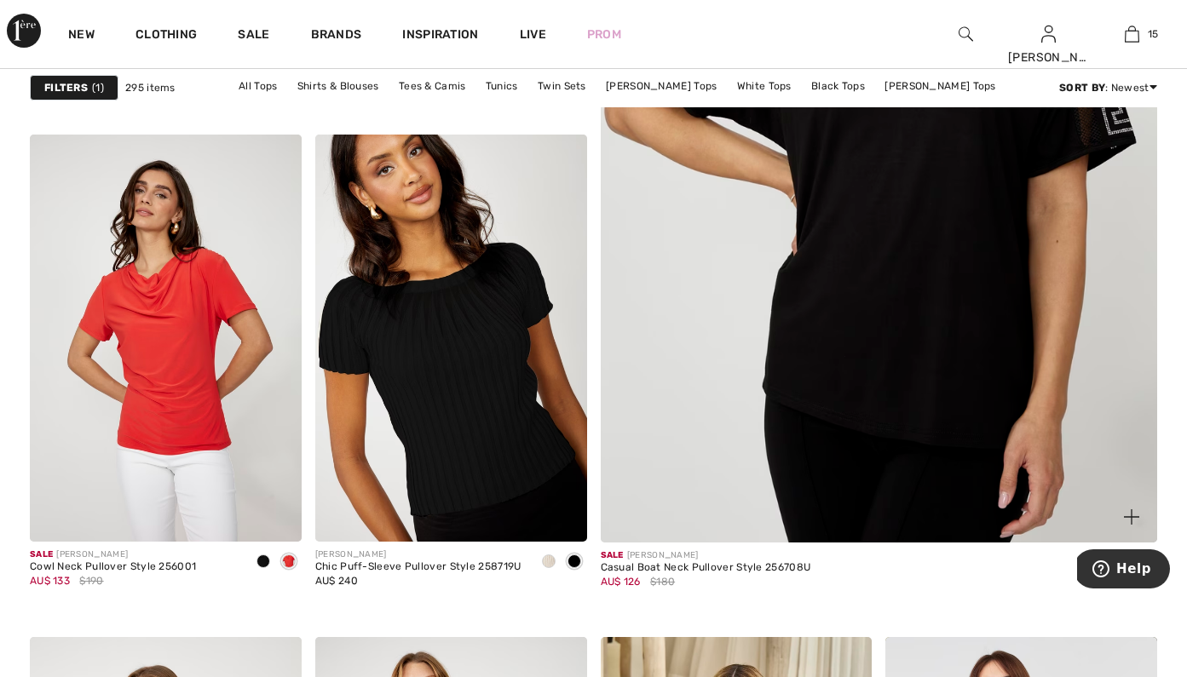
click at [1134, 518] on img at bounding box center [1131, 517] width 15 height 15
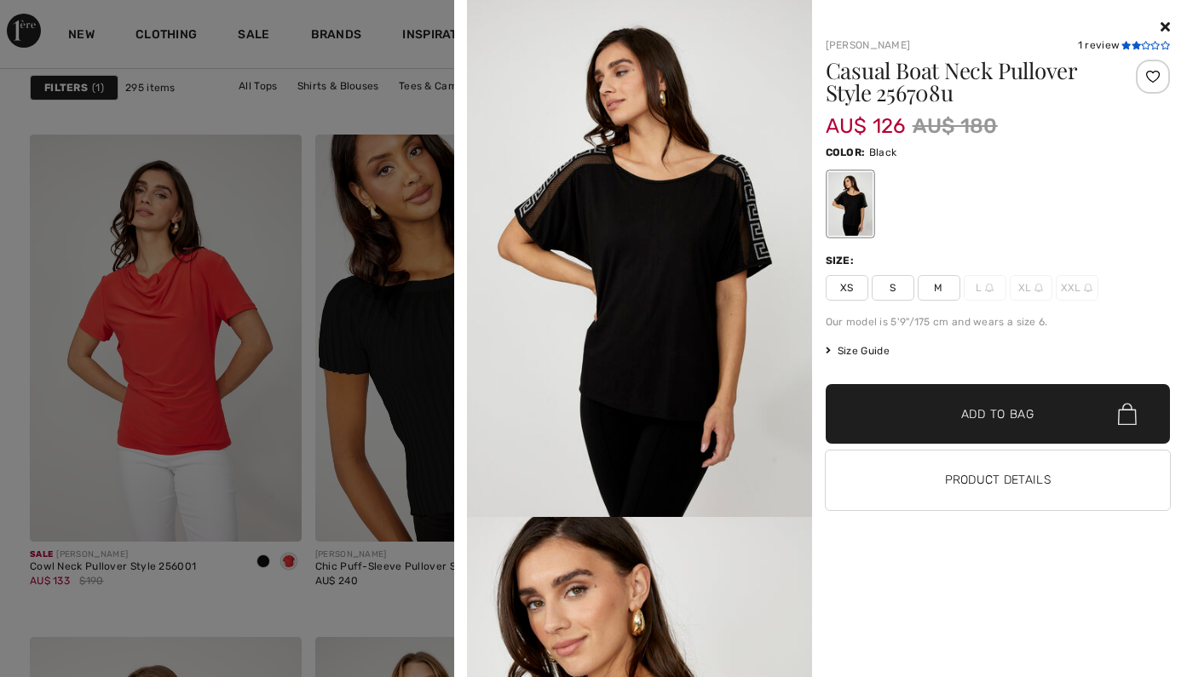
click at [1135, 44] on icon at bounding box center [1136, 45] width 9 height 9
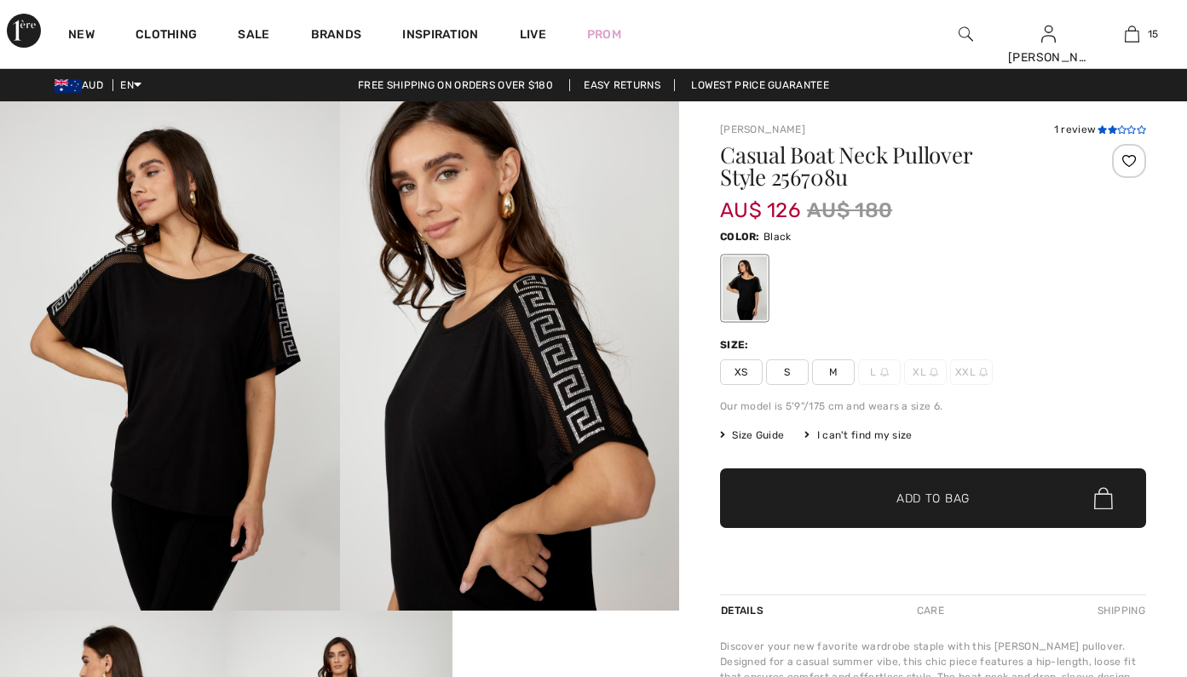
drag, startPoint x: 0, startPoint y: 0, endPoint x: 1109, endPoint y: 130, distance: 1116.2
click at [1109, 130] on icon at bounding box center [1112, 129] width 9 height 9
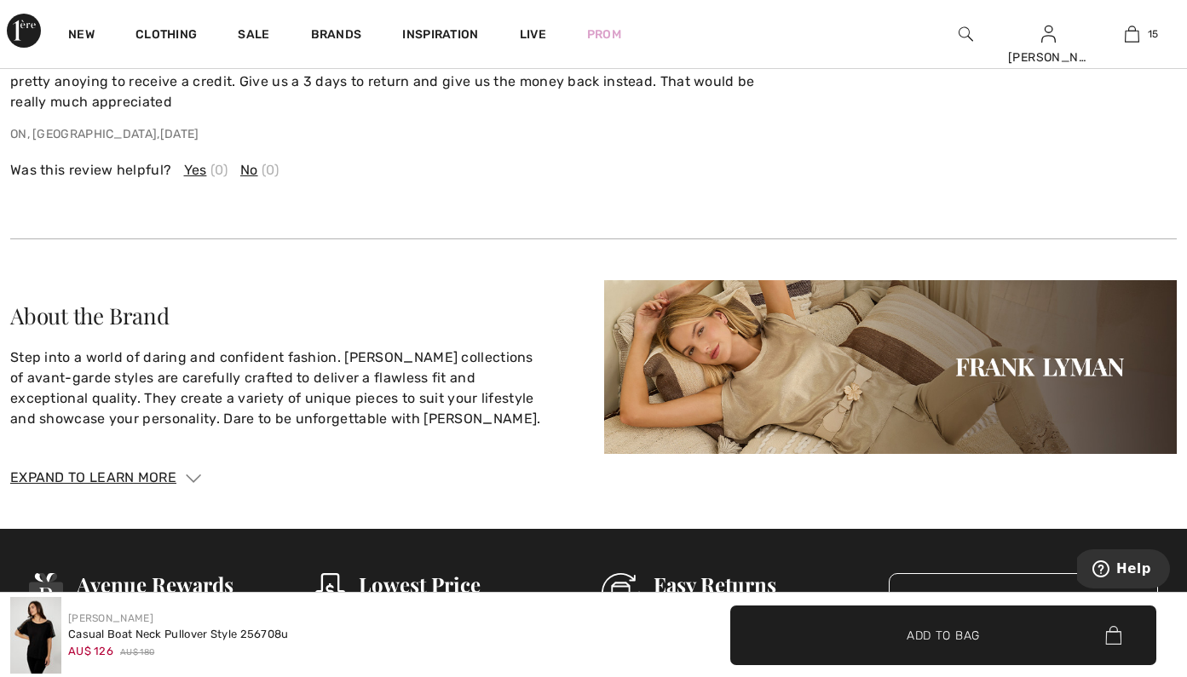
scroll to position [2371, 0]
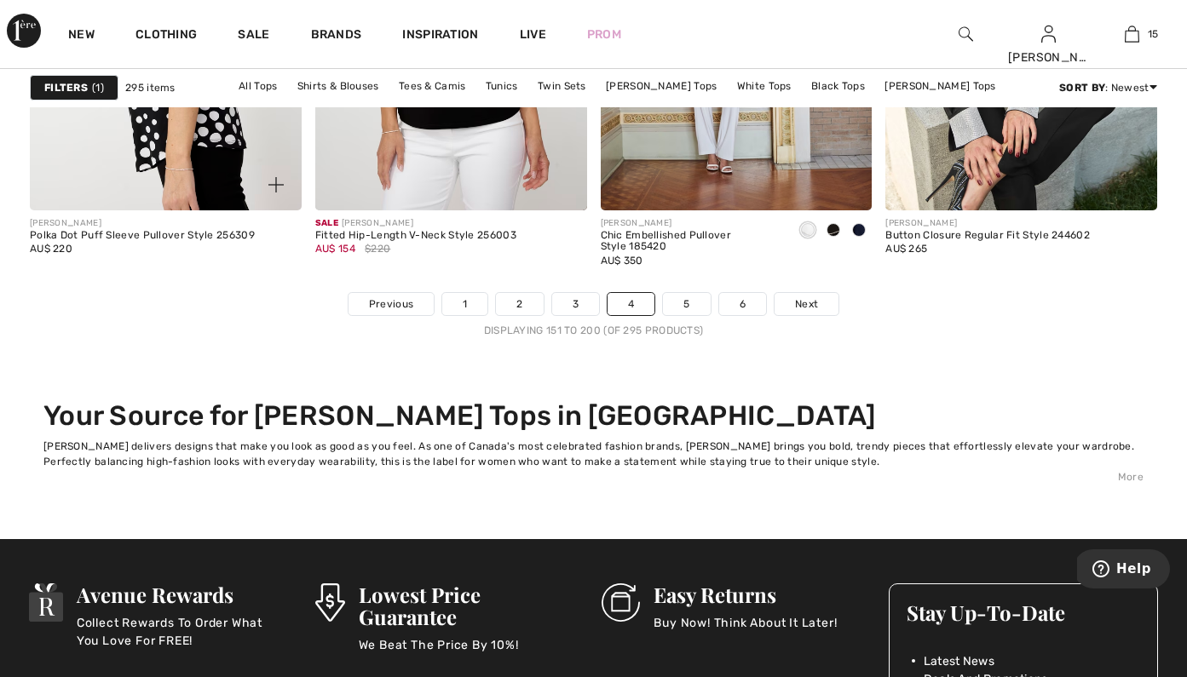
scroll to position [7564, 0]
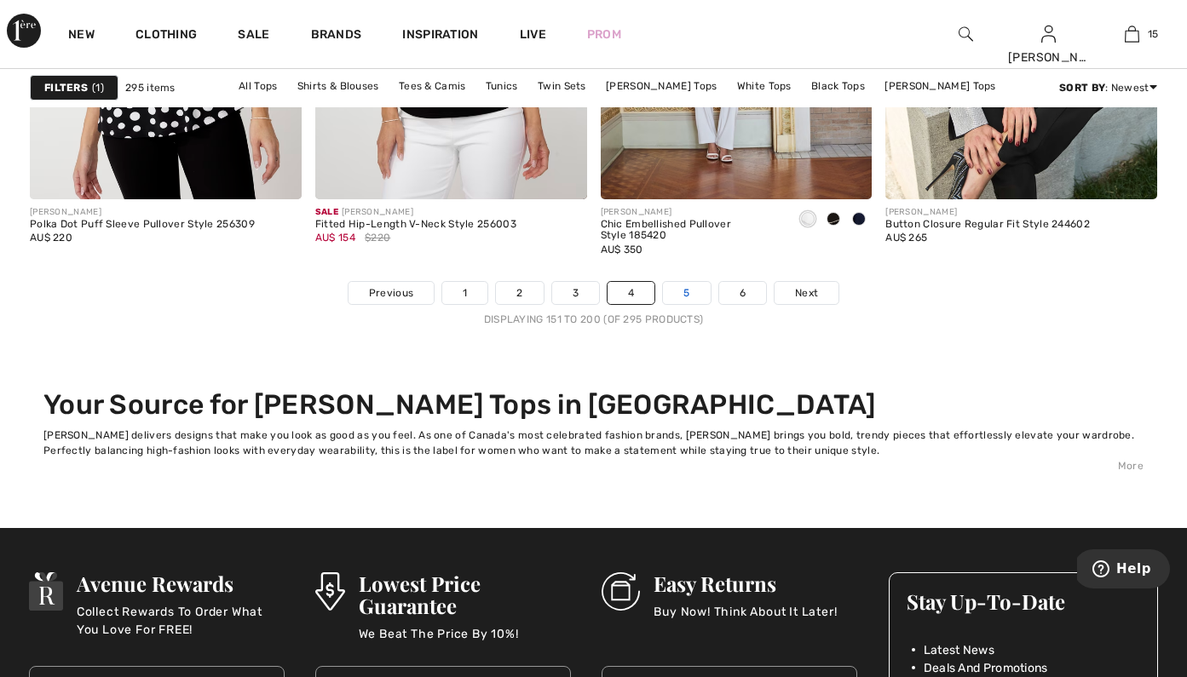
click at [690, 302] on link "5" at bounding box center [686, 293] width 47 height 22
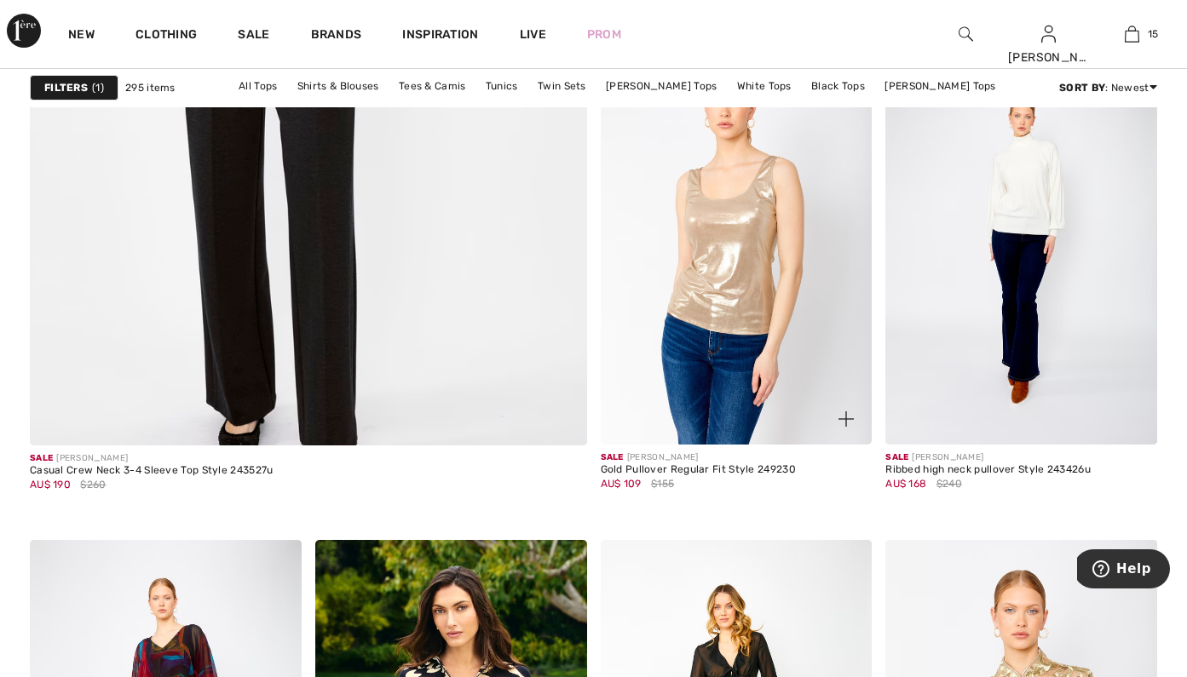
scroll to position [4592, 0]
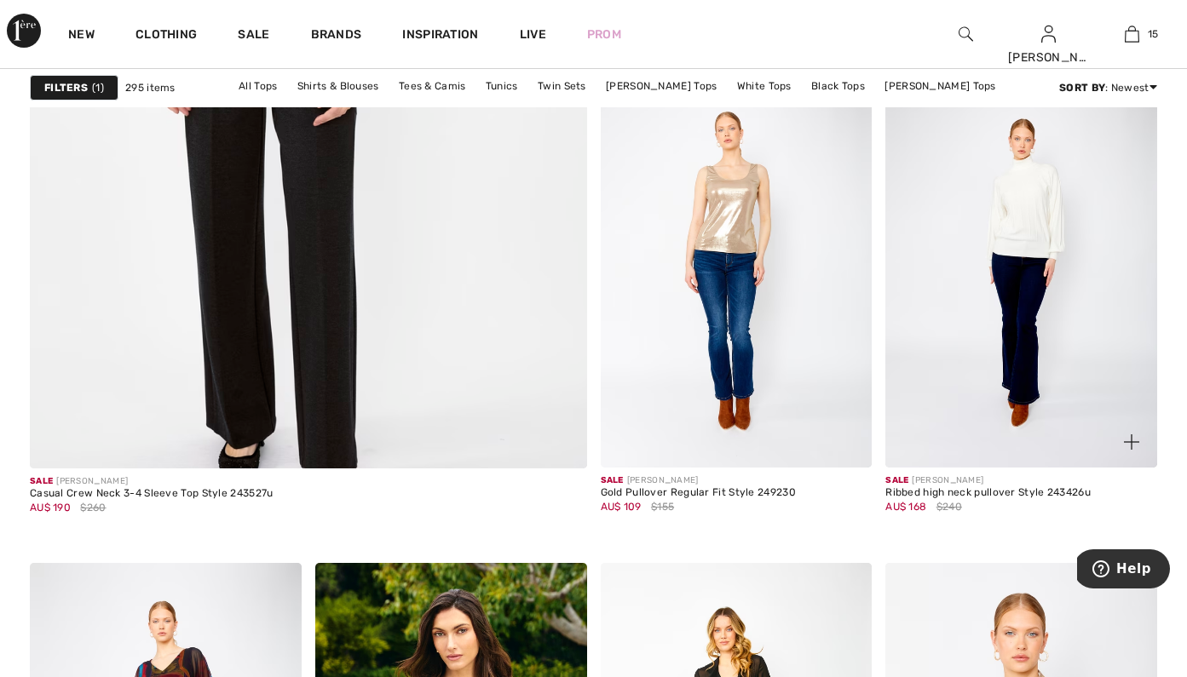
click at [1144, 444] on span at bounding box center [1132, 442] width 34 height 34
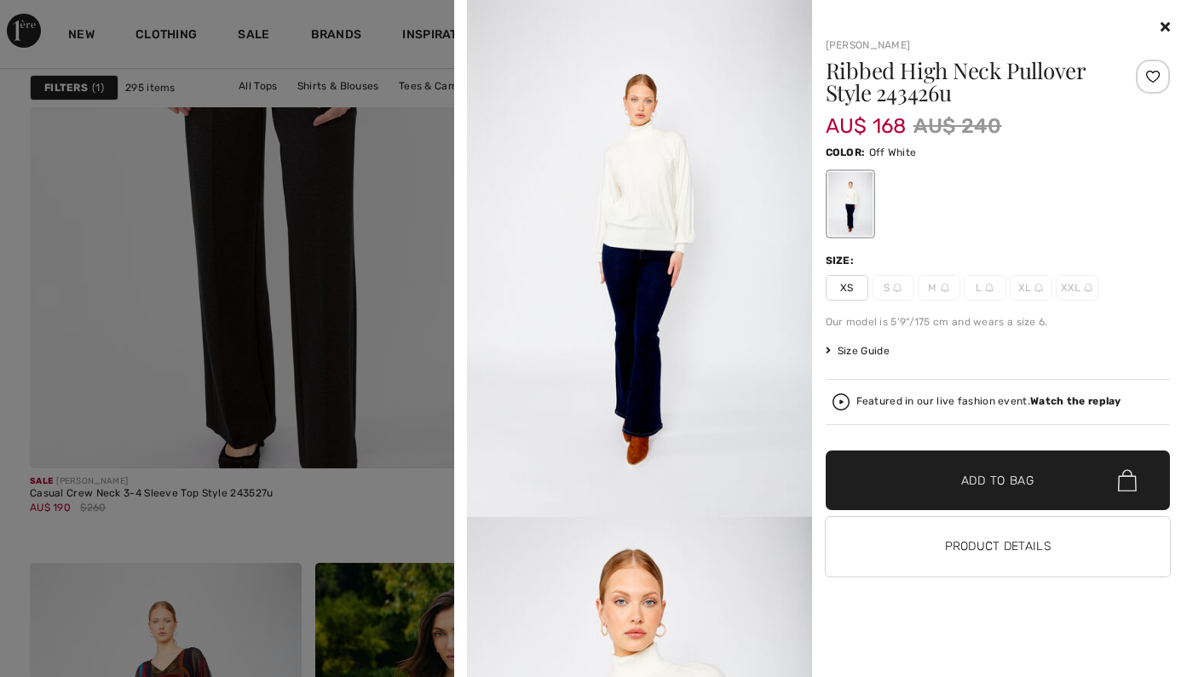
click at [693, 329] on img at bounding box center [639, 258] width 345 height 517
click at [932, 534] on button "Product Details" at bounding box center [998, 547] width 345 height 60
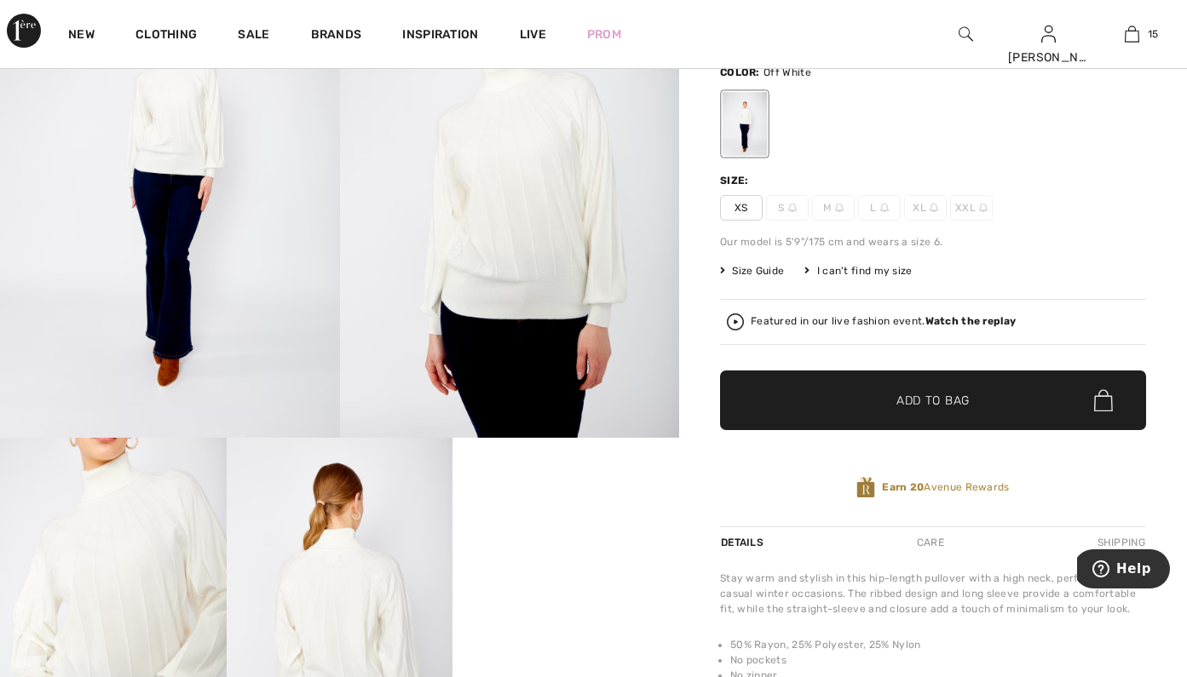
scroll to position [142, 0]
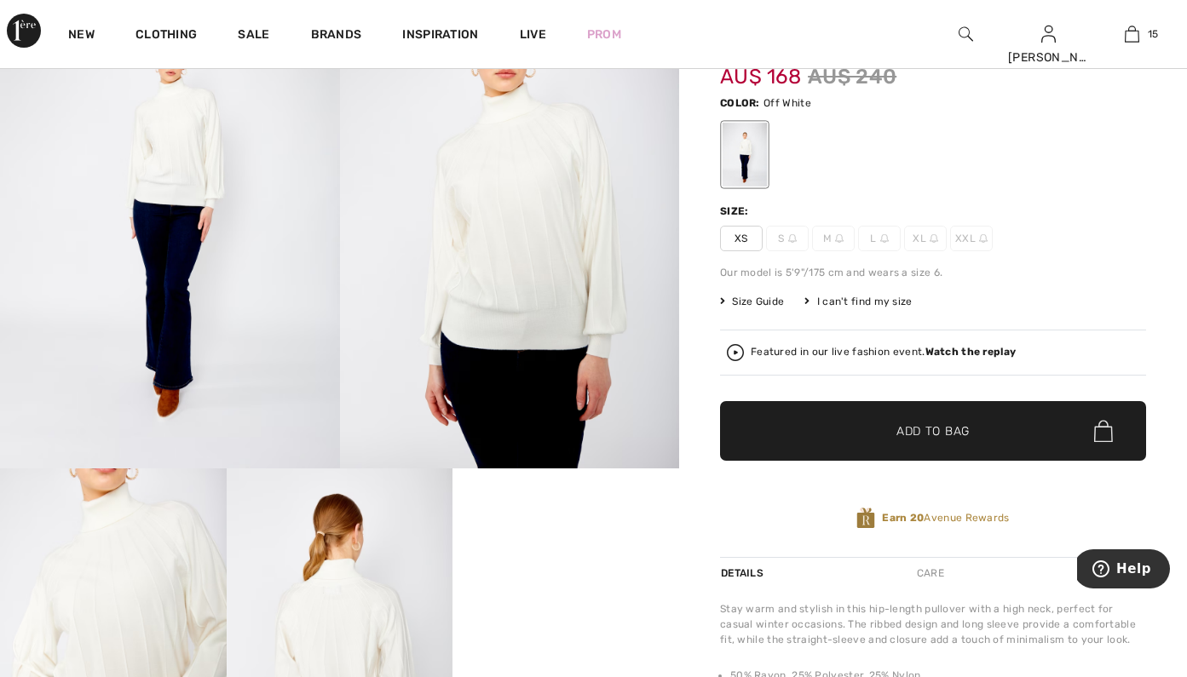
click at [743, 350] on img at bounding box center [735, 352] width 17 height 17
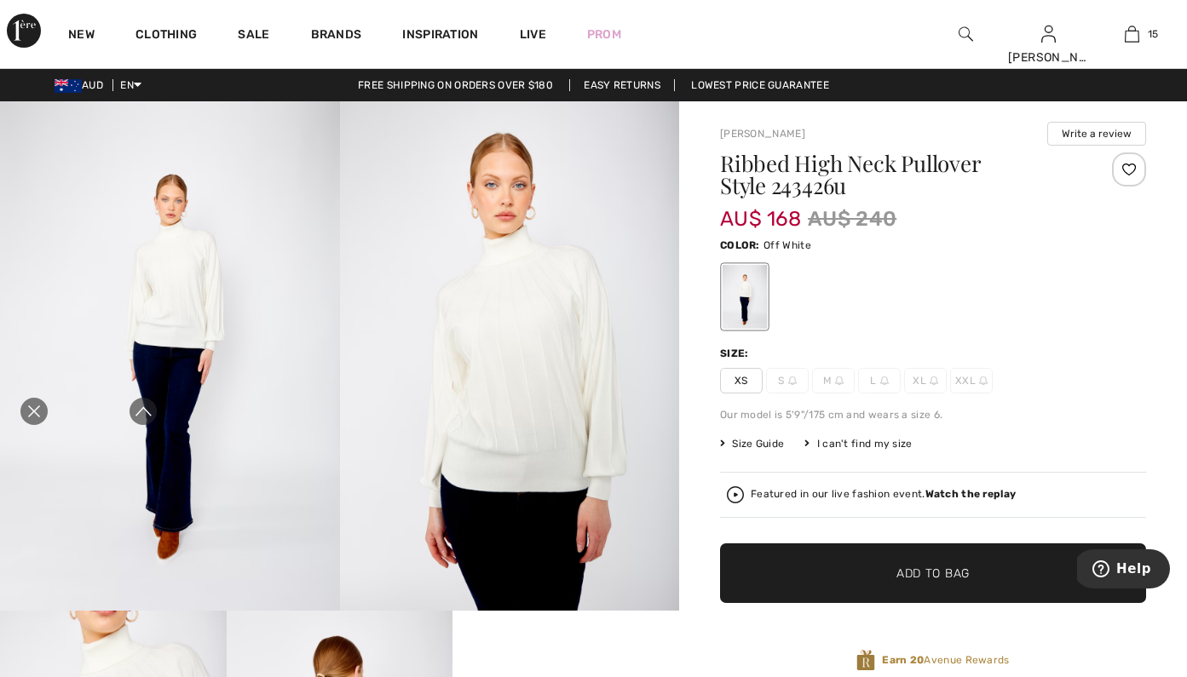
scroll to position [0, 0]
click at [48, 426] on div "Close live curation" at bounding box center [34, 411] width 41 height 41
click at [528, 291] on img at bounding box center [510, 356] width 340 height 510
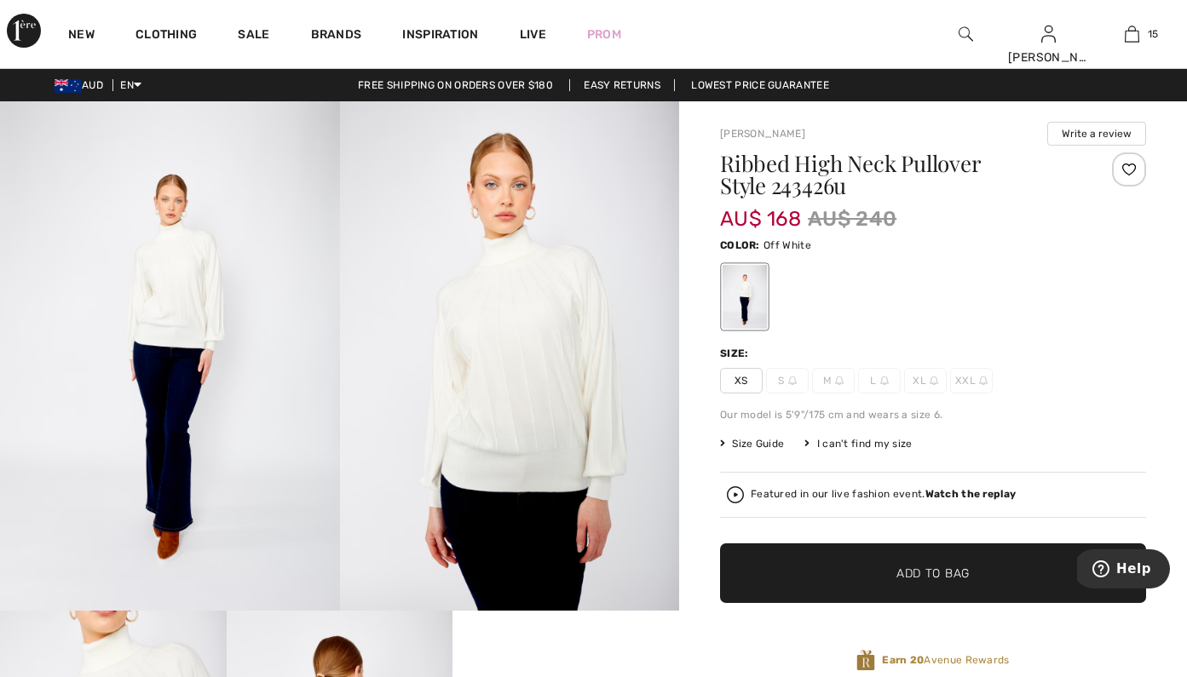
click at [591, 464] on img at bounding box center [510, 356] width 340 height 510
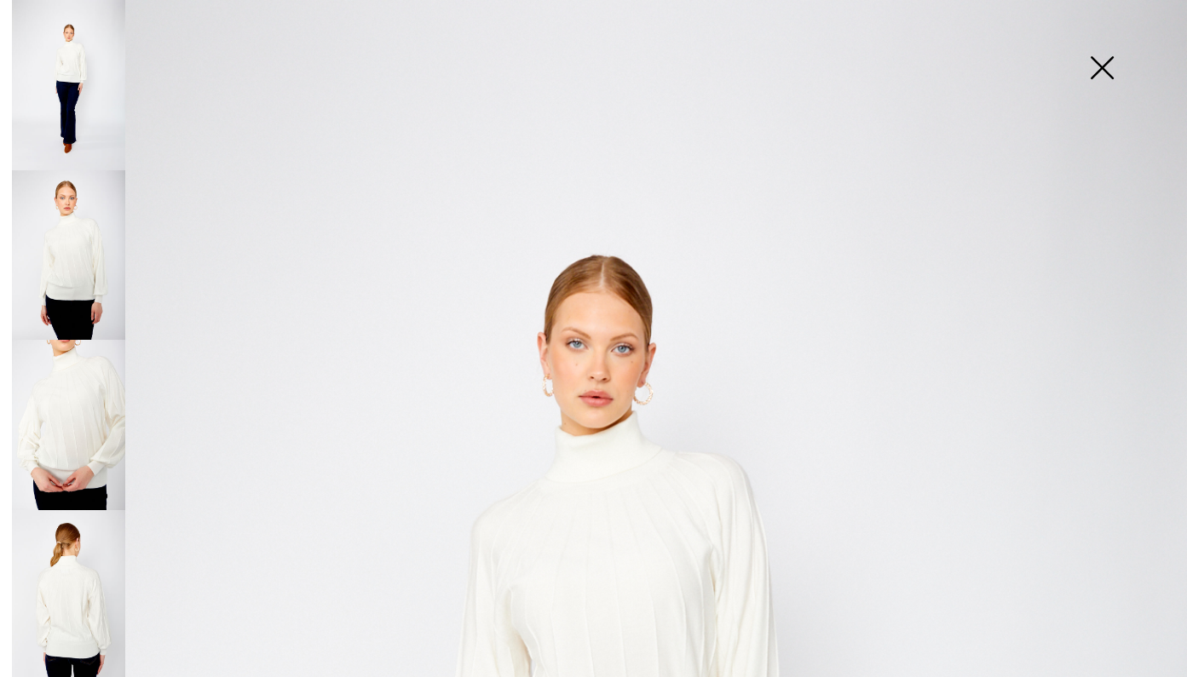
scroll to position [82, 0]
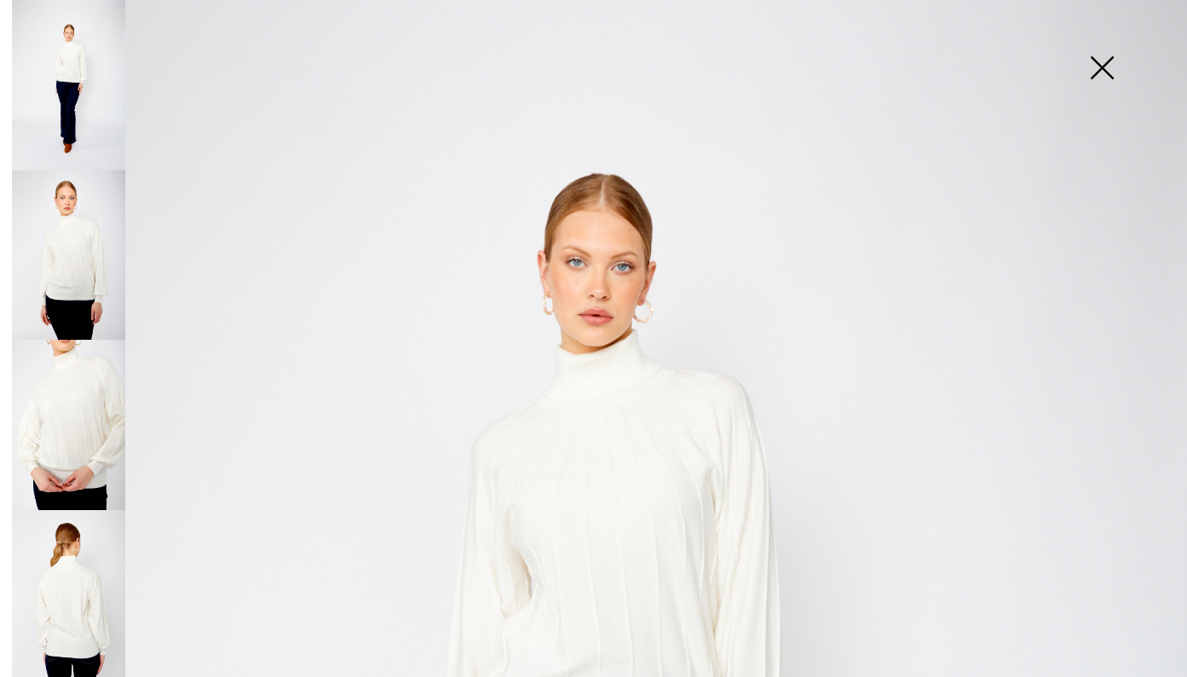
click at [1108, 69] on img at bounding box center [1101, 70] width 85 height 88
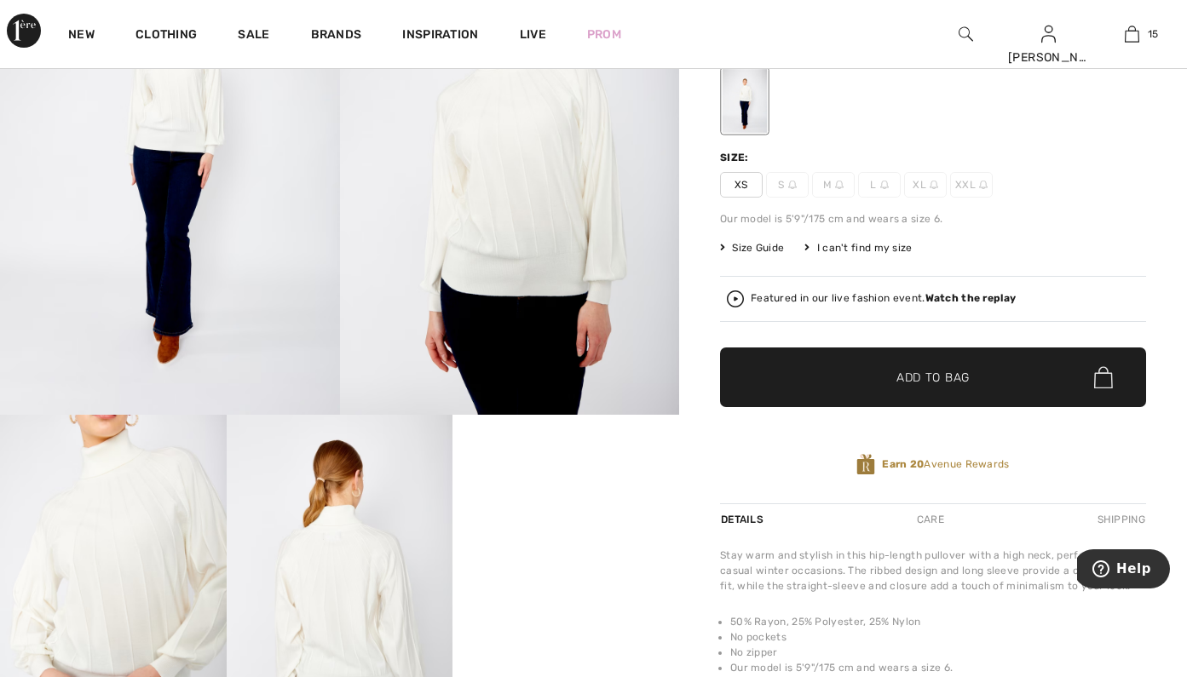
scroll to position [237, 0]
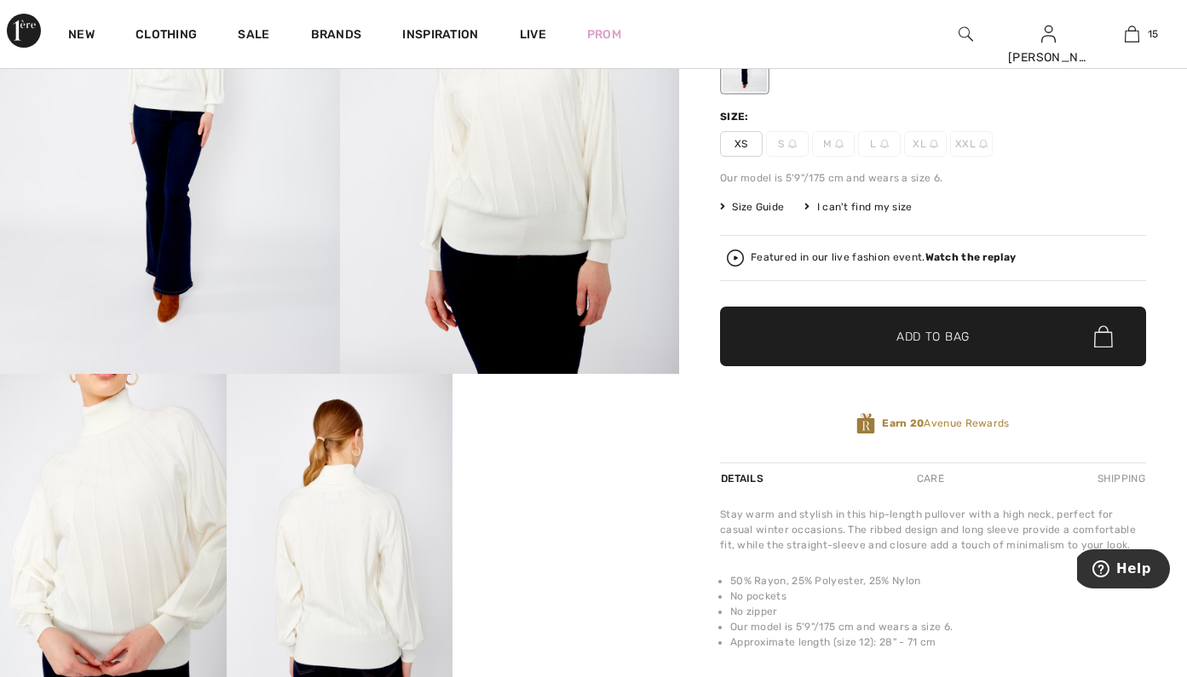
click at [793, 258] on div "Featured in our live fashion event. Watch the replay" at bounding box center [883, 257] width 265 height 11
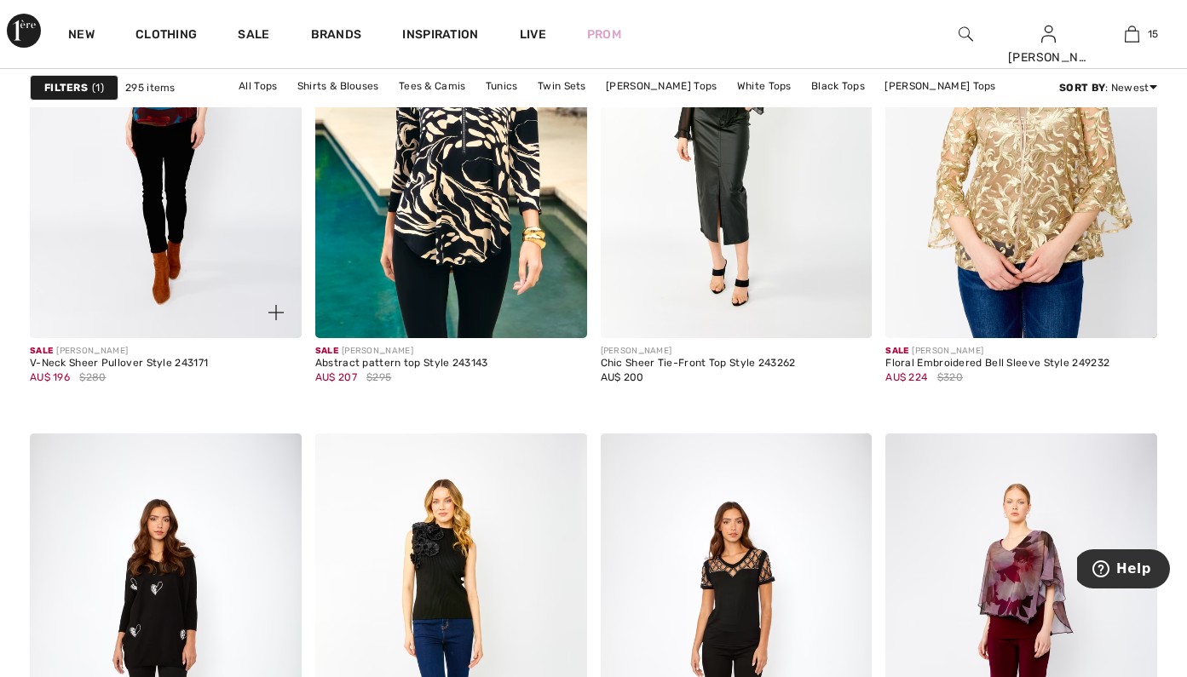
scroll to position [5249, 0]
